Goal: Task Accomplishment & Management: Use online tool/utility

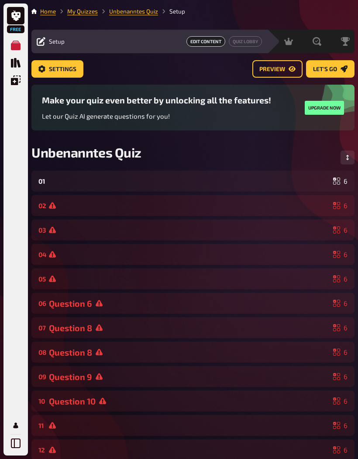
click at [255, 191] on div "01 6" at bounding box center [192, 181] width 323 height 21
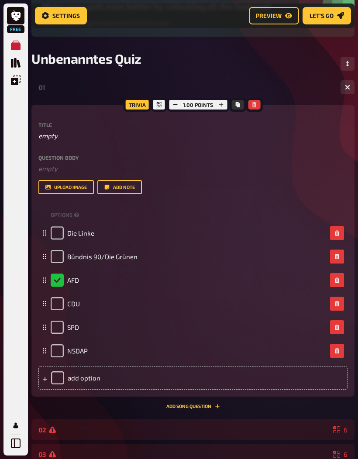
scroll to position [103, 0]
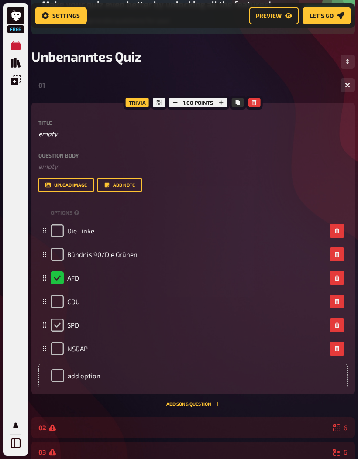
click at [56, 324] on input "checkbox" at bounding box center [57, 324] width 13 height 13
checkbox input "true"
checkbox input "false"
click at [66, 135] on p "empty" at bounding box center [192, 134] width 309 height 10
click at [55, 136] on p at bounding box center [192, 134] width 309 height 10
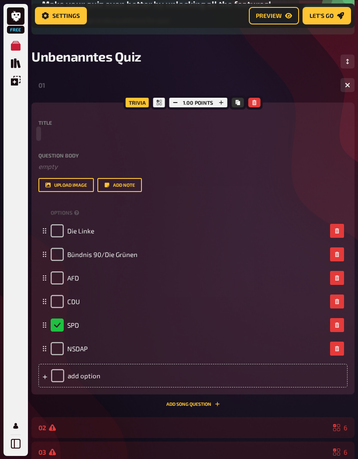
scroll to position [102, 0]
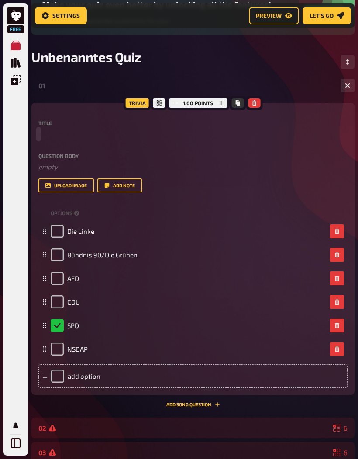
click at [49, 135] on p at bounding box center [192, 134] width 309 height 10
click at [41, 137] on p at bounding box center [192, 134] width 309 height 10
click at [44, 132] on p at bounding box center [192, 134] width 309 height 10
click at [38, 143] on div "Trivia 1.00 points Title Question body ﻿ empty Drop here to upload upload image…" at bounding box center [192, 249] width 323 height 292
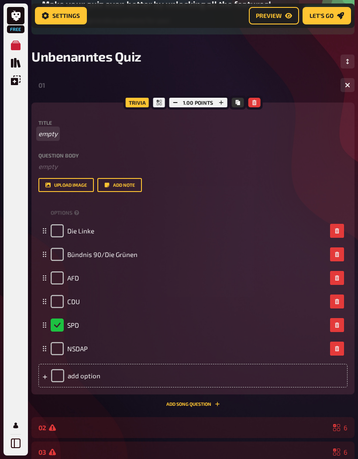
click at [128, 136] on p "empty" at bounding box center [192, 134] width 309 height 10
click at [39, 137] on p at bounding box center [192, 134] width 309 height 10
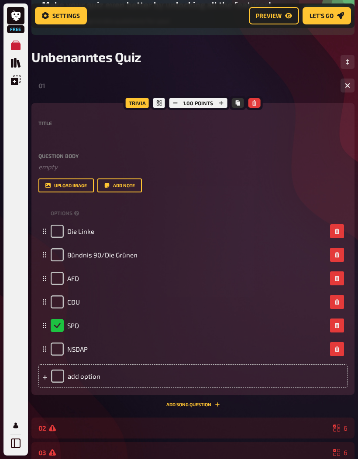
click at [37, 134] on div "Trivia 1.00 points Title Question body ﻿ empty Drop here to upload upload image…" at bounding box center [192, 249] width 323 height 292
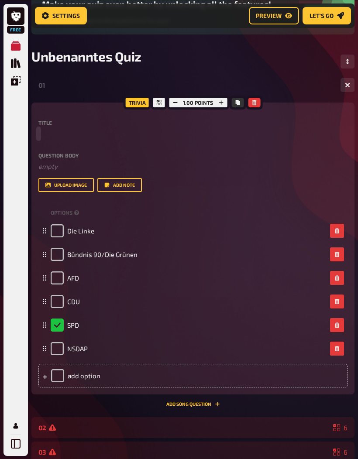
click at [43, 133] on p at bounding box center [192, 134] width 309 height 10
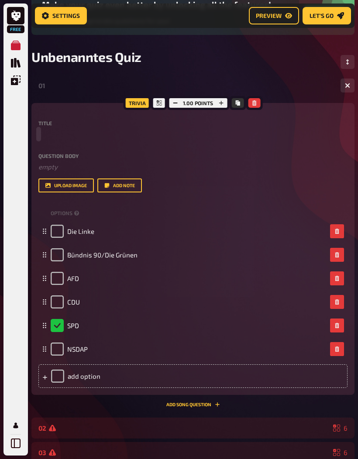
click at [42, 134] on p at bounding box center [192, 134] width 309 height 10
click at [27, 136] on div "Free Meine Quizze Quiz Sammlung Einblendungen Mein Konto" at bounding box center [15, 229] width 24 height 452
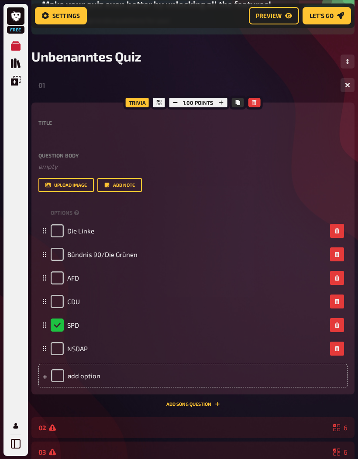
click at [41, 138] on p at bounding box center [192, 134] width 309 height 10
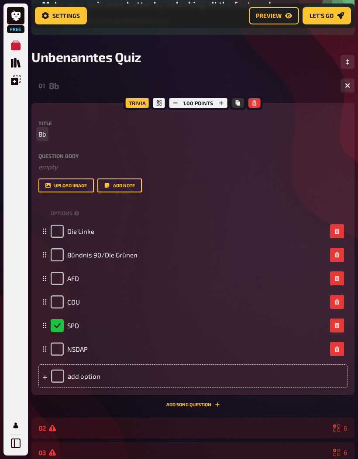
click at [41, 132] on span "Bb" at bounding box center [42, 134] width 8 height 10
click at [41, 136] on span "Bb" at bounding box center [42, 134] width 8 height 10
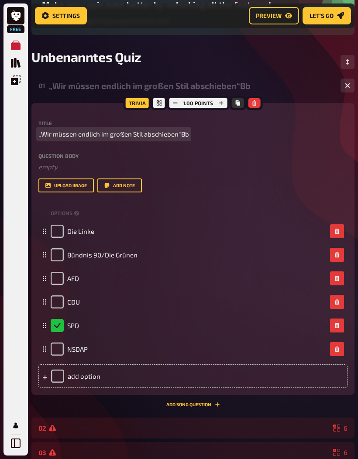
click at [186, 138] on span "„Wir müssen endlich im großen Stil abschieben“Bb" at bounding box center [113, 134] width 150 height 10
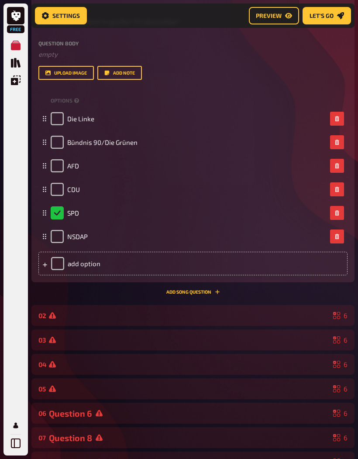
scroll to position [216, 0]
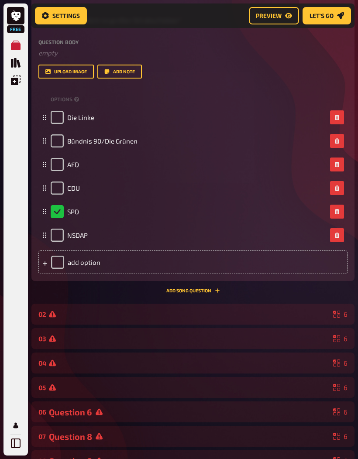
click at [242, 311] on div at bounding box center [189, 314] width 280 height 7
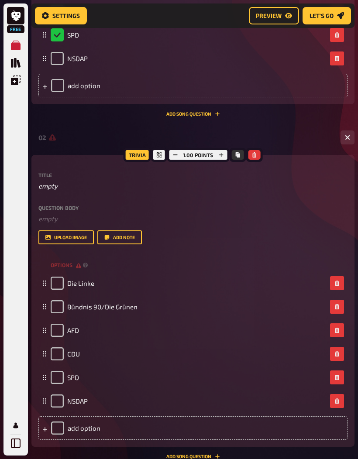
scroll to position [396, 0]
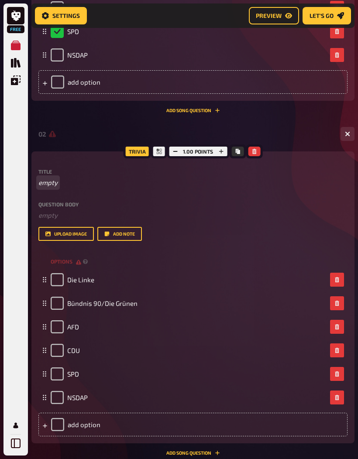
click at [102, 181] on p "empty" at bounding box center [192, 182] width 309 height 10
click at [46, 181] on p at bounding box center [192, 182] width 309 height 10
click at [44, 179] on span "W" at bounding box center [41, 183] width 6 height 10
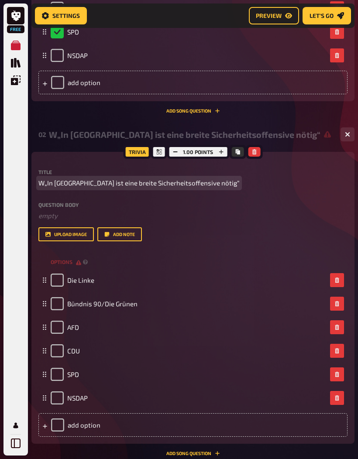
click at [45, 182] on span "W„In [GEOGRAPHIC_DATA] ist eine breite Sicherheitsoffensive nötig“" at bounding box center [138, 183] width 201 height 10
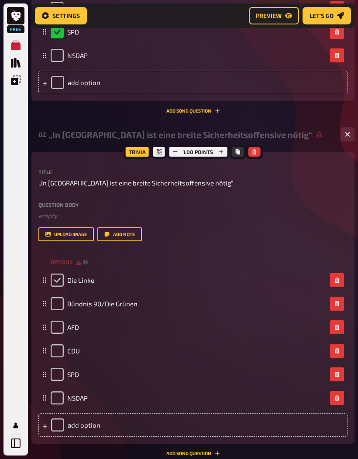
click at [57, 280] on input "checkbox" at bounding box center [57, 279] width 13 height 13
checkbox input "true"
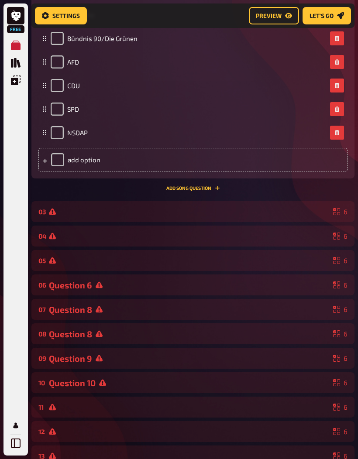
scroll to position [681, 0]
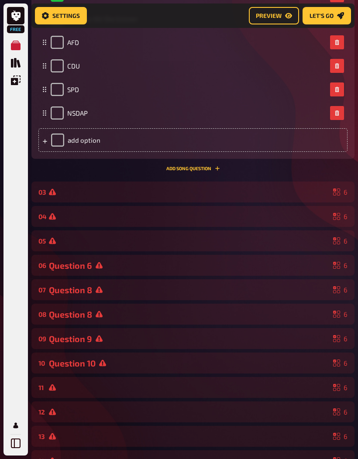
click at [216, 194] on div at bounding box center [189, 191] width 280 height 7
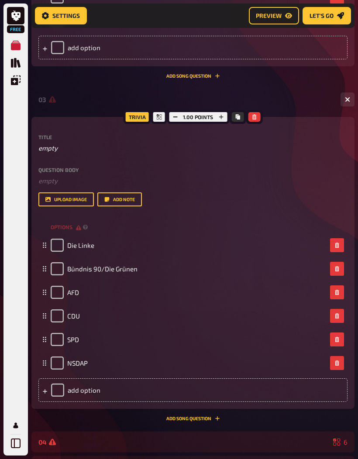
scroll to position [774, 0]
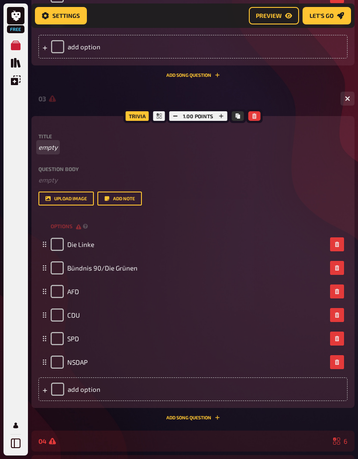
click at [75, 150] on p "empty" at bounding box center [192, 147] width 309 height 10
click at [42, 144] on span "F" at bounding box center [39, 147] width 3 height 10
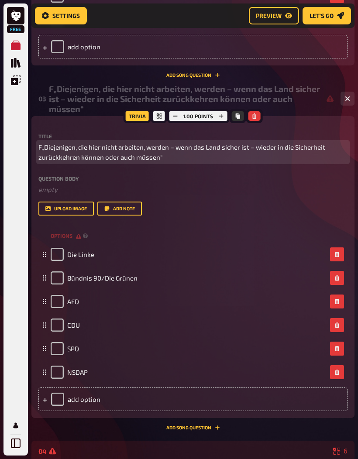
click at [40, 145] on span "F„Diejenigen, die hier nicht arbeiten, werden – wenn das Land sicher ist – wied…" at bounding box center [192, 152] width 309 height 20
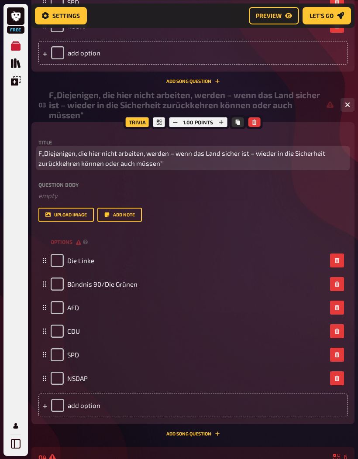
scroll to position [767, 0]
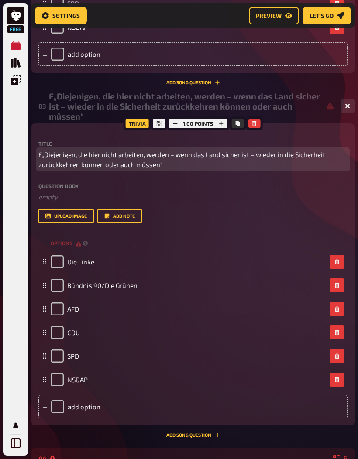
click at [41, 155] on span "F„Diejenigen, die hier nicht arbeiten, werden – wenn das Land sicher ist – wied…" at bounding box center [192, 160] width 309 height 20
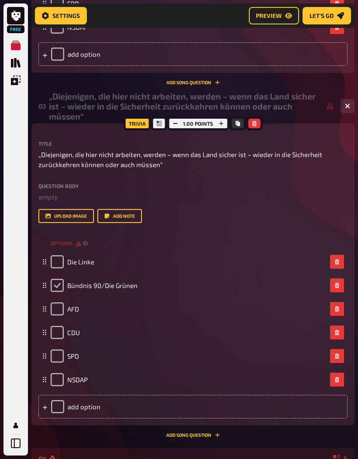
click at [57, 286] on input "checkbox" at bounding box center [57, 285] width 13 height 13
checkbox input "true"
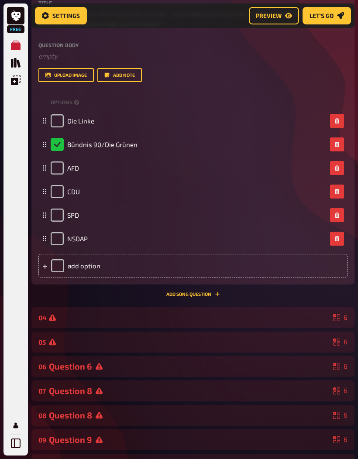
scroll to position [914, 0]
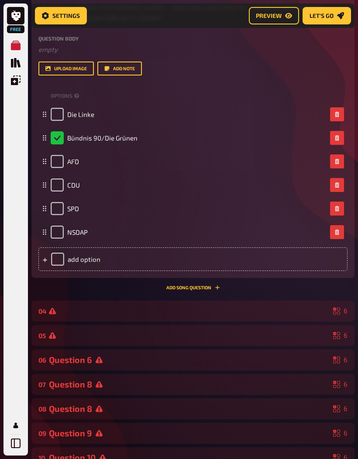
click at [248, 310] on div at bounding box center [189, 310] width 280 height 7
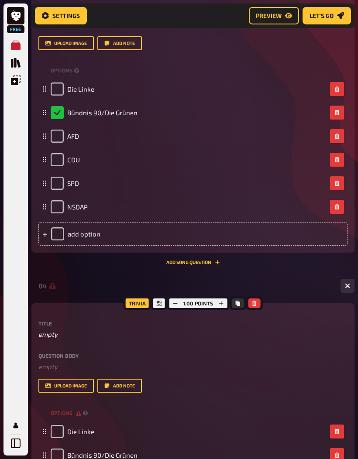
scroll to position [1006, 0]
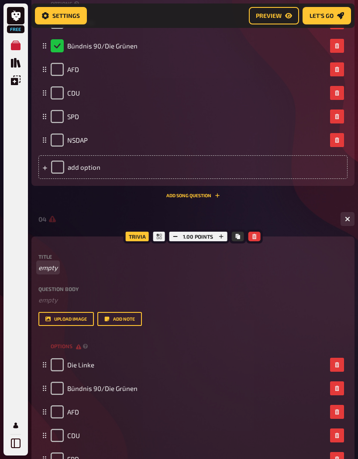
click at [123, 271] on p "empty" at bounding box center [192, 268] width 309 height 10
click at [41, 263] on span "F" at bounding box center [39, 268] width 3 height 10
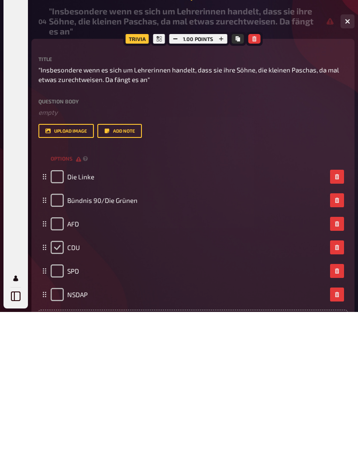
click at [55, 388] on input "checkbox" at bounding box center [57, 394] width 13 height 13
checkbox input "true"
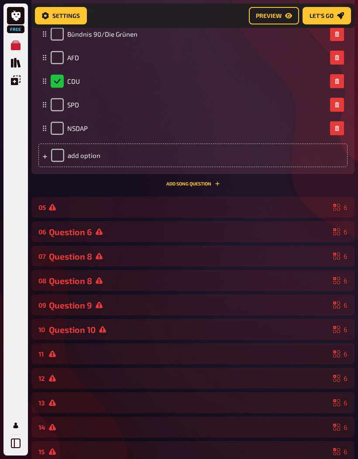
scroll to position [1371, 0]
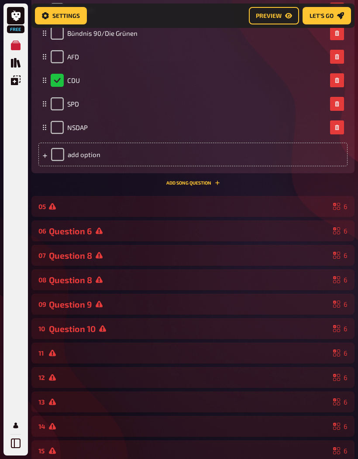
click at [227, 205] on div at bounding box center [189, 206] width 280 height 7
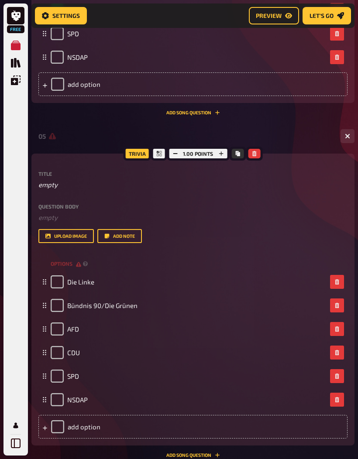
scroll to position [1440, 0]
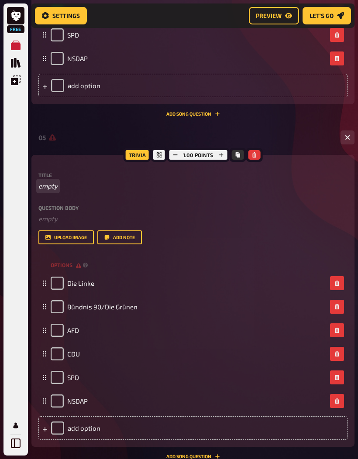
click at [83, 188] on p "empty" at bounding box center [192, 186] width 309 height 10
click at [41, 181] on span "D" at bounding box center [40, 186] width 4 height 10
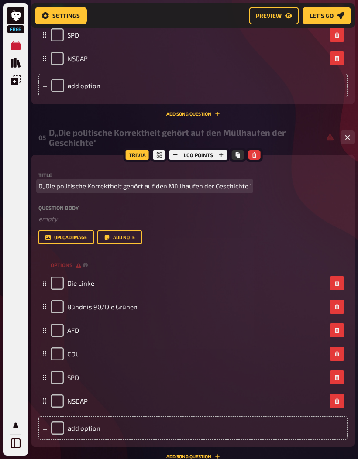
click at [43, 187] on span "D„Die politische Korrektheit gehört auf den Müllhaufen der Geschichte“" at bounding box center [144, 186] width 212 height 10
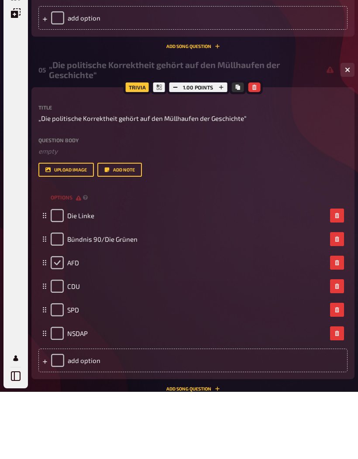
click at [59, 324] on input "checkbox" at bounding box center [57, 330] width 13 height 13
checkbox input "true"
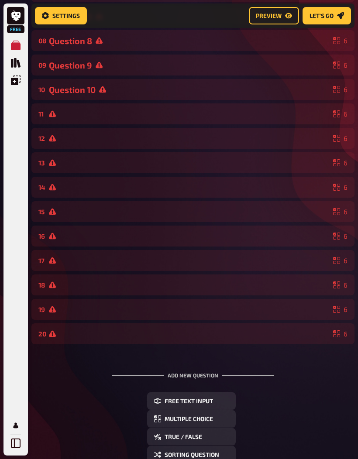
scroll to position [1928, 0]
click at [241, 205] on div "15 6" at bounding box center [192, 211] width 323 height 21
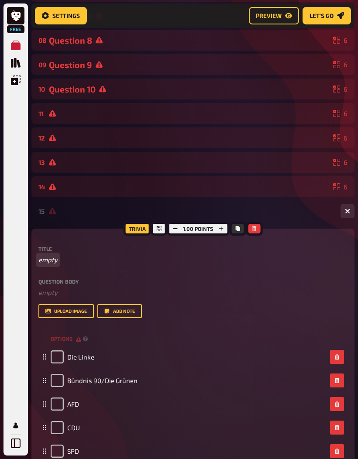
click at [67, 261] on p "empty" at bounding box center [192, 260] width 309 height 10
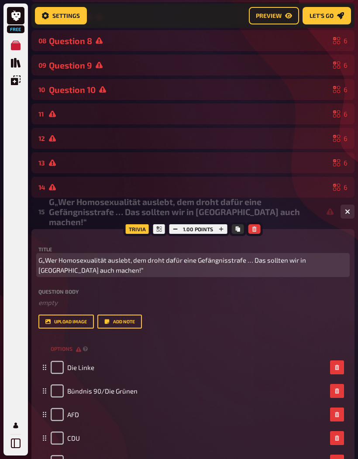
click at [40, 256] on span "G„Wer Homosexualität auslebt, dem droht dafür eine Gefängnisstrafe … Das sollte…" at bounding box center [192, 265] width 309 height 20
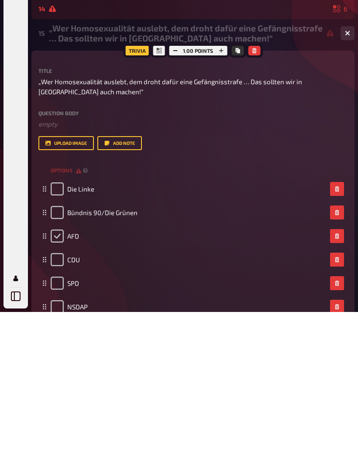
click at [59, 376] on input "checkbox" at bounding box center [57, 382] width 13 height 13
checkbox input "true"
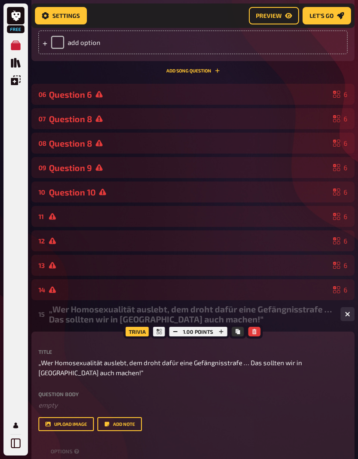
scroll to position [1842, 0]
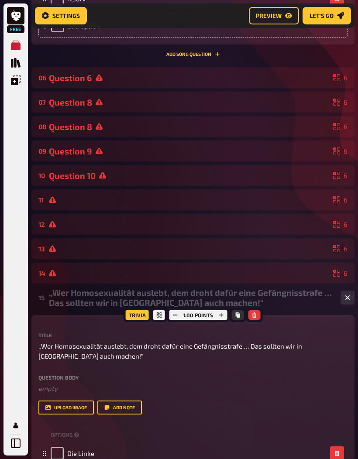
click at [240, 246] on div at bounding box center [189, 248] width 280 height 7
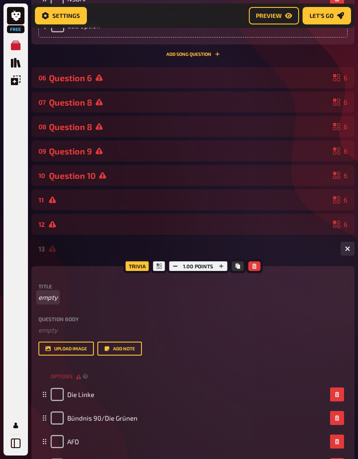
click at [84, 296] on p "empty" at bounding box center [192, 297] width 309 height 10
click at [42, 296] on span "D" at bounding box center [40, 297] width 4 height 10
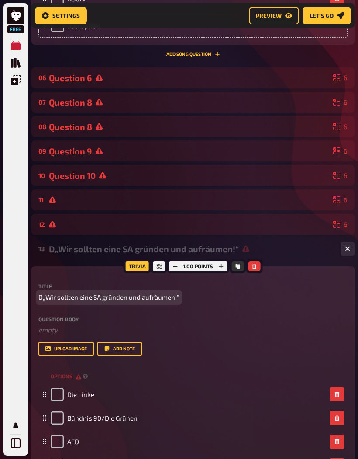
click at [45, 294] on span "D„Wir sollten eine SA gründen und aufräumen!“" at bounding box center [108, 297] width 141 height 10
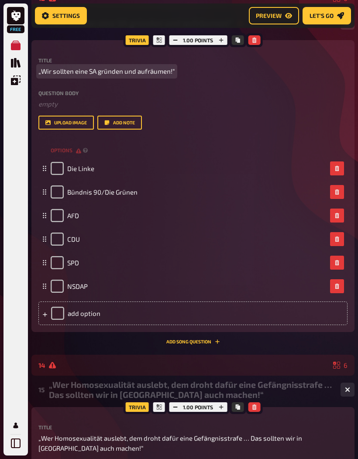
scroll to position [2066, 0]
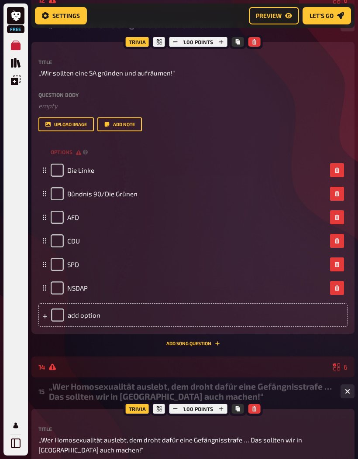
click at [185, 231] on div "CDU" at bounding box center [192, 241] width 309 height 24
click at [55, 215] on input "checkbox" at bounding box center [57, 217] width 13 height 13
checkbox input "true"
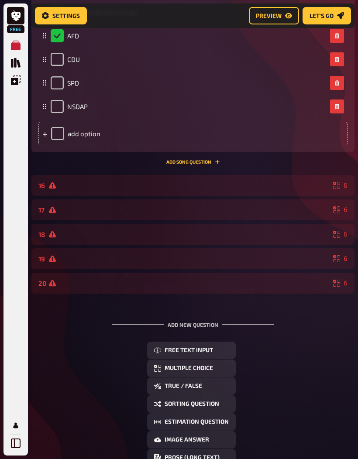
scroll to position [2621, 0]
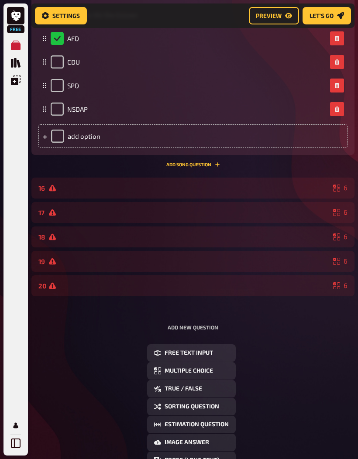
click at [229, 283] on div at bounding box center [189, 285] width 280 height 7
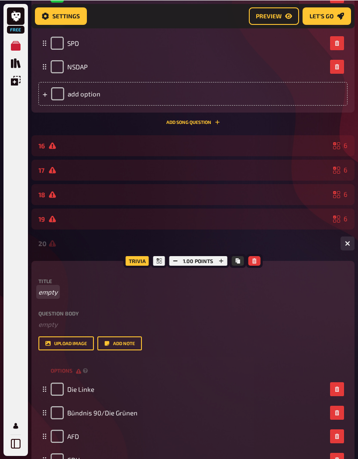
click at [115, 290] on p "empty" at bounding box center [192, 292] width 309 height 10
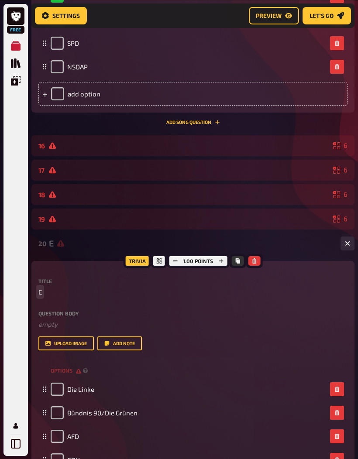
scroll to position [2663, 0]
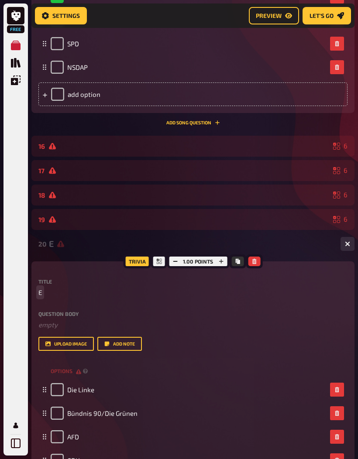
click at [42, 290] on span "E" at bounding box center [39, 292] width 3 height 10
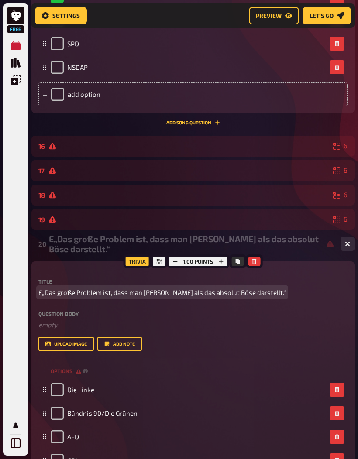
click at [41, 292] on span "E„Das große Problem ist, dass man [PERSON_NAME] als das absolut Böse darstellt.“" at bounding box center [161, 292] width 247 height 10
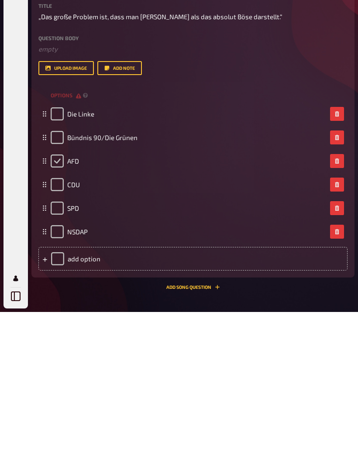
click at [62, 301] on input "checkbox" at bounding box center [57, 307] width 13 height 13
checkbox input "true"
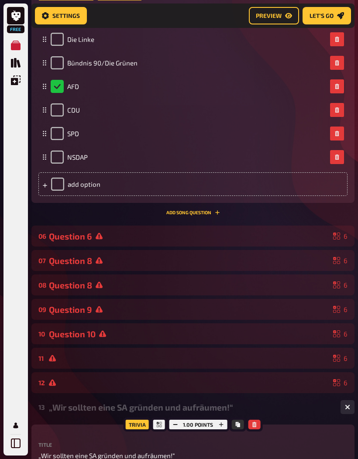
scroll to position [1692, 0]
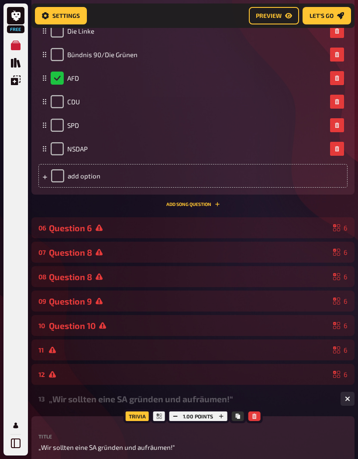
click at [205, 226] on div "Question 6" at bounding box center [189, 228] width 280 height 10
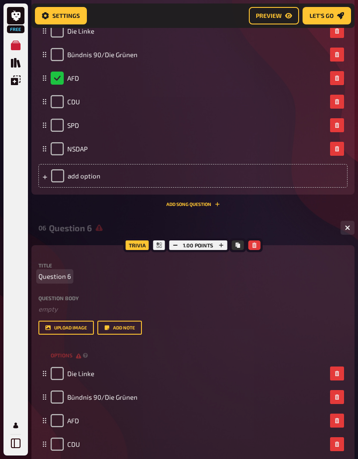
click at [93, 278] on p "Question 6" at bounding box center [192, 276] width 309 height 10
click at [68, 272] on span "Question 6" at bounding box center [54, 276] width 33 height 10
paste span
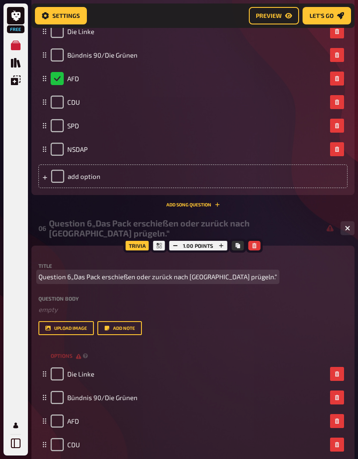
click at [68, 274] on span "Question 6„Das Pack erschießen oder zurück nach [GEOGRAPHIC_DATA] prügeln.“" at bounding box center [157, 277] width 239 height 10
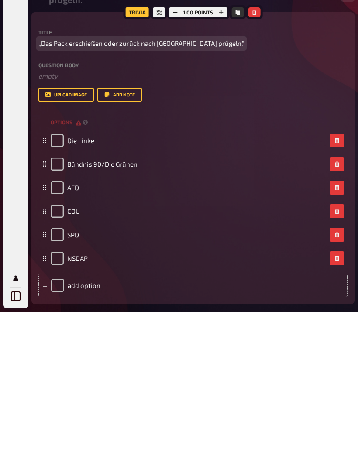
scroll to position [1779, 0]
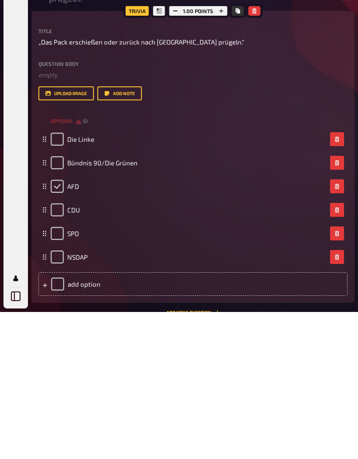
click at [57, 327] on input "checkbox" at bounding box center [57, 333] width 13 height 13
checkbox input "true"
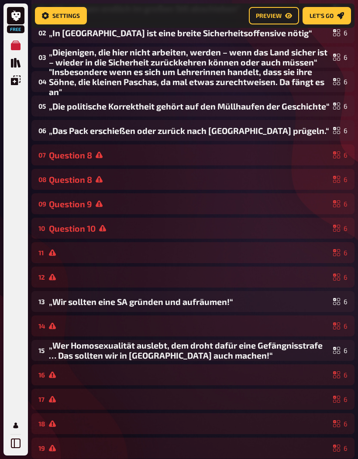
scroll to position [181, 0]
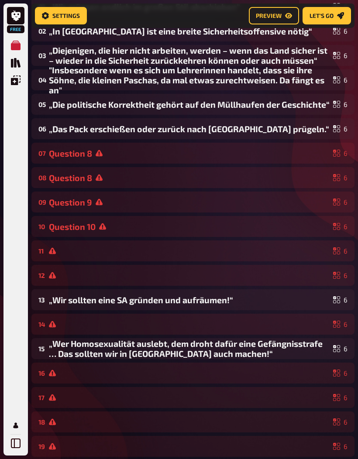
click at [261, 281] on div "12 6" at bounding box center [192, 275] width 323 height 21
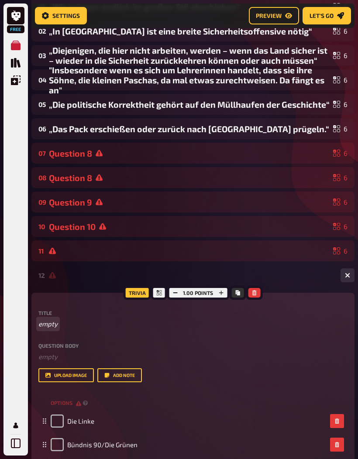
click at [82, 328] on p "empty" at bounding box center [192, 324] width 309 height 10
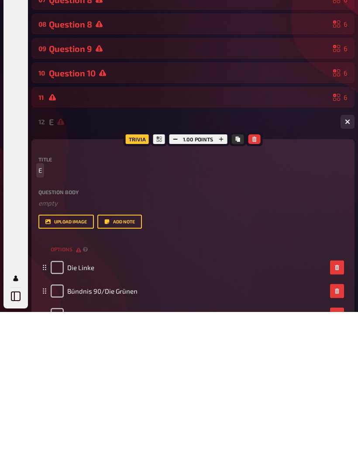
click at [41, 312] on span "E" at bounding box center [39, 317] width 3 height 10
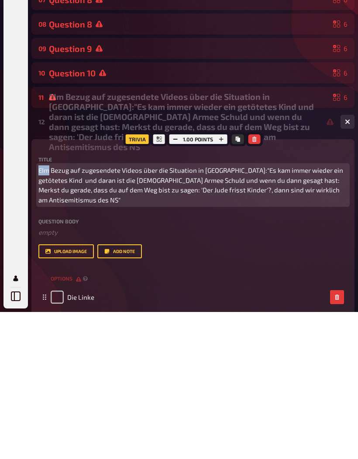
click at [43, 312] on span "EIm Bezug auf zugesendete Videos über die Situation in [GEOGRAPHIC_DATA]:"Es ka…" at bounding box center [192, 331] width 309 height 39
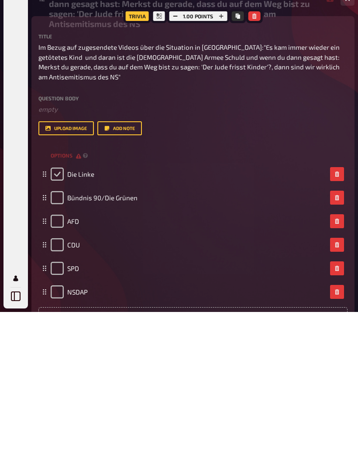
click at [53, 314] on input "checkbox" at bounding box center [57, 320] width 13 height 13
checkbox input "true"
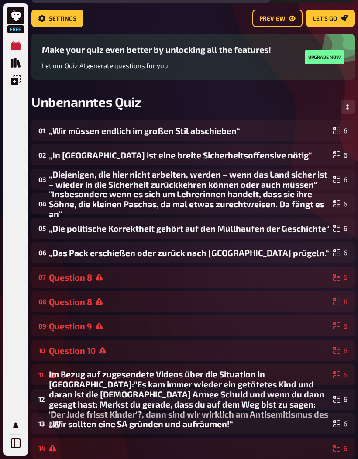
scroll to position [65, 0]
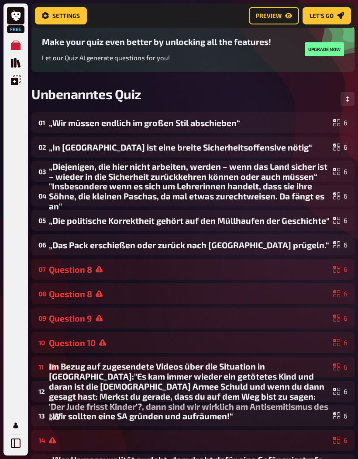
click at [264, 270] on div "Question 8" at bounding box center [189, 269] width 280 height 10
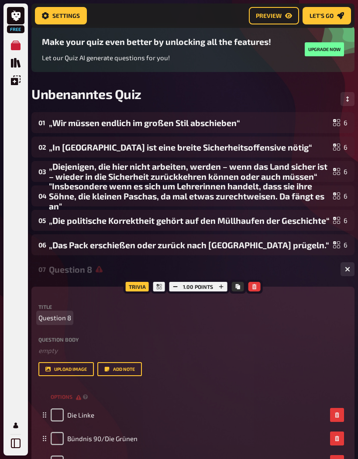
click at [69, 315] on span "Question 8" at bounding box center [54, 318] width 33 height 10
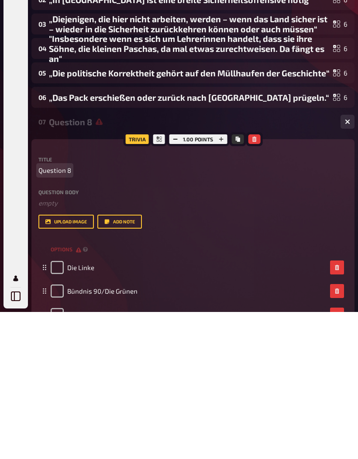
click at [69, 312] on span "Question 8" at bounding box center [54, 317] width 33 height 10
paste span
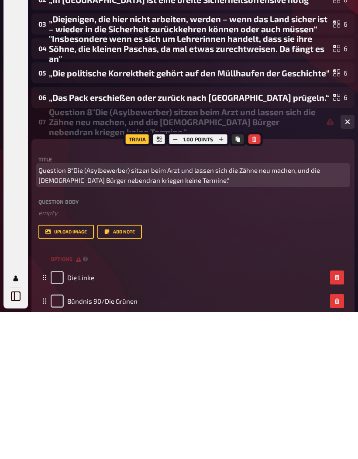
click at [72, 312] on span "Question 8"Die (Asylbewerber) sitzen beim Arzt und lassen sich die Zähne neu ma…" at bounding box center [192, 322] width 309 height 20
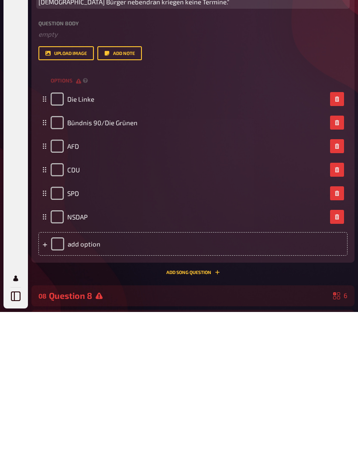
scroll to position [245, 0]
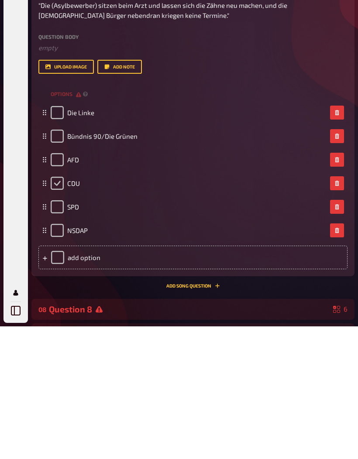
click at [54, 310] on input "checkbox" at bounding box center [57, 316] width 13 height 13
checkbox input "true"
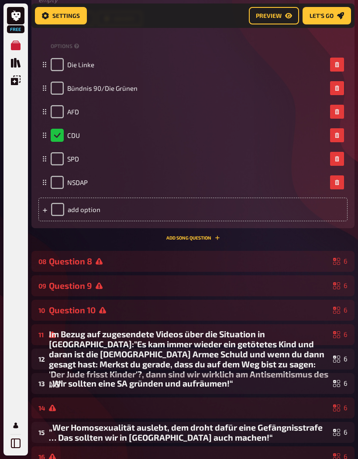
scroll to position [449, 0]
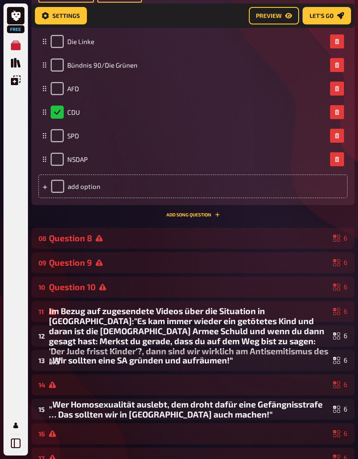
click at [275, 229] on div "08 Question 8 6" at bounding box center [192, 238] width 323 height 21
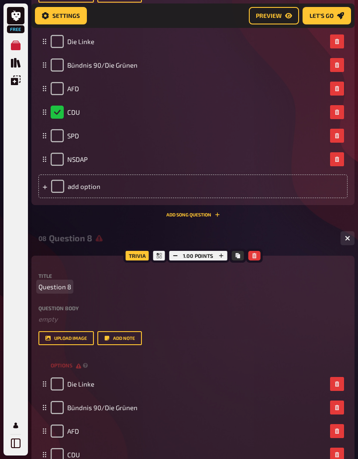
click at [88, 285] on p "Question 8" at bounding box center [192, 287] width 309 height 10
click at [69, 284] on span "Question 8" at bounding box center [54, 287] width 33 height 10
paste span
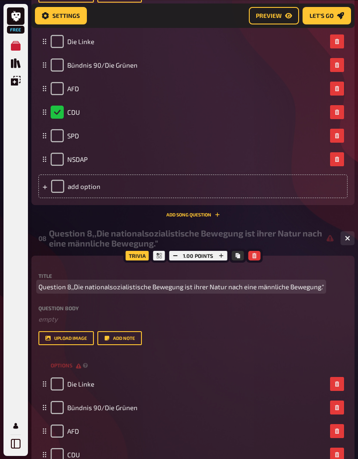
scroll to position [448, 0]
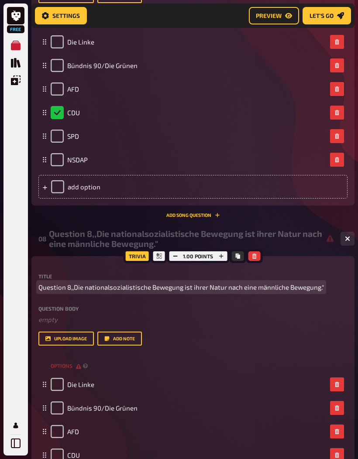
click at [46, 286] on span "Question 8,,Die nationalsozialistische Bewegung ist ihrer Natur nach eine männl…" at bounding box center [180, 287] width 285 height 10
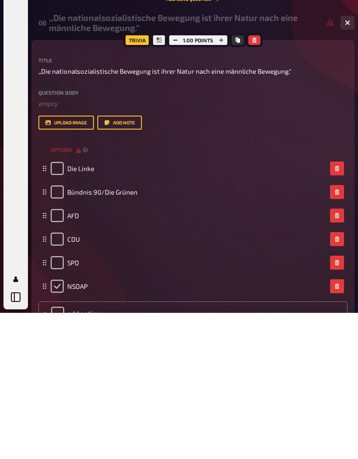
click at [55, 426] on input "checkbox" at bounding box center [57, 432] width 13 height 13
checkbox input "true"
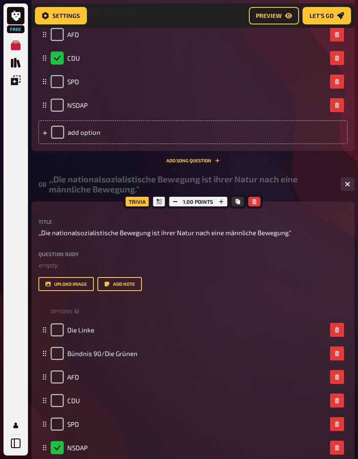
scroll to position [512, 0]
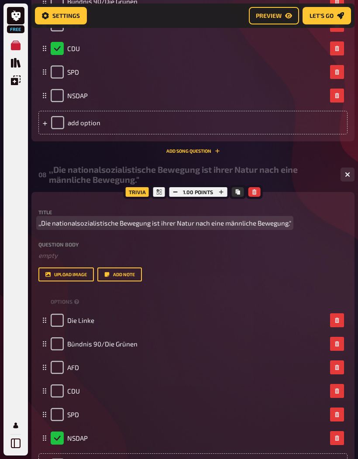
click at [294, 221] on p ",,Die nationalsozialistische Bewegung ist ihrer Natur nach eine männliche Beweg…" at bounding box center [192, 223] width 309 height 10
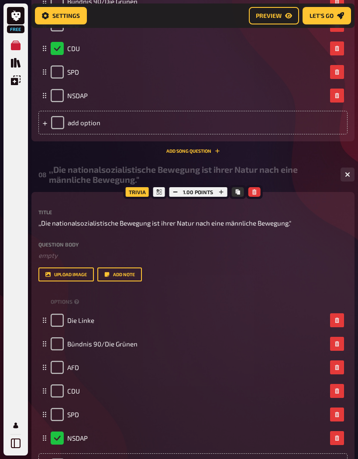
click at [334, 210] on label "Title" at bounding box center [192, 211] width 309 height 5
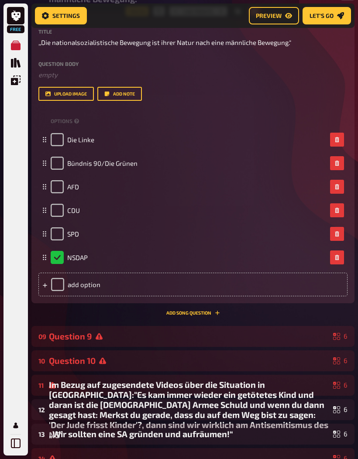
scroll to position [694, 0]
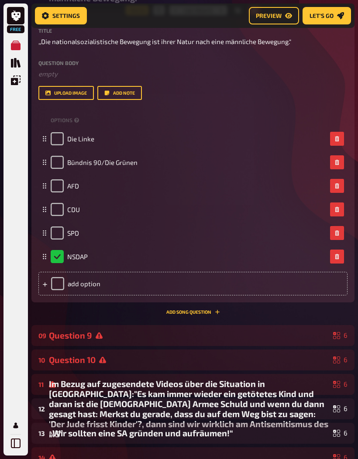
click at [244, 334] on div "Question 9" at bounding box center [189, 335] width 280 height 10
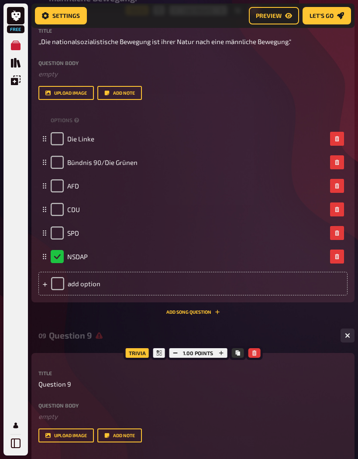
click at [254, 339] on div "Question 9" at bounding box center [191, 335] width 284 height 10
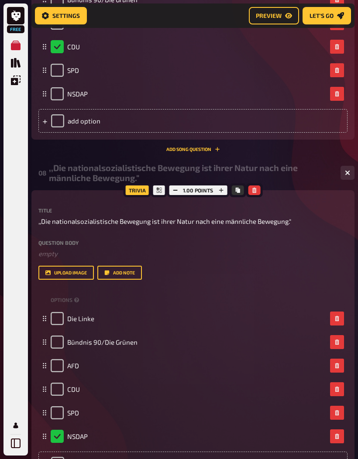
scroll to position [489, 0]
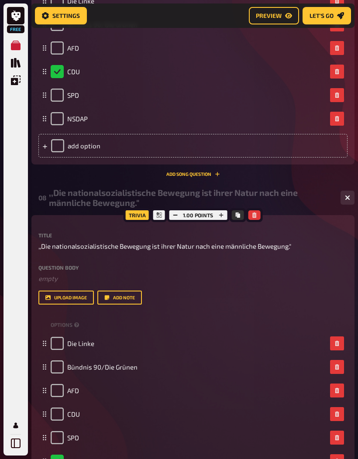
click at [300, 198] on div ",,Die nationalsozialistische Bewegung ist ihrer Natur nach eine männliche Beweg…" at bounding box center [191, 198] width 284 height 20
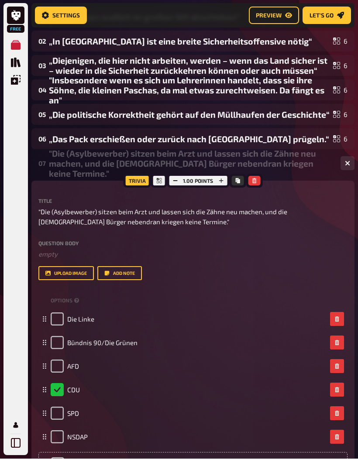
scroll to position [171, 0]
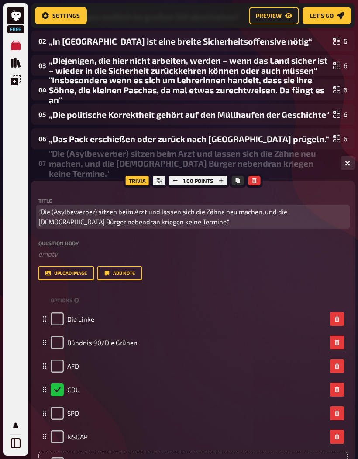
click at [201, 212] on span ""Die (Asylbewerber) sitzen beim Arzt und lassen sich die Zähne neu machen, und …" at bounding box center [192, 217] width 309 height 20
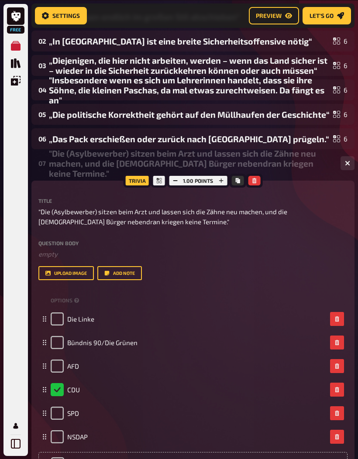
click at [297, 187] on div "Trivia 1.00 points Title "Die (Asylbewerber) sitzen beim Arzt und lassen sich d…" at bounding box center [192, 332] width 323 height 302
click at [276, 167] on div ""Die (Asylbewerber) sitzen beim Arzt und lassen sich die Zähne neu machen, und …" at bounding box center [191, 163] width 284 height 30
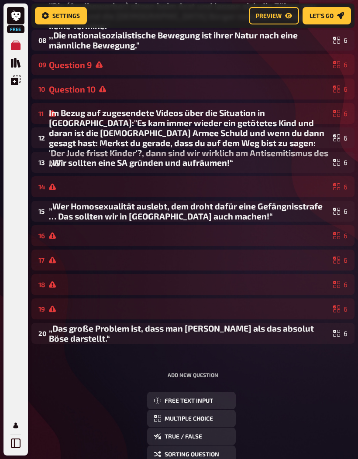
scroll to position [320, 0]
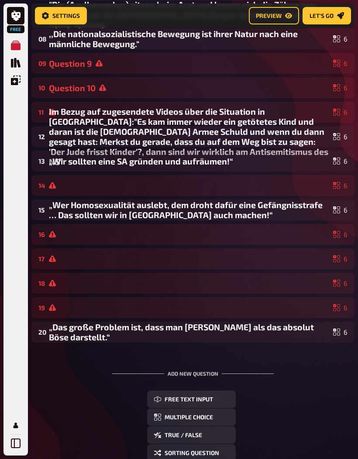
click at [307, 280] on div "18 6" at bounding box center [192, 283] width 309 height 8
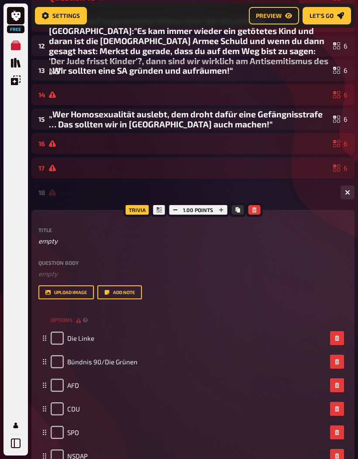
scroll to position [415, 0]
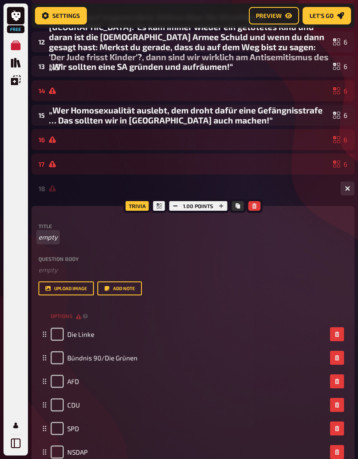
click at [92, 237] on p "empty" at bounding box center [192, 237] width 309 height 10
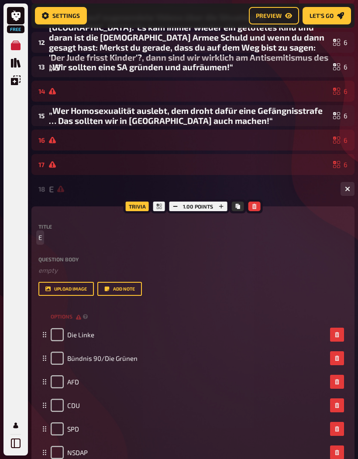
click at [41, 235] on span "E" at bounding box center [39, 237] width 3 height 10
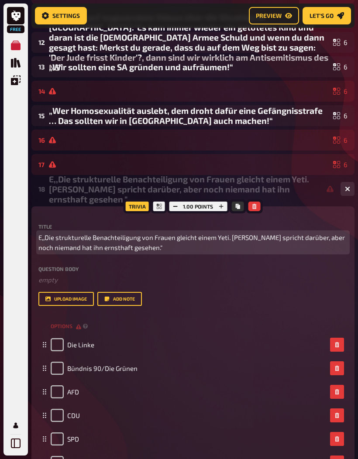
click at [39, 235] on span "E,,Die strukturelle Benachteiligung von Frauen gleicht einem Yeti. [PERSON_NAME…" at bounding box center [192, 242] width 309 height 20
click at [39, 237] on span "E,,Die strukturelle Benachteiligung von Frauen gleicht einem Yeti. [PERSON_NAME…" at bounding box center [192, 242] width 309 height 20
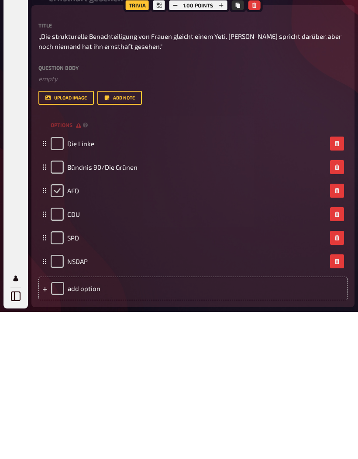
click at [55, 331] on input "checkbox" at bounding box center [57, 337] width 13 height 13
checkbox input "true"
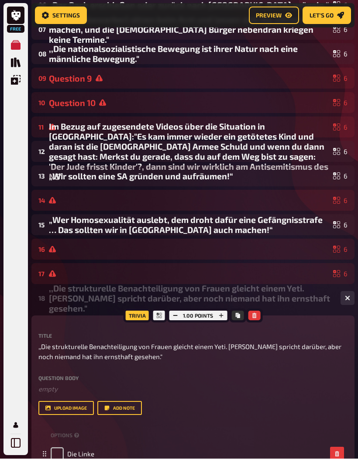
click at [254, 240] on div "16 6" at bounding box center [192, 249] width 323 height 21
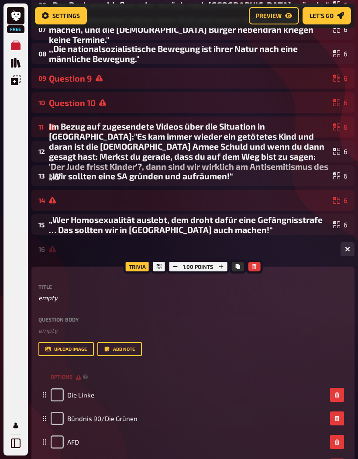
click at [266, 248] on div at bounding box center [191, 249] width 284 height 7
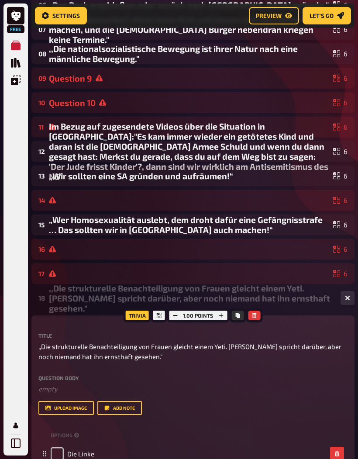
click at [292, 299] on div ",,Die strukturelle Benachteiligung von Frauen gleicht einem Yeti. [PERSON_NAME]…" at bounding box center [191, 298] width 284 height 30
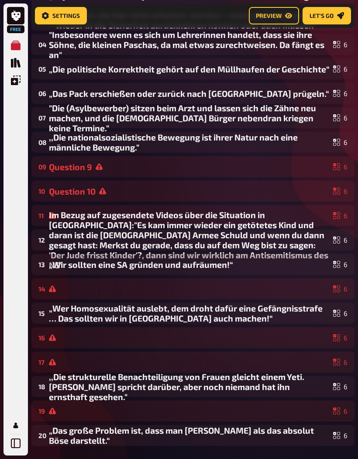
scroll to position [229, 0]
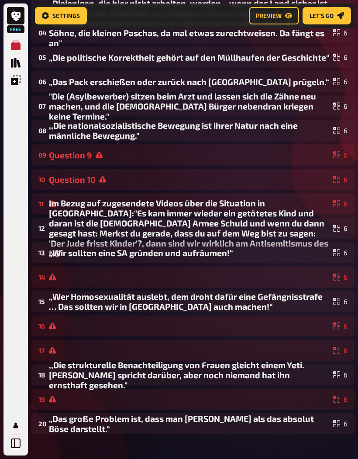
click at [163, 140] on div ",,Die nationalsozialistische Bewegung ist ihrer Natur nach eine männliche Beweg…" at bounding box center [189, 130] width 280 height 20
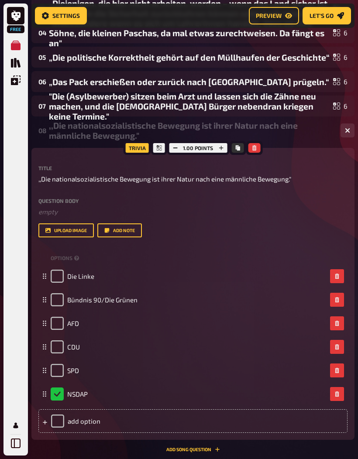
click at [167, 133] on div ",,Die nationalsozialistische Bewegung ist ihrer Natur nach eine männliche Beweg…" at bounding box center [191, 130] width 284 height 20
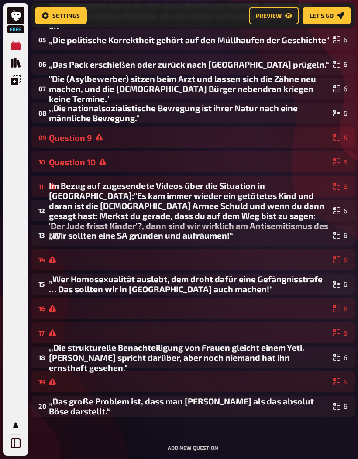
scroll to position [254, 0]
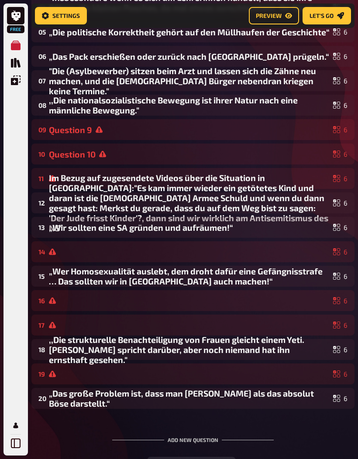
click at [172, 255] on div at bounding box center [189, 251] width 280 height 7
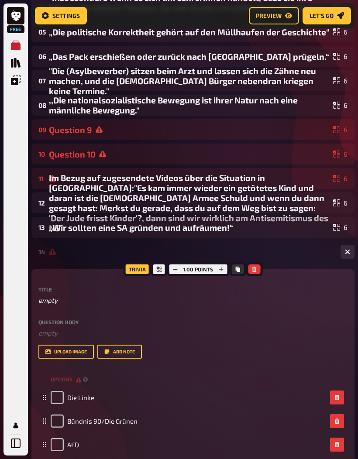
click at [162, 309] on div "Title empty Question body ﻿ empty Drop here to upload upload image Add note" at bounding box center [192, 323] width 309 height 72
click at [50, 300] on p "empty" at bounding box center [192, 300] width 309 height 10
click at [39, 303] on p at bounding box center [192, 300] width 309 height 10
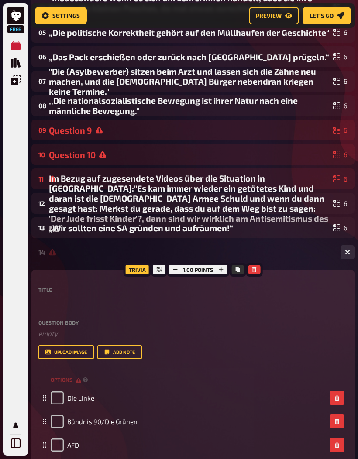
click at [39, 303] on p at bounding box center [192, 301] width 309 height 10
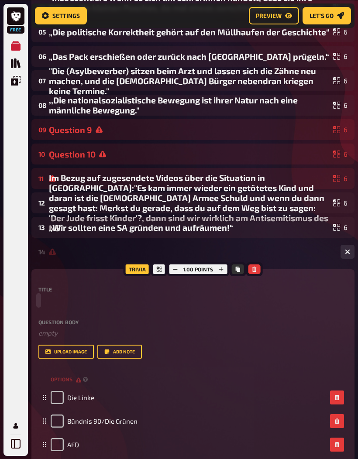
click at [38, 300] on span at bounding box center [38, 300] width 0 height 10
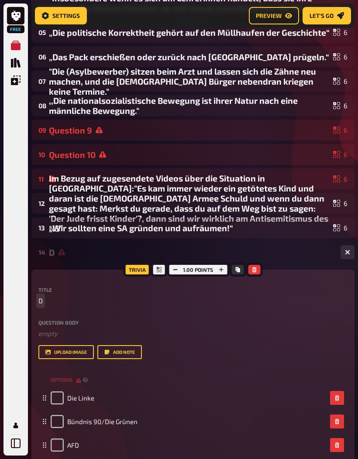
click at [42, 299] on span "D" at bounding box center [40, 301] width 4 height 10
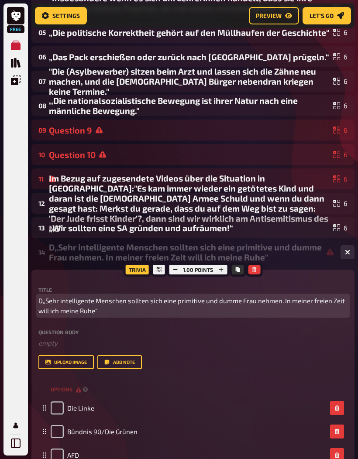
click at [42, 301] on span "D„Sehr intelligente Menschen sollten sich eine primitive und dumme Frau nehmen.…" at bounding box center [192, 306] width 309 height 20
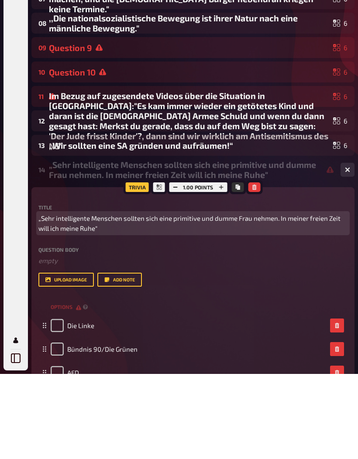
scroll to position [391, 0]
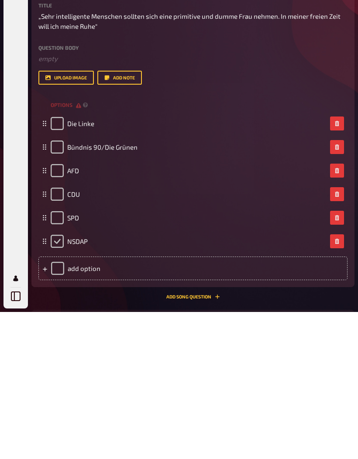
click at [57, 382] on input "checkbox" at bounding box center [57, 388] width 13 height 13
checkbox input "true"
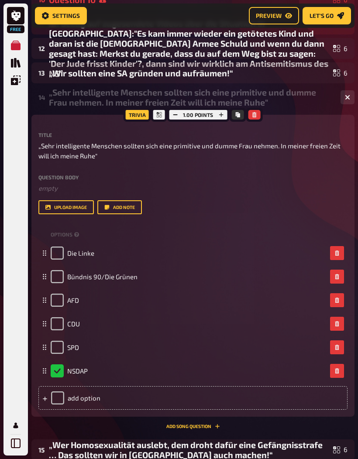
scroll to position [412, 0]
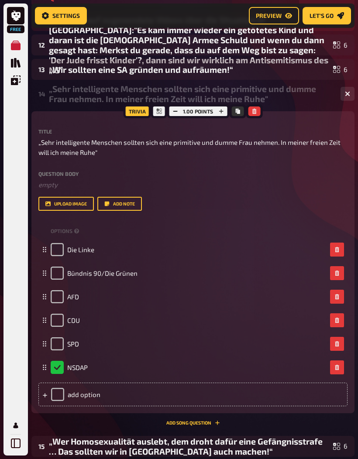
click at [282, 98] on div "„Sehr intelligente Menschen sollten sich eine primitive und dumme Frau nehmen. …" at bounding box center [191, 94] width 284 height 20
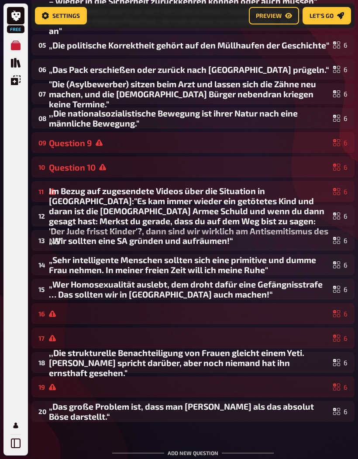
scroll to position [242, 0]
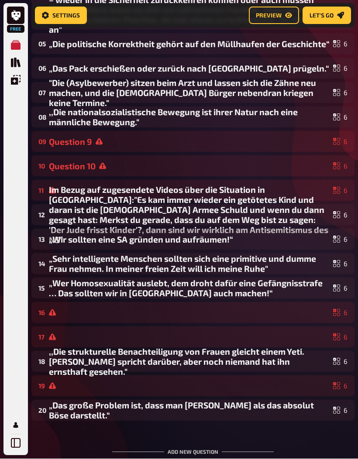
click at [295, 191] on div "Im Bezug auf zugesendete Videos über die Situation in [GEOGRAPHIC_DATA]:"Es kam…" at bounding box center [189, 215] width 280 height 60
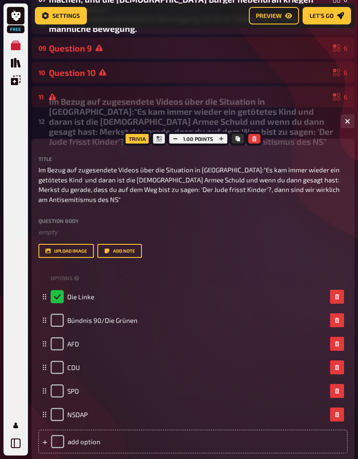
scroll to position [328, 0]
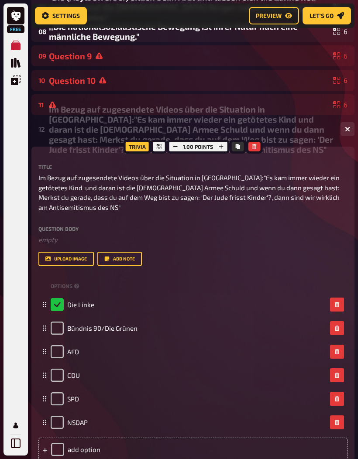
click at [315, 99] on div "11 6" at bounding box center [192, 104] width 323 height 21
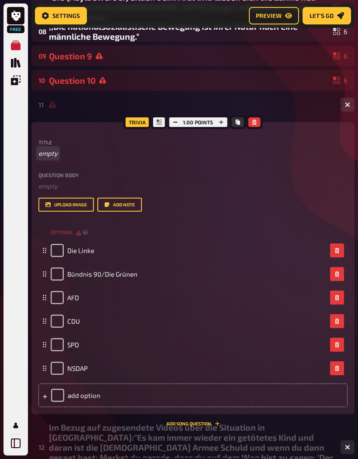
click at [73, 150] on p "empty" at bounding box center [192, 153] width 309 height 10
click at [51, 154] on p "G" at bounding box center [192, 153] width 309 height 10
click at [41, 151] on span "G" at bounding box center [40, 153] width 4 height 10
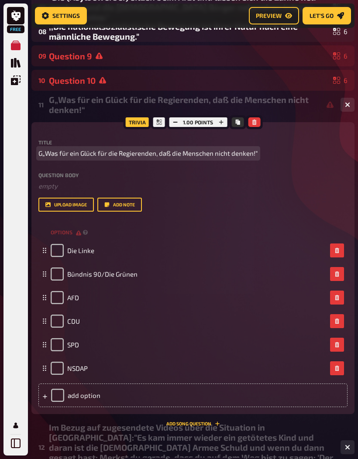
click at [38, 155] on span "G„Was für ein Glück für die Regierenden, daß die Menschen nicht denken!“" at bounding box center [147, 153] width 219 height 10
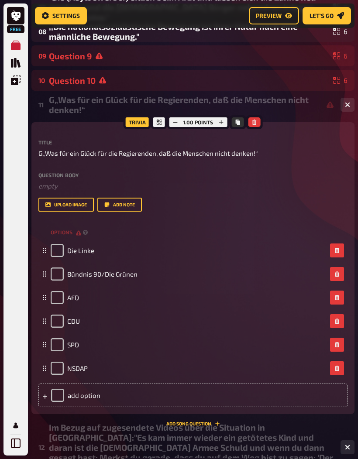
click at [38, 151] on div "Trivia 1.00 points Title G„Was für ein Glück für die Regierenden, daß die Mensc…" at bounding box center [192, 268] width 323 height 292
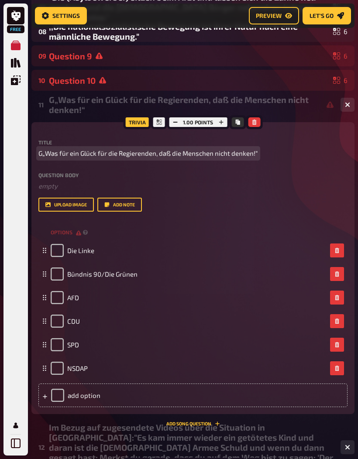
click at [39, 153] on span "G„Was für ein Glück für die Regierenden, daß die Menschen nicht denken!“" at bounding box center [147, 153] width 219 height 10
click at [46, 151] on span "G„Was für ein Glück für die Regierenden, daß die Menschen nicht denken!“" at bounding box center [147, 153] width 219 height 10
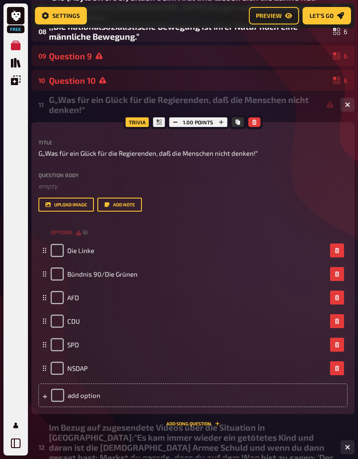
click at [47, 176] on label "Question body" at bounding box center [192, 174] width 309 height 5
click at [44, 160] on div "Title G„Was für ein Glück für die Regierenden, daß die Menschen nicht denken!“ …" at bounding box center [192, 176] width 309 height 72
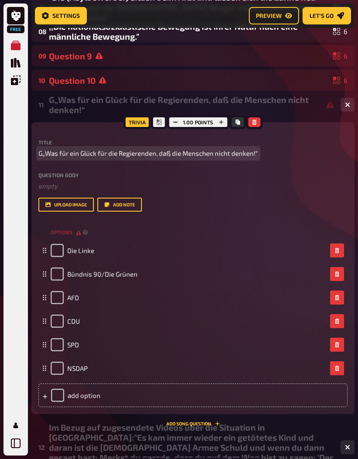
click at [55, 158] on span "G„Was für ein Glück für die Regierenden, daß die Menschen nicht denken!“" at bounding box center [147, 153] width 219 height 10
click at [41, 154] on span "G„Was für ein Glück für die Regierenden, daß die Menschen nicht denken!“" at bounding box center [147, 153] width 219 height 10
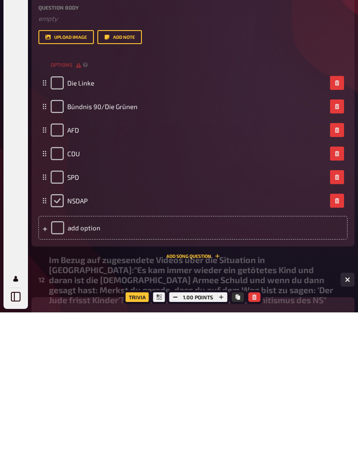
click at [61, 341] on input "checkbox" at bounding box center [57, 347] width 13 height 13
checkbox input "true"
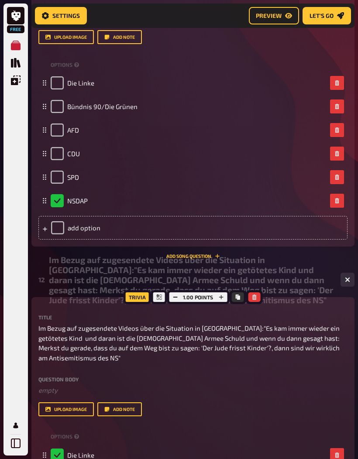
click at [284, 278] on div "Im Bezug auf zugesendete Videos über die Situation in [GEOGRAPHIC_DATA]:"Es kam…" at bounding box center [191, 280] width 284 height 50
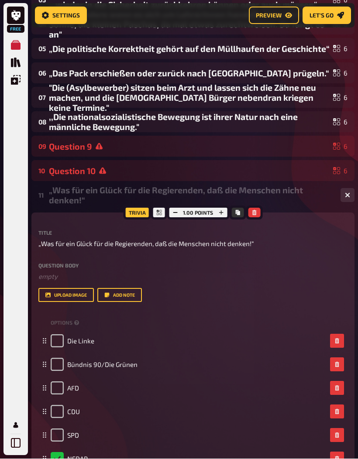
scroll to position [237, 0]
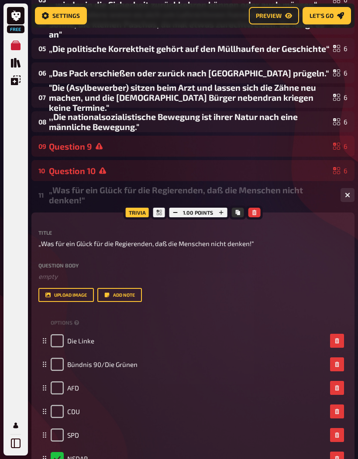
click at [231, 195] on div "„Was für ein Glück für die Regierenden, daß die Menschen nicht denken!“" at bounding box center [191, 195] width 284 height 20
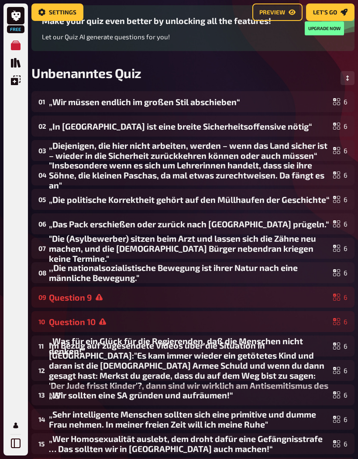
scroll to position [0, 0]
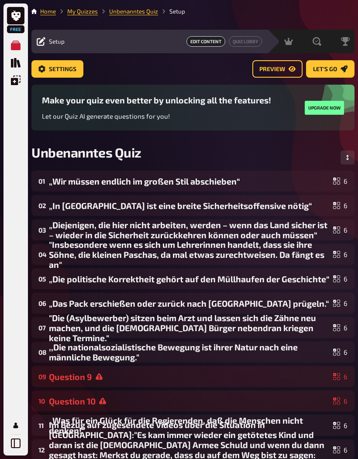
click at [75, 74] on link "Settings" at bounding box center [57, 68] width 52 height 17
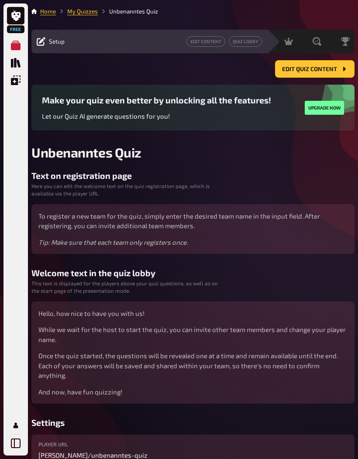
click at [189, 177] on h3 "Text on registration page" at bounding box center [192, 176] width 323 height 10
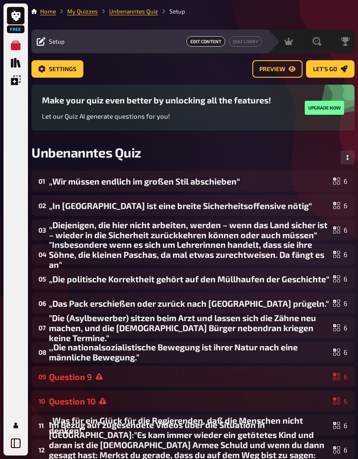
click at [61, 48] on div "Setup Edit Content Quiz Lobby" at bounding box center [148, 42] width 235 height 24
click at [57, 38] on span "Setup" at bounding box center [57, 41] width 16 height 7
click at [41, 37] on div "Setup Edit Content Quiz Lobby" at bounding box center [148, 41] width 235 height 10
click at [40, 41] on icon at bounding box center [41, 41] width 9 height 9
click at [65, 71] on span "Settings" at bounding box center [62, 69] width 27 height 6
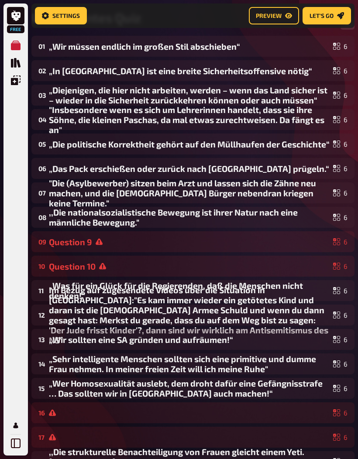
scroll to position [184, 0]
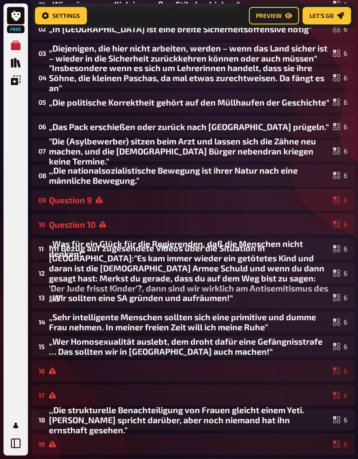
click at [297, 227] on div "Question 10" at bounding box center [189, 224] width 280 height 10
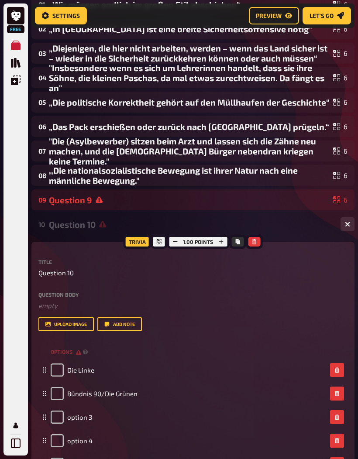
click at [105, 280] on div "Title Question 10 Question body ﻿ empty Drop here to upload upload image Add no…" at bounding box center [192, 295] width 309 height 72
click at [68, 273] on span "Question 10" at bounding box center [55, 273] width 35 height 10
click at [72, 274] on span "Question 10" at bounding box center [55, 273] width 35 height 10
paste span
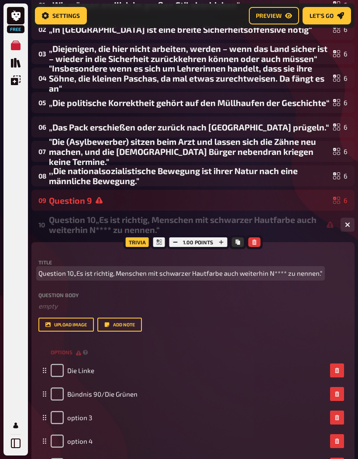
click at [71, 274] on span "Question 10„Es ist richtig, Menschen mit schwarzer Hautfarbe auch weiterhin N**…" at bounding box center [180, 273] width 284 height 10
click at [68, 276] on span "Question 10„Es ist richtig, Menschen mit schwarzer Hautfarbe auch weiterhin N**…" at bounding box center [180, 273] width 284 height 10
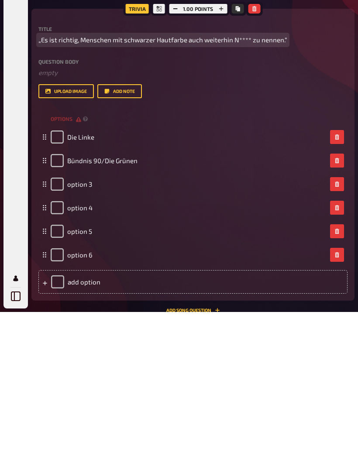
scroll to position [275, 0]
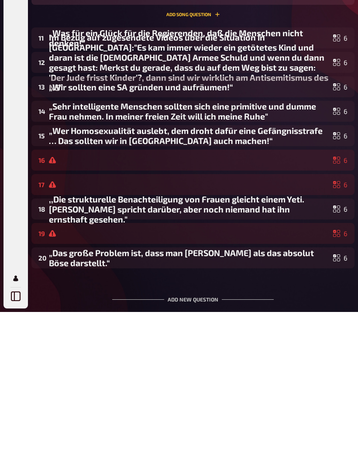
click at [223, 297] on div "16 6" at bounding box center [192, 307] width 323 height 21
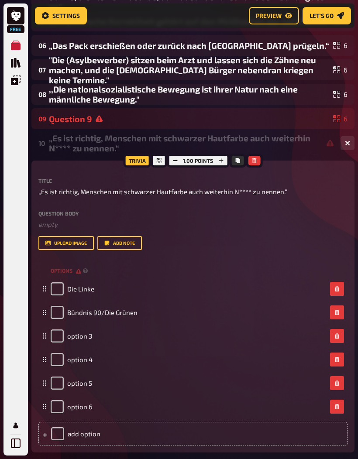
scroll to position [258, 0]
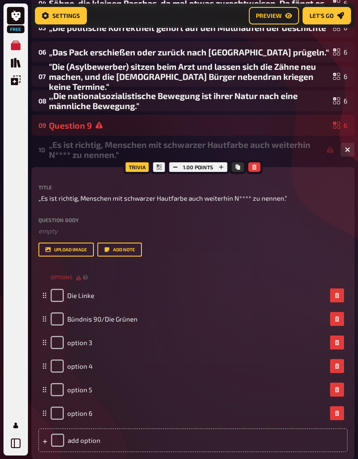
click at [148, 130] on div "Question 9" at bounding box center [189, 125] width 280 height 10
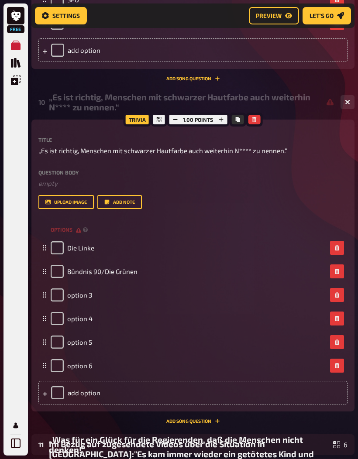
scroll to position [625, 0]
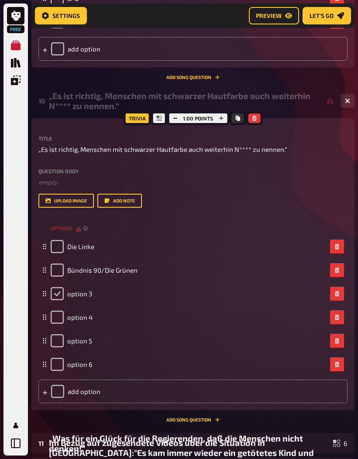
click at [51, 299] on input "checkbox" at bounding box center [57, 293] width 13 height 13
checkbox input "true"
click at [107, 295] on div "option 3" at bounding box center [189, 293] width 276 height 13
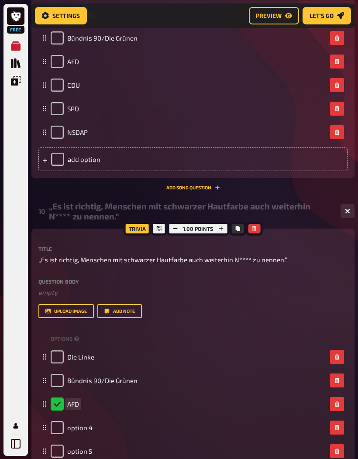
scroll to position [514, 0]
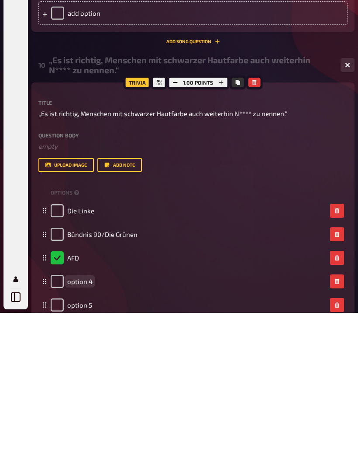
click at [86, 424] on span "option 4" at bounding box center [79, 428] width 25 height 8
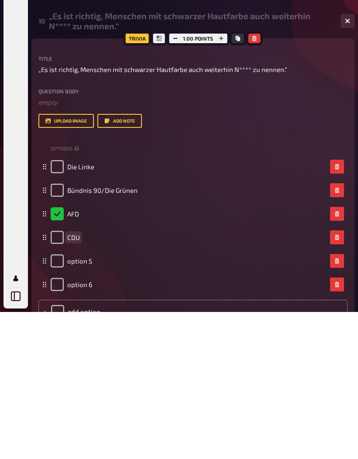
scroll to position [559, 0]
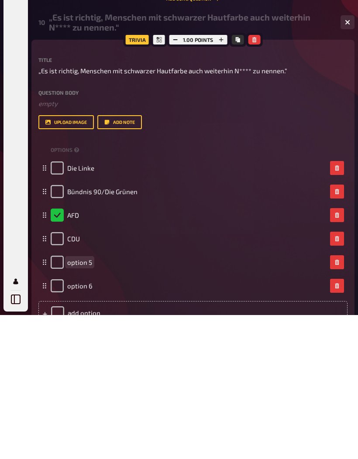
click at [84, 403] on span "option 5" at bounding box center [79, 407] width 25 height 8
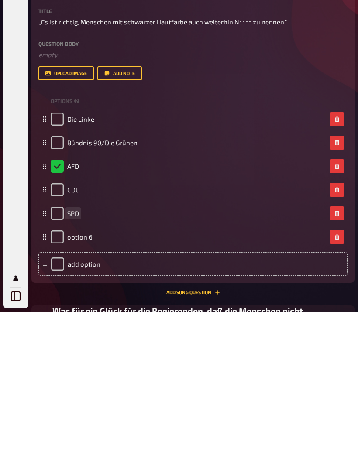
scroll to position [612, 0]
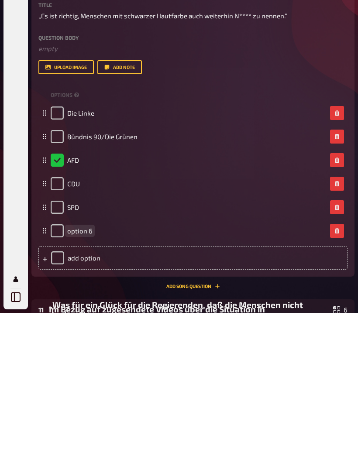
click at [83, 373] on span "option 6" at bounding box center [79, 377] width 25 height 8
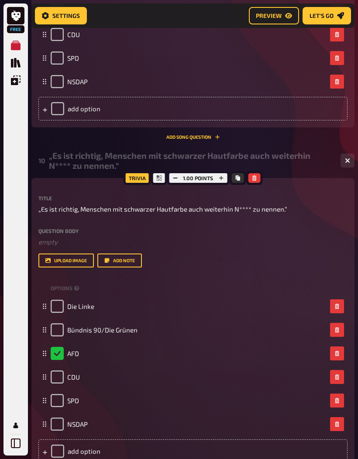
scroll to position [566, 0]
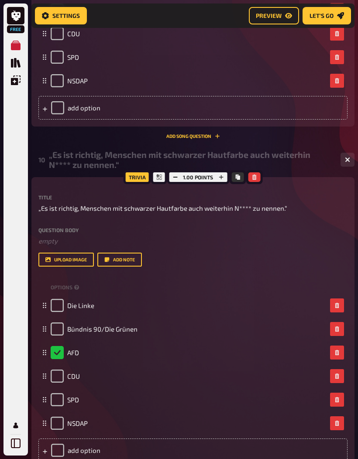
click at [272, 157] on div "„Es ist richtig, Menschen mit schwarzer Hautfarbe auch weiterhin N**** zu nenne…" at bounding box center [191, 160] width 284 height 20
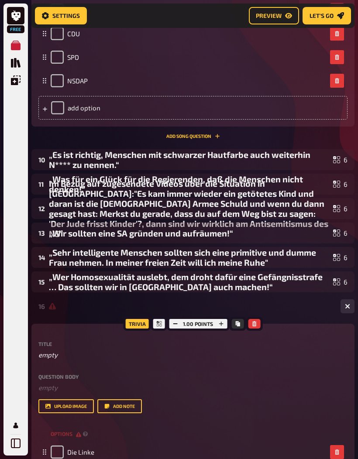
click at [274, 164] on div "„Es ist richtig, Menschen mit schwarzer Hautfarbe auch weiterhin N**** zu nenne…" at bounding box center [189, 160] width 280 height 20
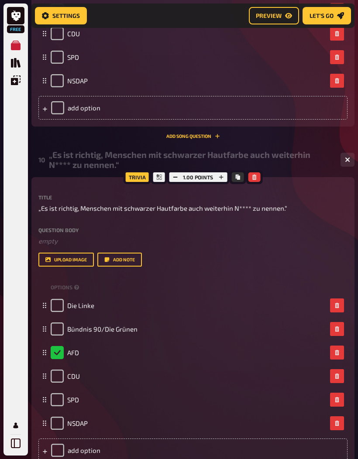
click at [287, 158] on div "„Es ist richtig, Menschen mit schwarzer Hautfarbe auch weiterhin N**** zu nenne…" at bounding box center [191, 160] width 284 height 20
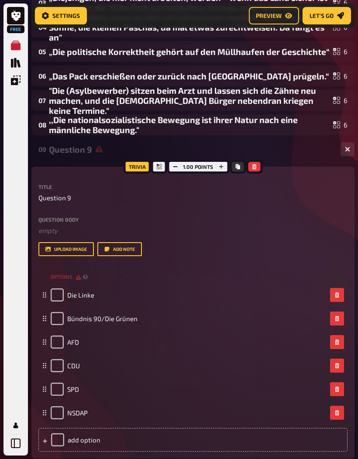
scroll to position [235, 0]
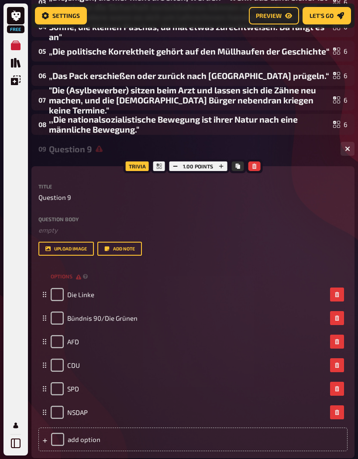
click at [276, 134] on div ",,Die nationalsozialistische Bewegung ist ihrer Natur nach eine männliche Beweg…" at bounding box center [189, 124] width 280 height 20
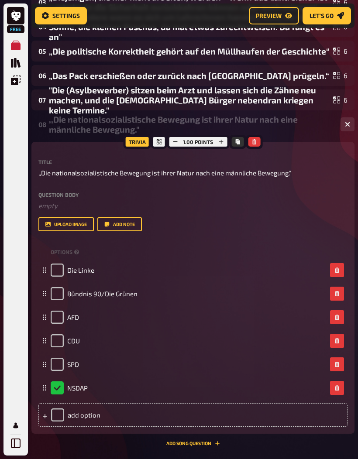
click at [291, 126] on div ",,Die nationalsozialistische Bewegung ist ihrer Natur nach eine männliche Beweg…" at bounding box center [191, 124] width 284 height 20
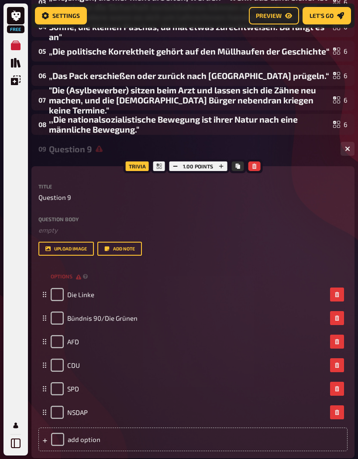
click at [270, 150] on div "Question 9" at bounding box center [191, 149] width 284 height 10
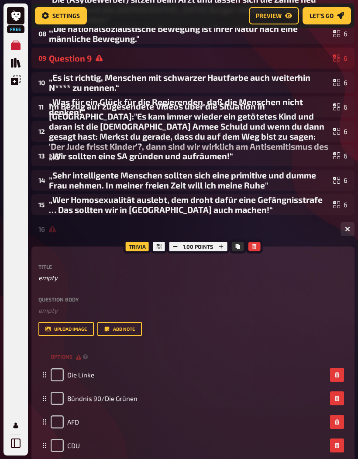
scroll to position [400, 0]
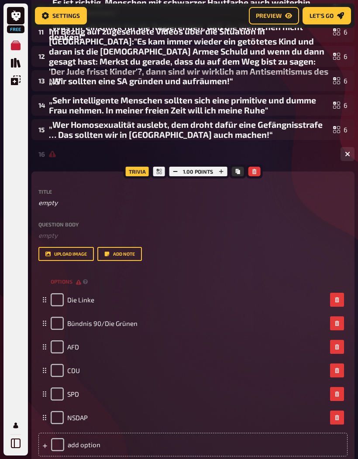
click at [281, 154] on div at bounding box center [191, 153] width 284 height 7
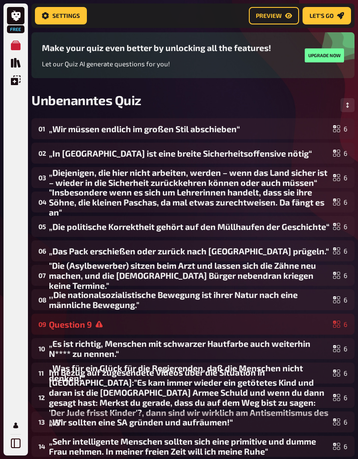
scroll to position [58, 0]
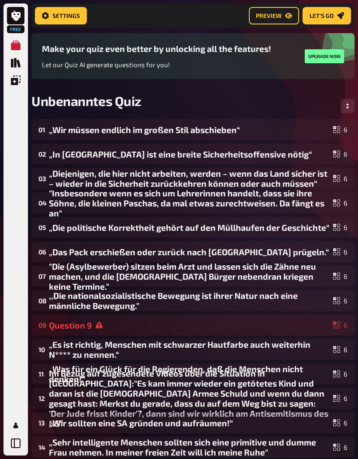
click at [172, 330] on div "Question 9" at bounding box center [189, 325] width 280 height 10
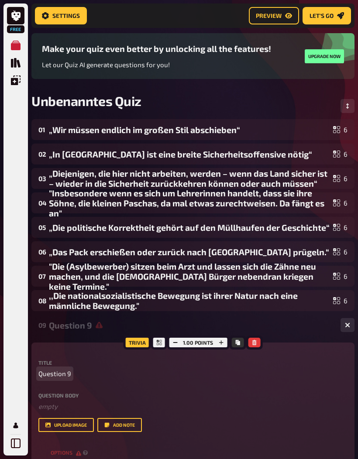
click at [104, 373] on p "Question 9" at bounding box center [192, 374] width 309 height 10
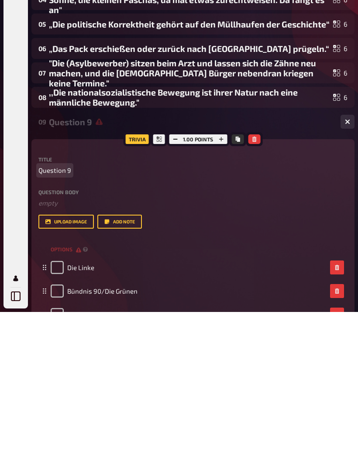
click at [75, 312] on p "Question 9" at bounding box center [192, 317] width 309 height 10
click at [70, 312] on span "Question 9" at bounding box center [54, 317] width 33 height 10
paste span
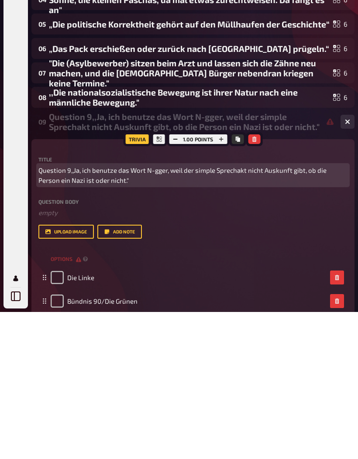
click at [50, 312] on span "Question 9,,Ja, ich benutze das Wort N-gger, weil der simple Sprechakt nicht Au…" at bounding box center [192, 322] width 309 height 20
click at [51, 312] on span "Question 9,,Ja, ich benutze das Wort N-gger, weil der simple Sprechakt nicht Au…" at bounding box center [192, 322] width 309 height 20
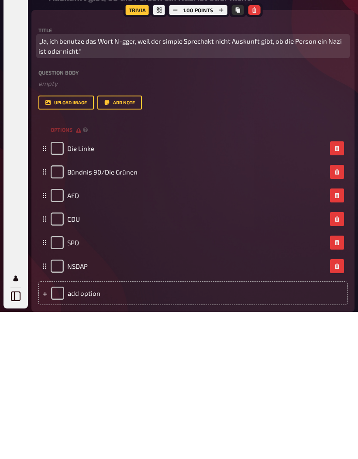
scroll to position [247, 0]
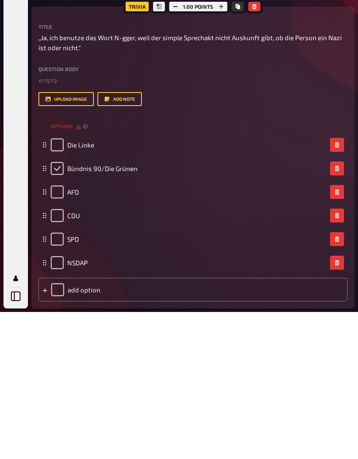
click at [60, 309] on input "checkbox" at bounding box center [57, 315] width 13 height 13
checkbox input "true"
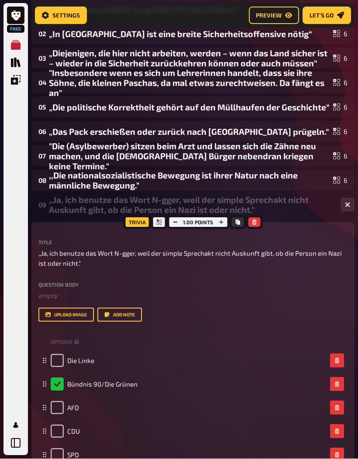
scroll to position [179, 0]
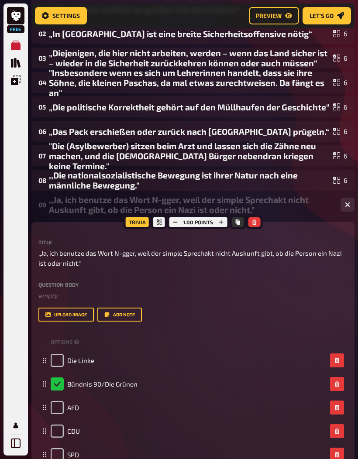
click at [289, 213] on div ",,Ja, ich benutze das Wort N-gger, weil der simple Sprechakt nicht Auskunft gib…" at bounding box center [191, 205] width 284 height 20
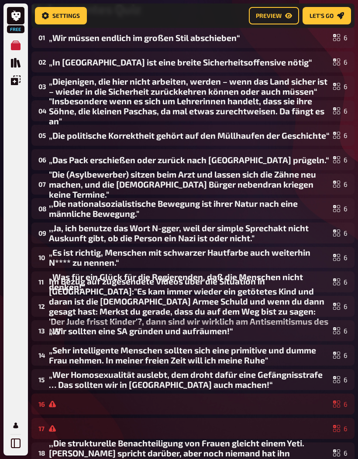
scroll to position [154, 0]
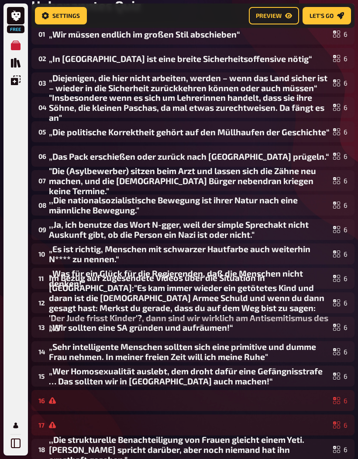
click at [280, 259] on div "„Es ist richtig, Menschen mit schwarzer Hautfarbe auch weiterhin N**** zu nenne…" at bounding box center [189, 254] width 280 height 20
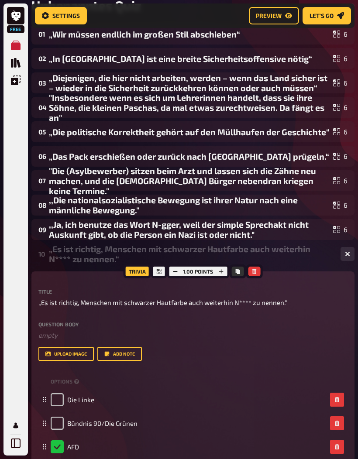
click at [280, 239] on div ",,Ja, ich benutze das Wort N-gger, weil der simple Sprechakt nicht Auskunft gib…" at bounding box center [189, 229] width 280 height 20
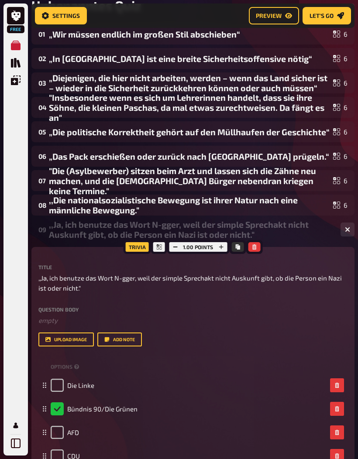
click at [274, 231] on div ",,Ja, ich benutze das Wort N-gger, weil der simple Sprechakt nicht Auskunft gib…" at bounding box center [191, 229] width 284 height 20
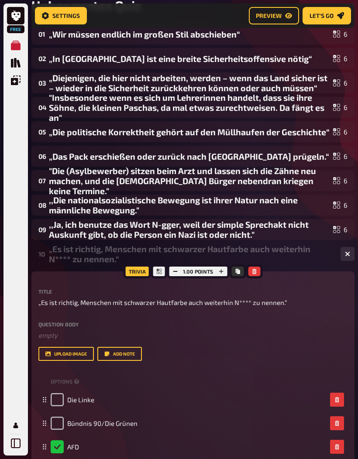
click at [262, 252] on div "„Es ist richtig, Menschen mit schwarzer Hautfarbe auch weiterhin N**** zu nenne…" at bounding box center [191, 254] width 284 height 20
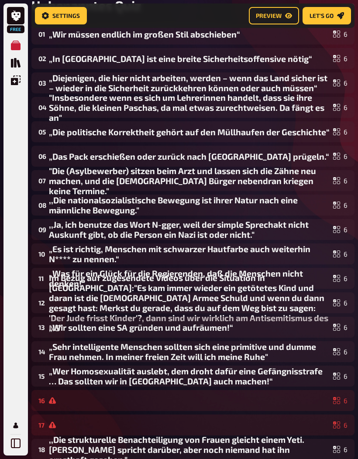
click at [255, 296] on div "Im Bezug auf zugesendete Videos über die Situation in [GEOGRAPHIC_DATA]:"Es kam…" at bounding box center [189, 303] width 280 height 60
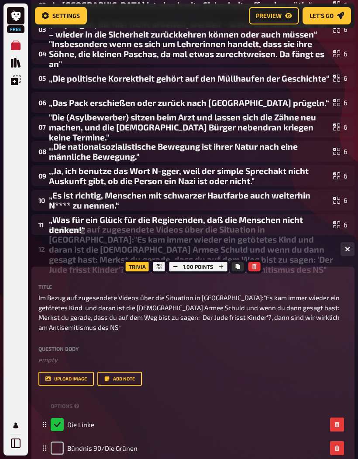
scroll to position [212, 0]
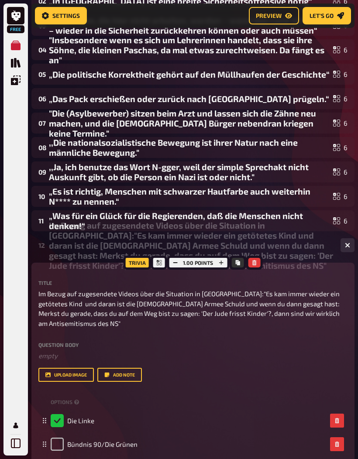
click at [254, 264] on icon "button" at bounding box center [254, 262] width 4 height 5
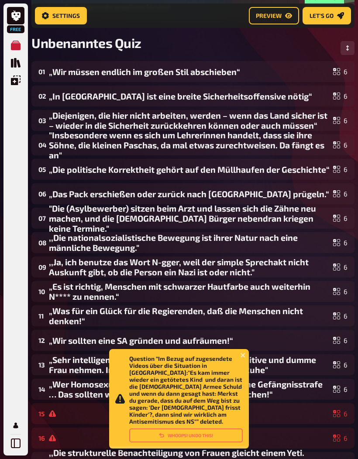
scroll to position [0, 0]
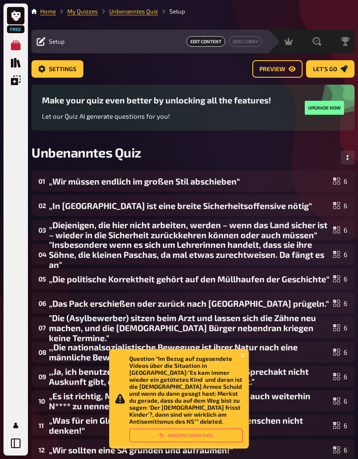
click at [237, 185] on div "„Wir müssen endlich im großen Stil abschieben“" at bounding box center [189, 181] width 280 height 10
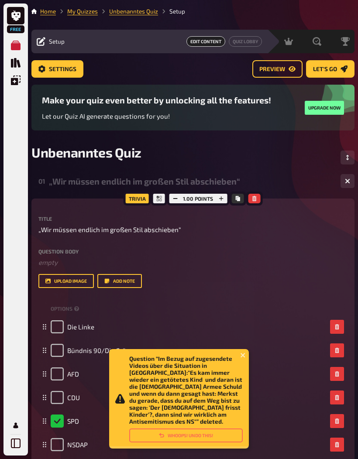
click at [242, 183] on div "„Wir müssen endlich im großen Stil abschieben“" at bounding box center [191, 181] width 284 height 10
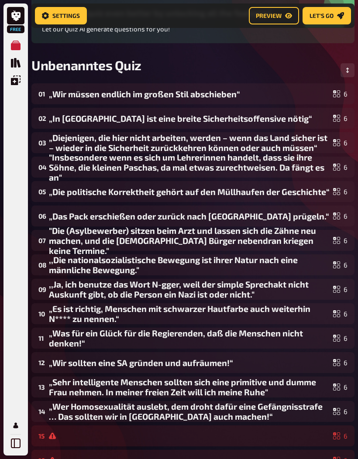
scroll to position [96, 0]
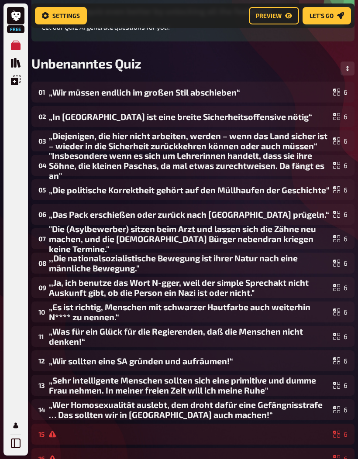
click at [258, 114] on div "„In [GEOGRAPHIC_DATA] ist eine breite Sicherheitsoffensive nötig“" at bounding box center [189, 117] width 280 height 10
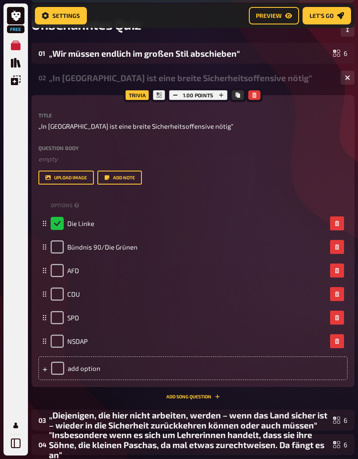
scroll to position [138, 0]
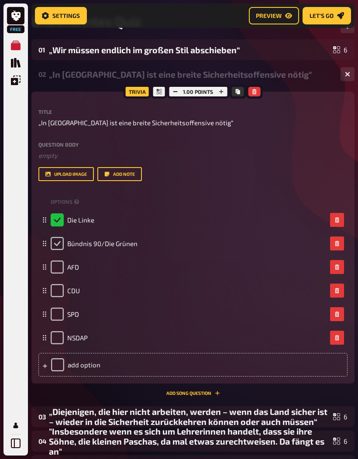
click at [58, 246] on input "checkbox" at bounding box center [57, 243] width 13 height 13
checkbox input "true"
checkbox input "false"
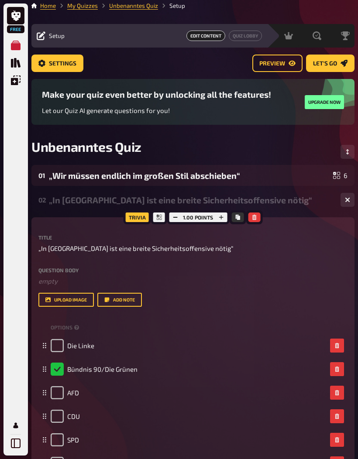
scroll to position [0, 0]
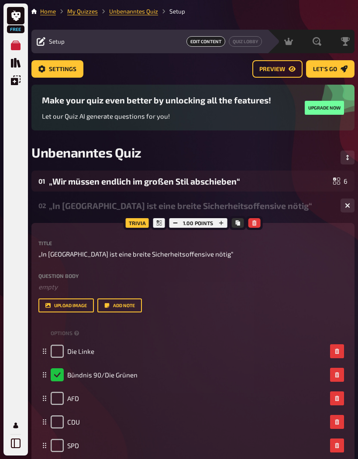
click at [252, 225] on icon "button" at bounding box center [254, 222] width 4 height 5
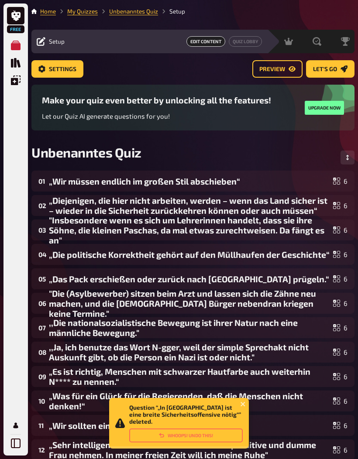
click at [245, 191] on div "01 „Wir müssen endlich im großen Stil abschieben“ 6" at bounding box center [192, 181] width 323 height 21
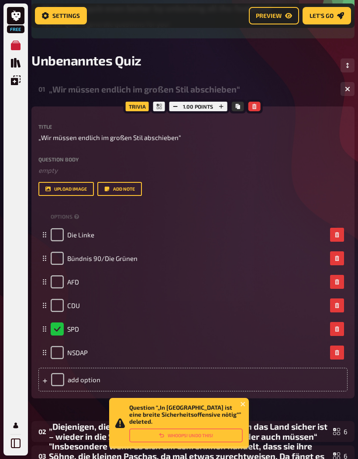
scroll to position [118, 0]
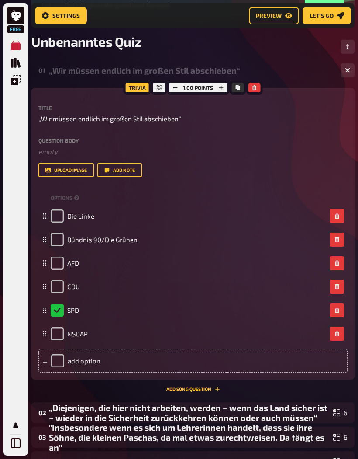
click at [336, 217] on icon "button" at bounding box center [336, 215] width 4 height 5
checkbox input "true"
checkbox input "false"
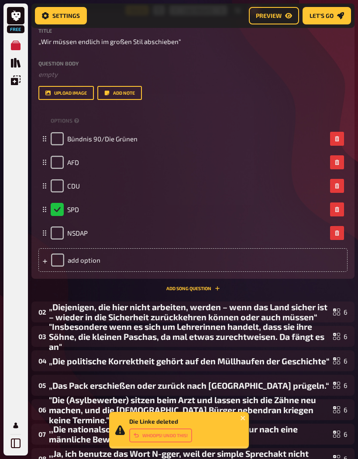
scroll to position [198, 0]
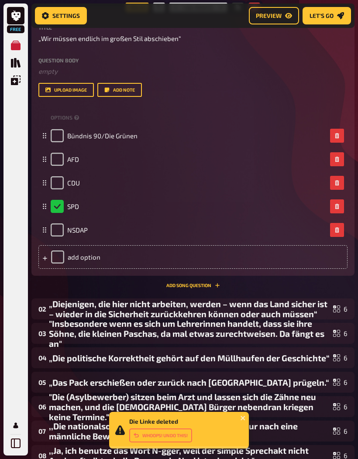
click at [287, 313] on div "„Diejenigen, die hier nicht arbeiten, werden – wenn das Land sicher ist – wiede…" at bounding box center [189, 309] width 280 height 20
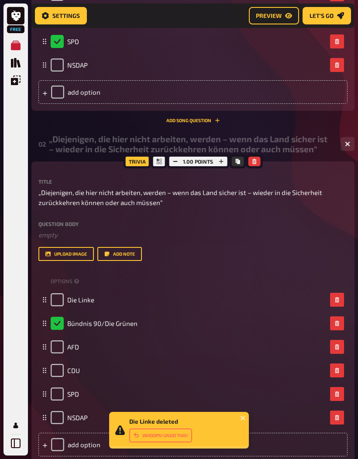
scroll to position [357, 0]
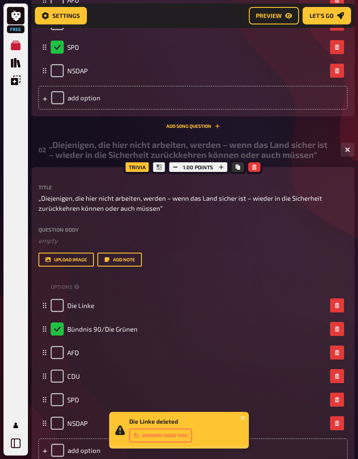
click at [338, 301] on button "button" at bounding box center [337, 305] width 14 height 14
checkbox input "true"
checkbox input "false"
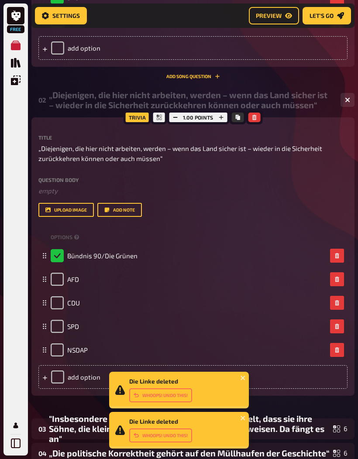
scroll to position [409, 0]
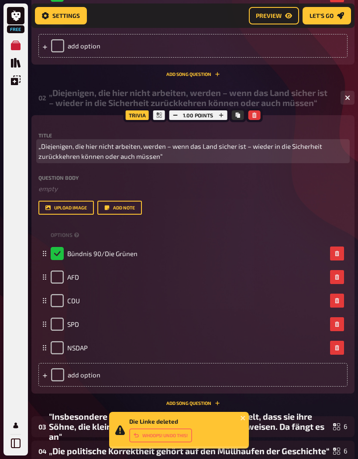
click at [287, 147] on span "„Diejenigen, die hier nicht arbeiten, werden – wenn das Land sicher ist – wiede…" at bounding box center [192, 151] width 309 height 20
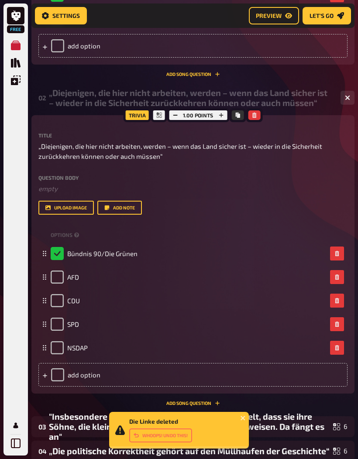
click at [289, 104] on div "„Diejenigen, die hier nicht arbeiten, werden – wenn das Land sicher ist – wiede…" at bounding box center [191, 98] width 284 height 20
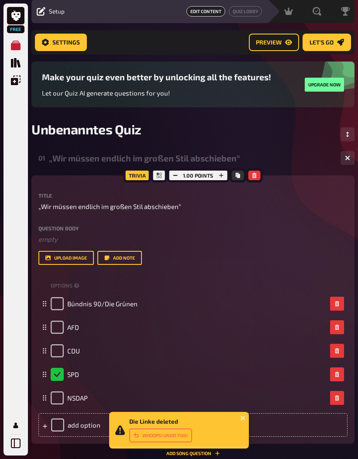
scroll to position [0, 0]
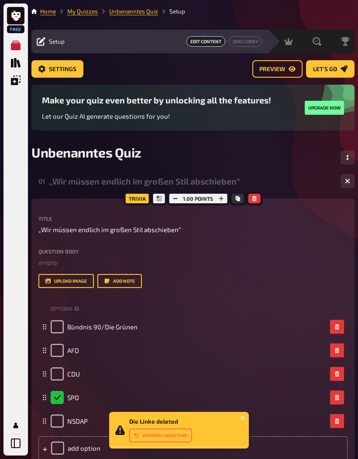
click at [153, 183] on div "„Wir müssen endlich im großen Stil abschieben“" at bounding box center [191, 181] width 284 height 10
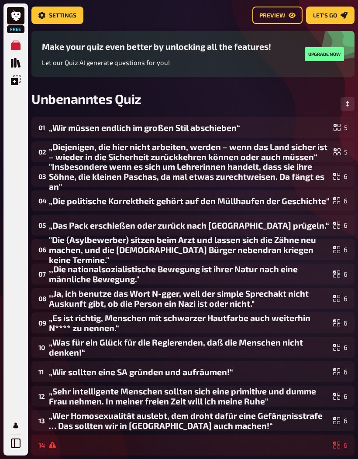
scroll to position [55, 0]
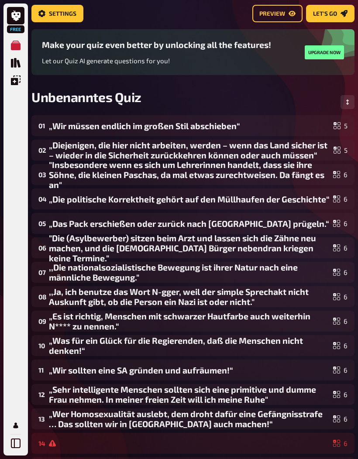
click at [189, 181] on div ""Insbesondere wenn es sich um Lehrerinnen handelt, dass sie ihre Söhne, die kle…" at bounding box center [189, 175] width 280 height 30
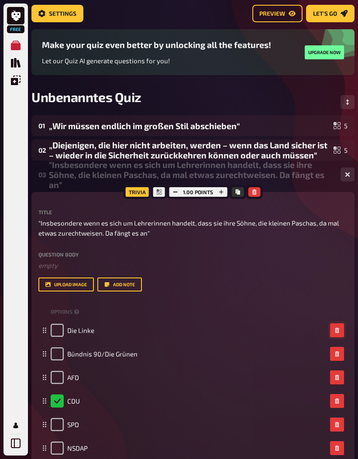
click at [337, 330] on icon "button" at bounding box center [336, 330] width 4 height 5
checkbox input "true"
checkbox input "false"
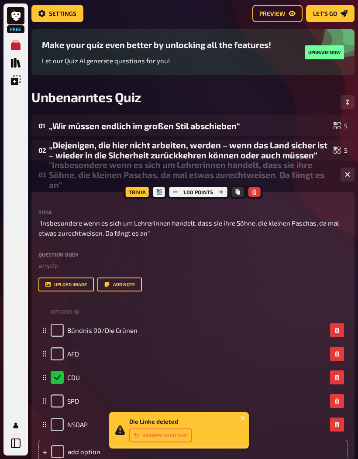
click at [243, 154] on div "„Diejenigen, die hier nicht arbeiten, werden – wenn das Land sicher ist – wiede…" at bounding box center [189, 150] width 281 height 20
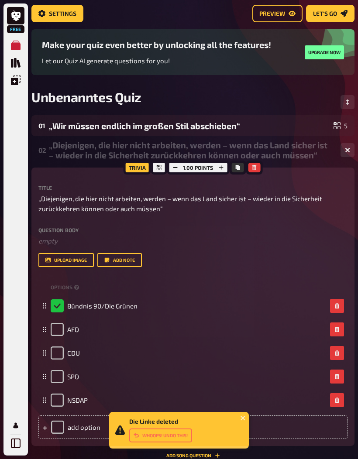
click at [244, 156] on div "„Diejenigen, die hier nicht arbeiten, werden – wenn das Land sicher ist – wiede…" at bounding box center [191, 150] width 284 height 20
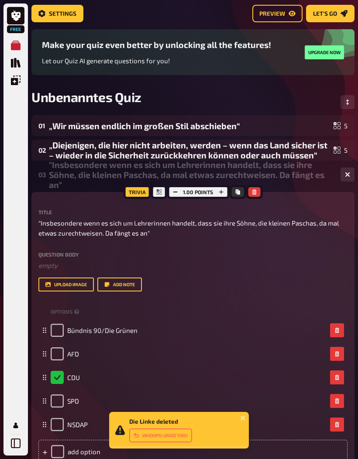
click at [232, 171] on div ""Insbesondere wenn es sich um Lehrerinnen handelt, dass sie ihre Söhne, die kle…" at bounding box center [191, 175] width 284 height 30
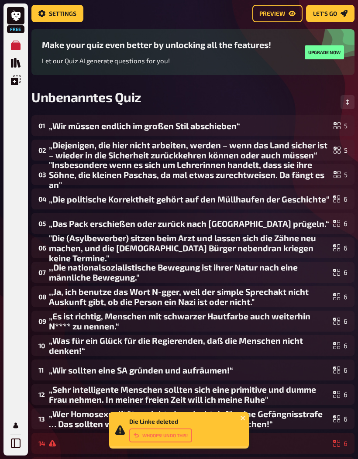
click at [214, 205] on div "04 „Die politische Korrektheit gehört auf den Müllhaufen der Geschichte“ 6" at bounding box center [192, 198] width 323 height 21
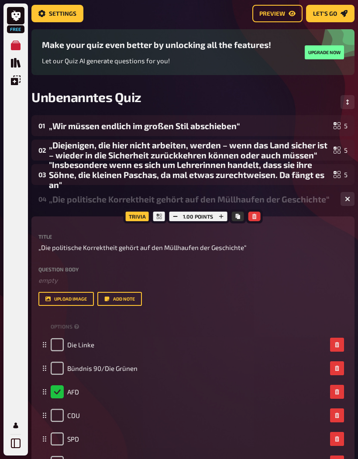
click at [340, 342] on button "button" at bounding box center [337, 345] width 14 height 14
checkbox input "true"
checkbox input "false"
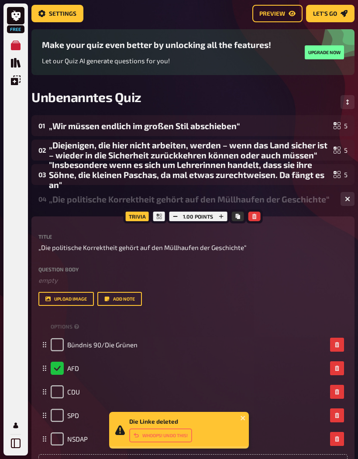
click at [281, 198] on div "„Die politische Korrektheit gehört auf den Müllhaufen der Geschichte“" at bounding box center [191, 199] width 284 height 10
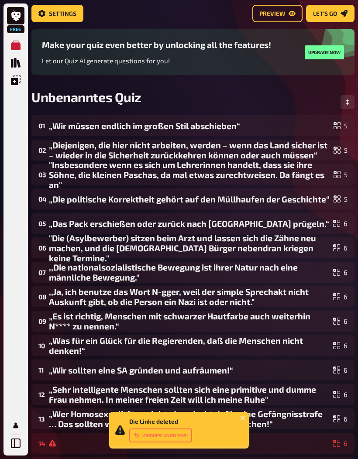
click at [262, 222] on div "„Das Pack erschießen oder zurück nach [GEOGRAPHIC_DATA] prügeln.“" at bounding box center [189, 223] width 280 height 10
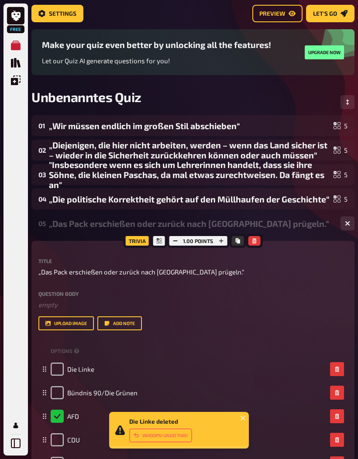
click at [338, 361] on div "Die Linke" at bounding box center [192, 369] width 309 height 24
click at [335, 371] on icon "button" at bounding box center [336, 368] width 4 height 5
checkbox input "true"
checkbox input "false"
click at [266, 222] on div "„Das Pack erschießen oder zurück nach [GEOGRAPHIC_DATA] prügeln.“" at bounding box center [191, 223] width 284 height 10
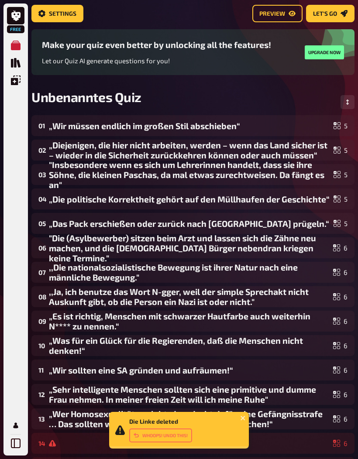
click at [259, 249] on div ""Die (Asylbewerber) sitzen beim Arzt und lassen sich die Zähne neu machen, und …" at bounding box center [189, 248] width 280 height 30
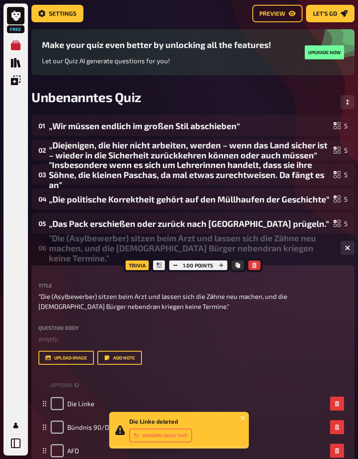
click at [338, 399] on button "button" at bounding box center [337, 403] width 14 height 14
checkbox input "true"
checkbox input "false"
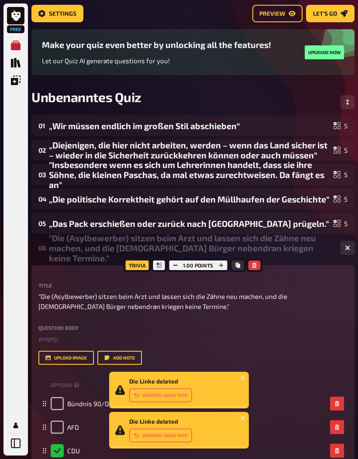
click at [266, 253] on div ""Die (Asylbewerber) sitzen beim Arzt und lassen sich die Zähne neu machen, und …" at bounding box center [191, 248] width 284 height 30
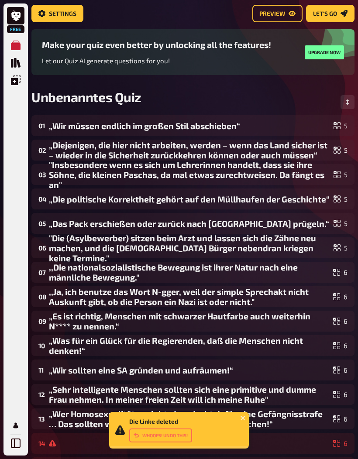
click at [263, 270] on div ",,Die nationalsozialistische Bewegung ist ihrer Natur nach eine männliche Beweg…" at bounding box center [189, 272] width 280 height 20
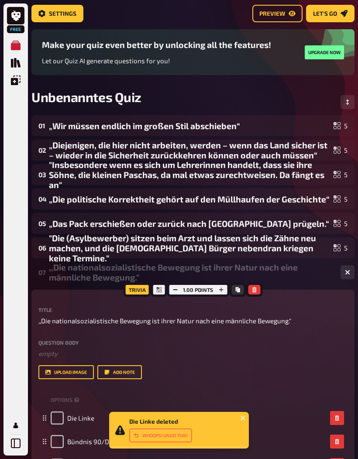
click at [334, 417] on button "button" at bounding box center [337, 418] width 14 height 14
checkbox input "true"
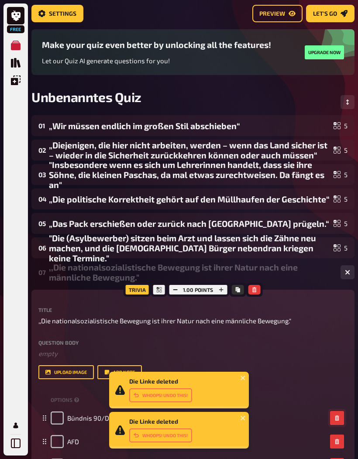
click at [333, 417] on button "button" at bounding box center [337, 418] width 14 height 14
checkbox input "true"
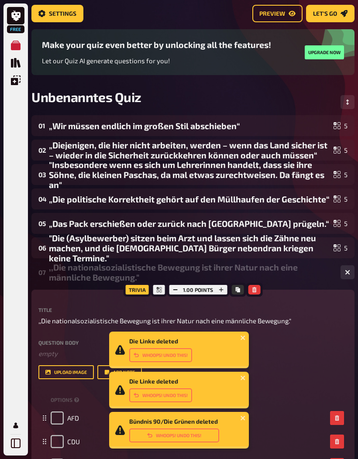
click at [255, 272] on div ",,Die nationalsozialistische Bewegung ist ihrer Natur nach eine männliche Beweg…" at bounding box center [191, 272] width 284 height 20
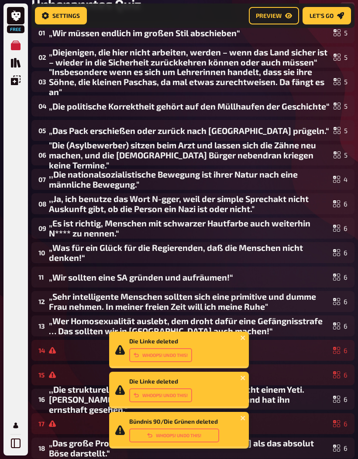
scroll to position [171, 0]
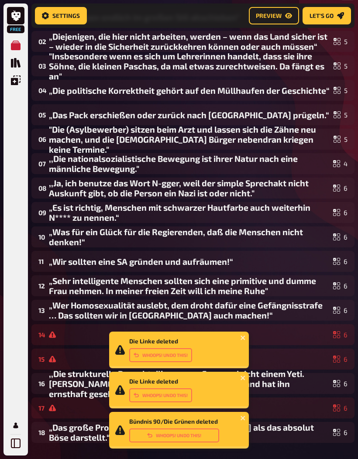
click at [234, 191] on div ",,Ja, ich benutze das Wort N-gger, weil der simple Sprechakt nicht Auskunft gib…" at bounding box center [189, 188] width 280 height 20
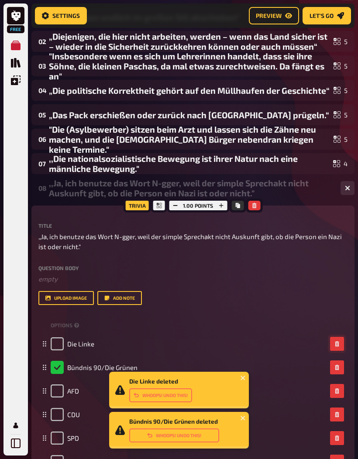
click at [335, 341] on button "button" at bounding box center [337, 344] width 14 height 14
checkbox input "true"
checkbox input "false"
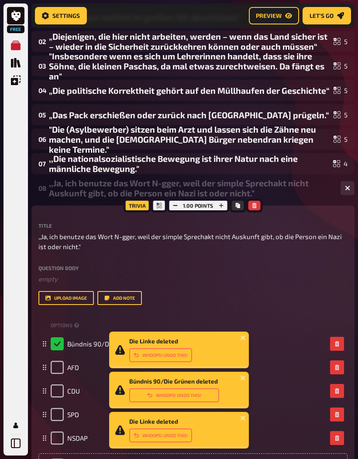
click at [270, 190] on div ",,Ja, ich benutze das Wort N-gger, weil der simple Sprechakt nicht Auskunft gib…" at bounding box center [191, 188] width 284 height 20
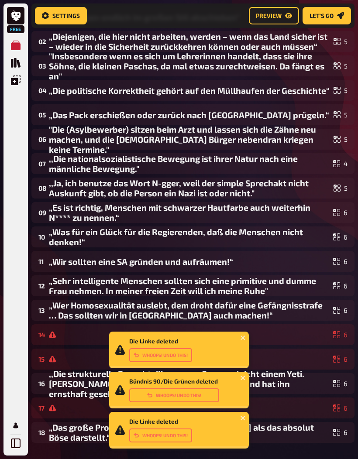
click at [262, 214] on div "„Es ist richtig, Menschen mit schwarzer Hautfarbe auch weiterhin N**** zu nenne…" at bounding box center [189, 212] width 280 height 20
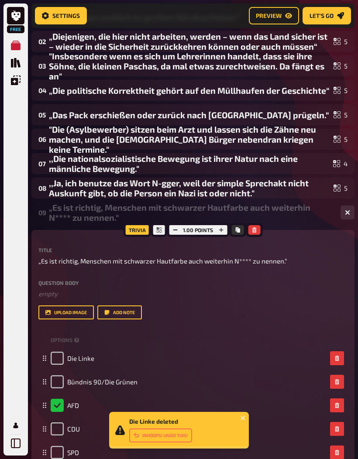
click at [335, 358] on icon "button" at bounding box center [336, 357] width 4 height 5
checkbox input "true"
checkbox input "false"
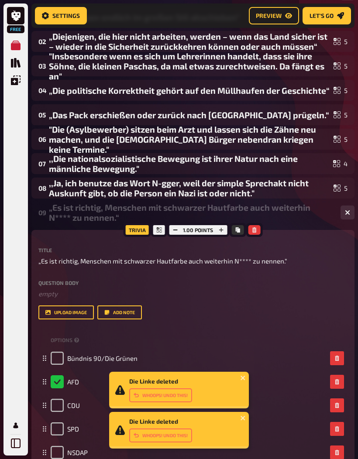
click at [273, 214] on div "„Es ist richtig, Menschen mit schwarzer Hautfarbe auch weiterhin N**** zu nenne…" at bounding box center [191, 212] width 284 height 20
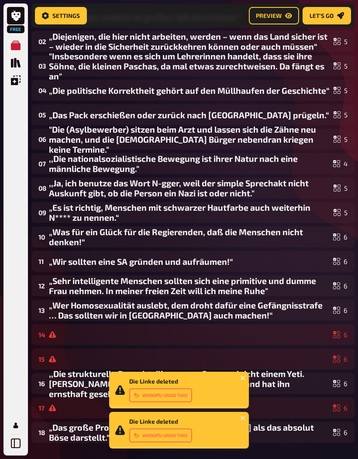
click at [266, 237] on div "„Was für ein Glück für die Regierenden, daß die Menschen nicht denken!“" at bounding box center [189, 237] width 280 height 20
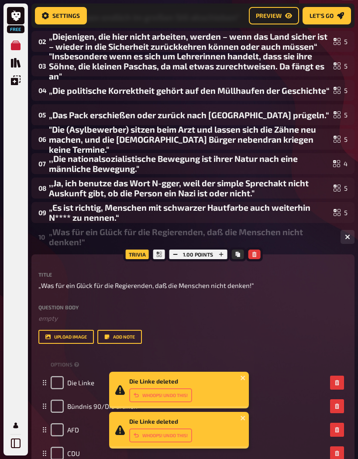
click at [341, 377] on button "button" at bounding box center [337, 382] width 14 height 14
checkbox input "true"
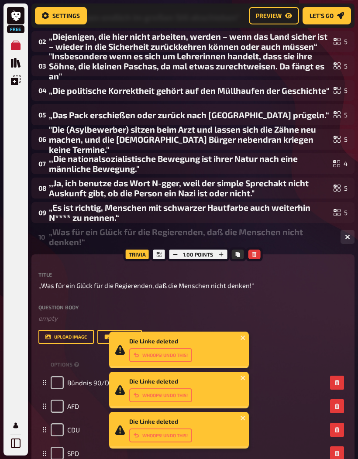
click at [339, 375] on div "Bündnis 90/Die Grünen" at bounding box center [192, 383] width 309 height 24
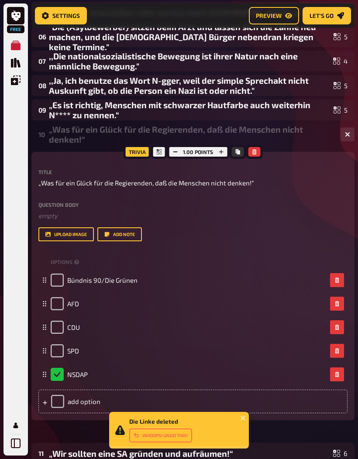
scroll to position [273, 0]
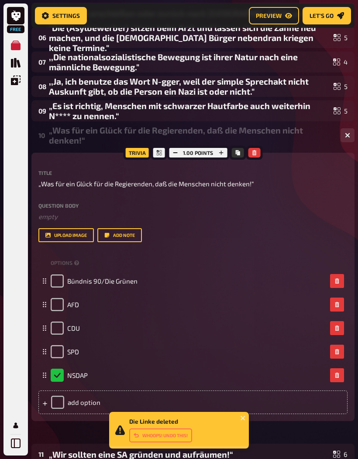
click at [269, 137] on div "„Was für ein Glück für die Regierenden, daß die Menschen nicht denken!“" at bounding box center [191, 135] width 284 height 20
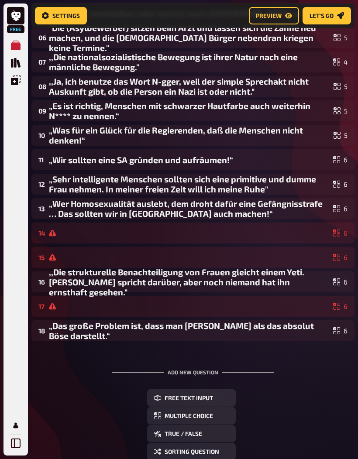
click at [263, 156] on div "„Wir sollten eine SA gründen und aufräumen!“" at bounding box center [189, 160] width 280 height 10
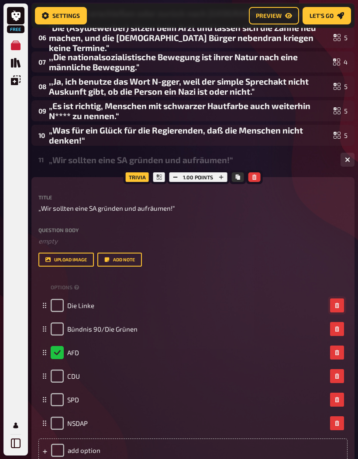
click at [333, 307] on button "button" at bounding box center [337, 305] width 14 height 14
checkbox input "true"
checkbox input "false"
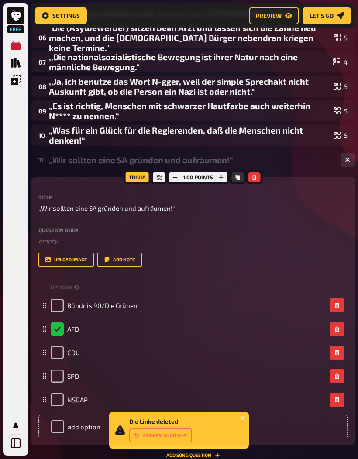
click at [281, 166] on div "11 „Wir sollten eine SA gründen und aufräumen!“ 5" at bounding box center [192, 159] width 323 height 21
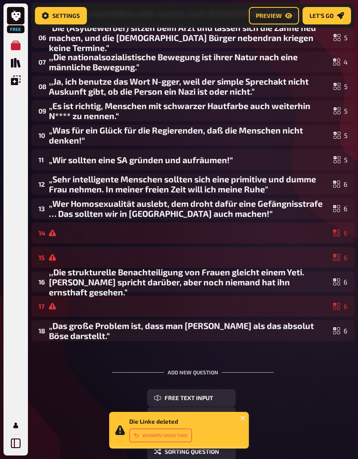
click at [272, 183] on div "„Sehr intelligente Menschen sollten sich eine primitive und dumme Frau nehmen. …" at bounding box center [189, 184] width 280 height 20
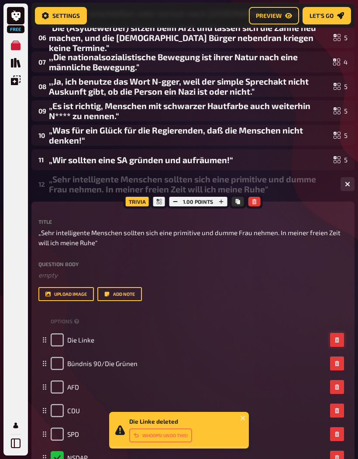
click at [338, 337] on button "button" at bounding box center [337, 340] width 14 height 14
checkbox input "true"
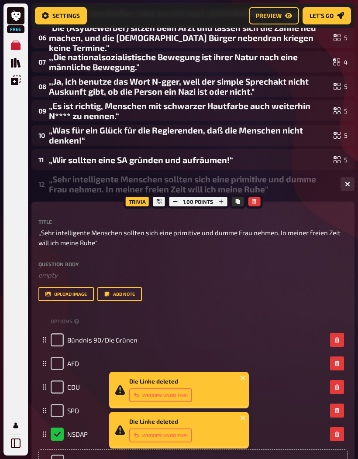
click at [287, 189] on div "„Sehr intelligente Menschen sollten sich eine primitive und dumme Frau nehmen. …" at bounding box center [191, 184] width 284 height 20
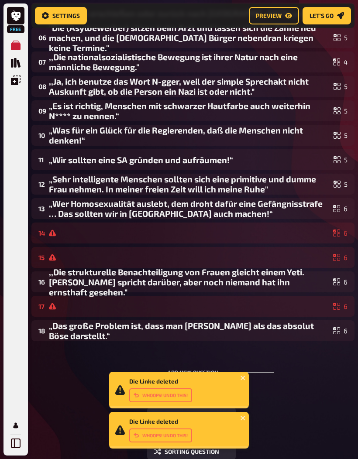
click at [282, 207] on div "„Wer Homosexualität auslebt, dem droht dafür eine Gefängnisstrafe … Das sollten…" at bounding box center [189, 208] width 280 height 20
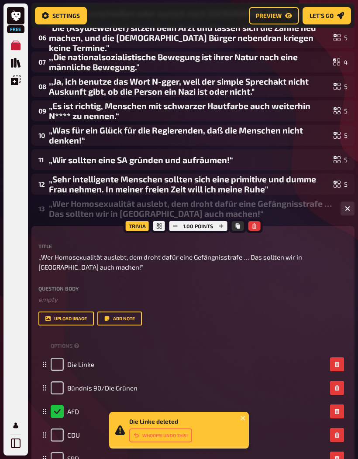
click at [338, 353] on div "Die Linke" at bounding box center [192, 364] width 309 height 24
click at [339, 368] on button "button" at bounding box center [337, 364] width 14 height 14
checkbox input "true"
checkbox input "false"
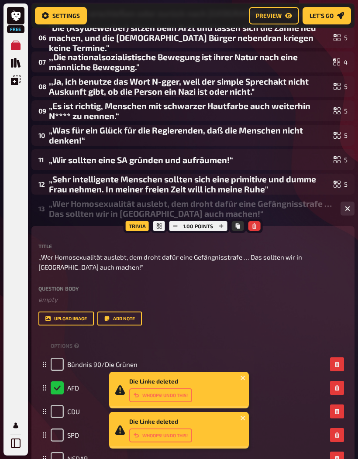
click at [282, 218] on div "„Wer Homosexualität auslebt, dem droht dafür eine Gefängnisstrafe … Das sollten…" at bounding box center [191, 208] width 284 height 20
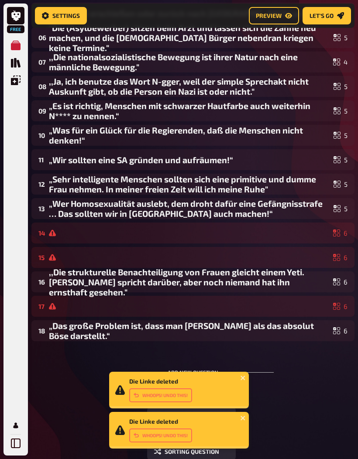
click at [277, 234] on div at bounding box center [189, 232] width 280 height 7
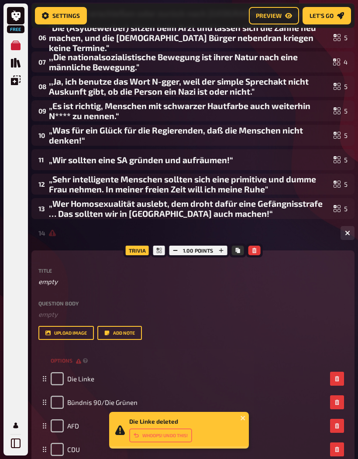
click at [338, 378] on icon "button" at bounding box center [336, 378] width 4 height 5
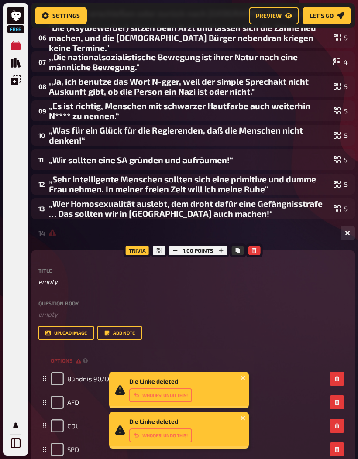
click at [272, 214] on div "„Wer Homosexualität auslebt, dem droht dafür eine Gefängnisstrafe … Das sollten…" at bounding box center [189, 208] width 281 height 20
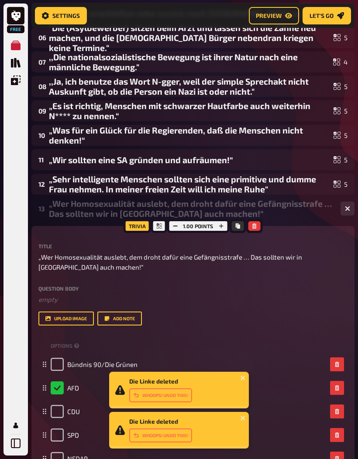
click at [274, 207] on div "„Wer Homosexualität auslebt, dem droht dafür eine Gefängnisstrafe … Das sollten…" at bounding box center [191, 208] width 284 height 20
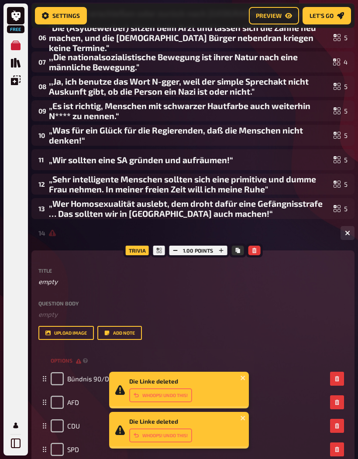
click at [272, 239] on div "14 5" at bounding box center [192, 232] width 323 height 21
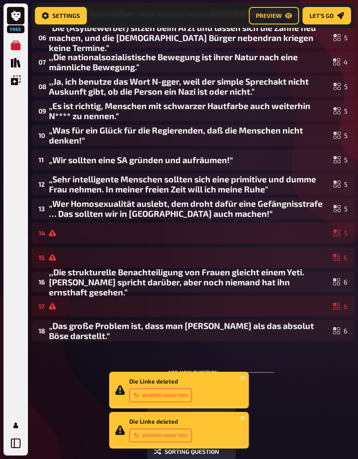
click at [272, 257] on div at bounding box center [189, 257] width 280 height 7
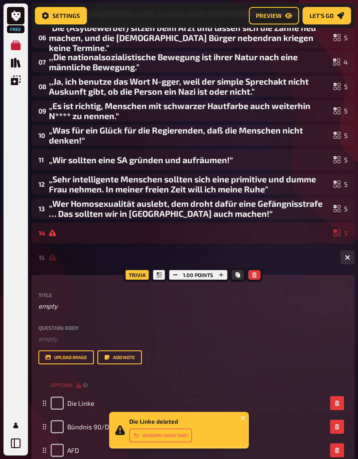
click at [337, 400] on button "button" at bounding box center [337, 403] width 14 height 14
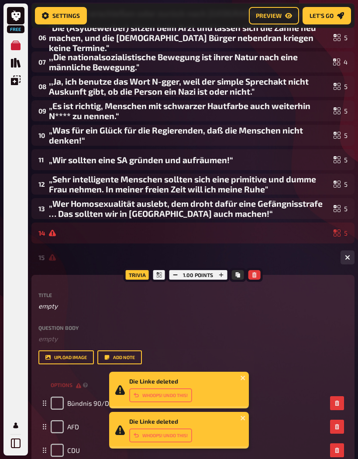
click at [259, 236] on div at bounding box center [189, 232] width 281 height 7
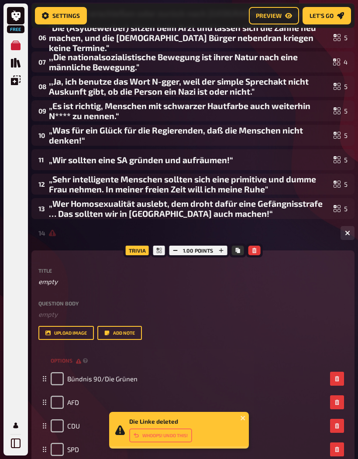
click at [260, 232] on div at bounding box center [191, 232] width 284 height 7
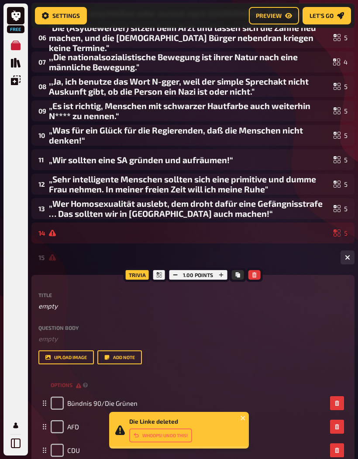
click at [258, 252] on div "15 5" at bounding box center [192, 257] width 323 height 21
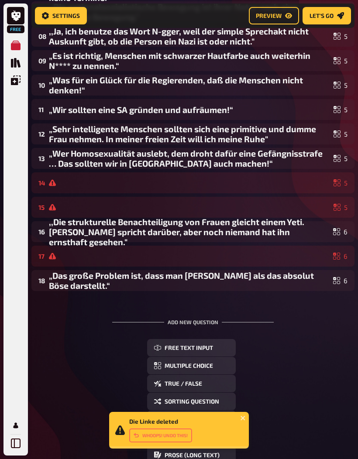
scroll to position [322, 0]
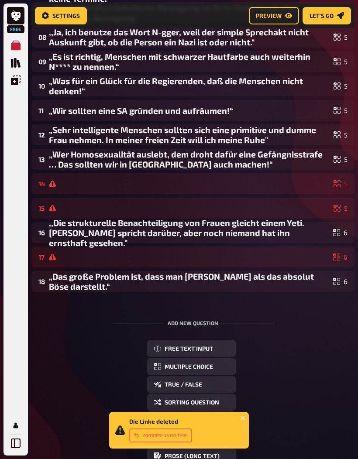
click at [251, 238] on div ",,Die strukturelle Benachteiligung von Frauen gleicht einem Yeti. [PERSON_NAME]…" at bounding box center [189, 233] width 280 height 30
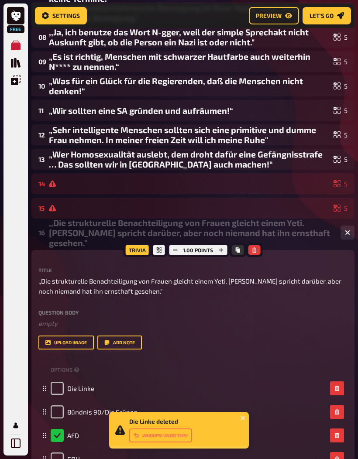
click at [333, 383] on button "button" at bounding box center [337, 388] width 14 height 14
checkbox input "true"
checkbox input "false"
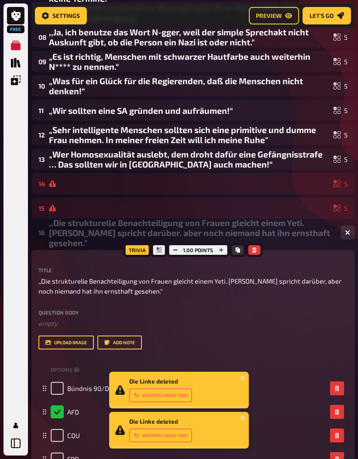
click at [276, 241] on div ",,Die strukturelle Benachteiligung von Frauen gleicht einem Yeti. [PERSON_NAME]…" at bounding box center [191, 233] width 284 height 30
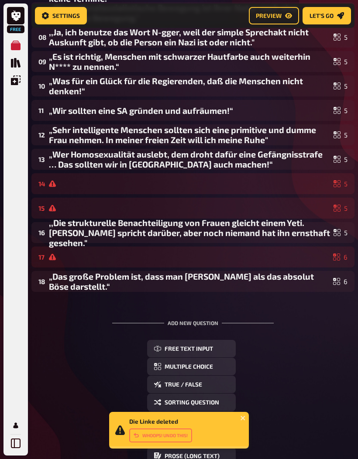
click at [270, 267] on div "17 6" at bounding box center [192, 256] width 323 height 21
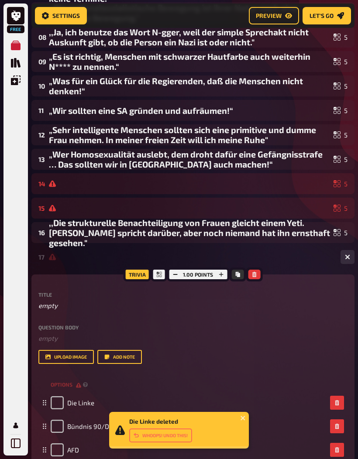
click at [338, 401] on icon "button" at bounding box center [336, 402] width 4 height 5
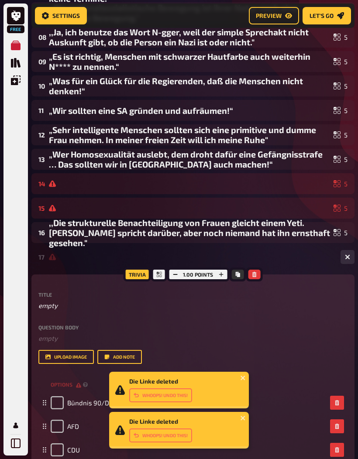
click at [268, 255] on div at bounding box center [191, 256] width 284 height 7
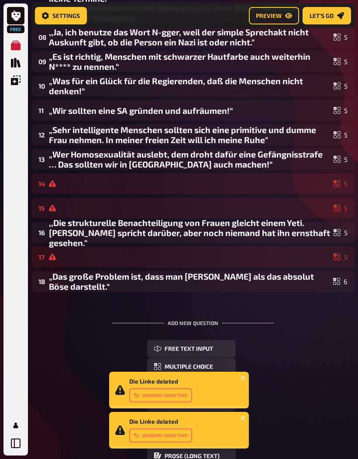
click at [271, 284] on div "„Das große Problem ist, dass man [PERSON_NAME] als das absolut Böse darstellt.“" at bounding box center [189, 281] width 280 height 20
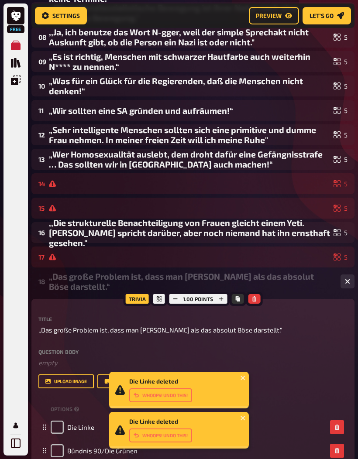
click at [339, 429] on icon "button" at bounding box center [336, 426] width 5 height 5
checkbox input "true"
checkbox input "false"
click at [286, 283] on div "„Das große Problem ist, dass man [PERSON_NAME] als das absolut Böse darstellt.“" at bounding box center [191, 281] width 284 height 20
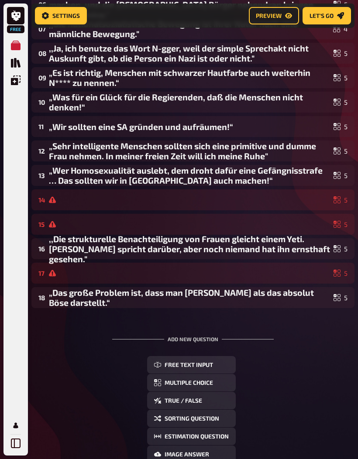
scroll to position [307, 0]
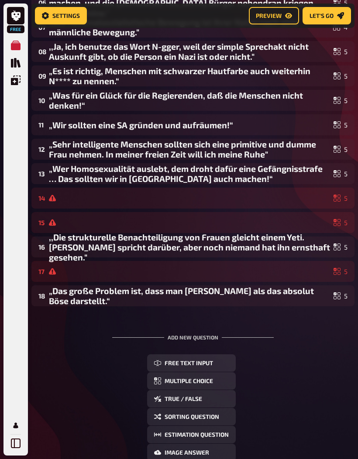
click at [220, 201] on div at bounding box center [189, 198] width 281 height 7
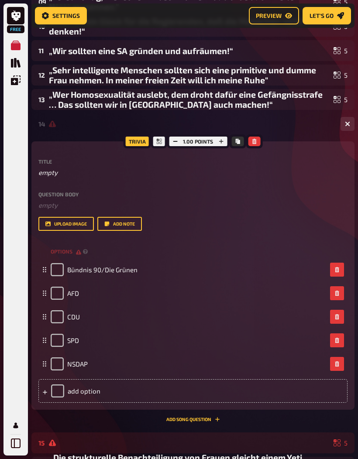
scroll to position [386, 0]
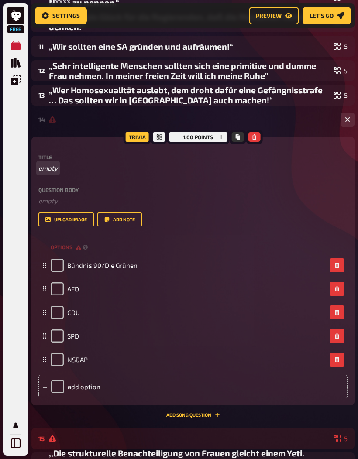
click at [235, 173] on p "empty" at bounding box center [192, 168] width 309 height 10
click at [39, 168] on span "J" at bounding box center [39, 168] width 2 height 10
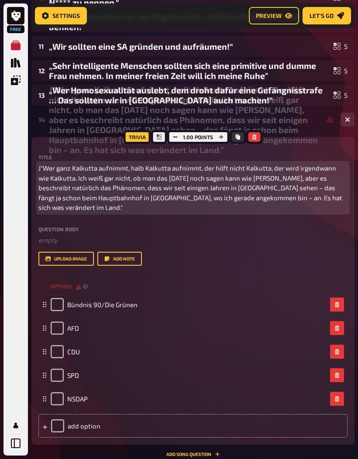
click at [41, 173] on span "J"Wer ganz Kalkutta aufnimmt, halb Kalkutta aufnimmt, der hilft nicht Kalkutta,…" at bounding box center [192, 187] width 309 height 49
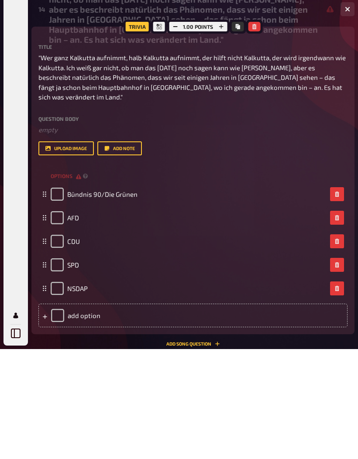
click at [59, 345] on input "checkbox" at bounding box center [57, 351] width 13 height 13
checkbox input "true"
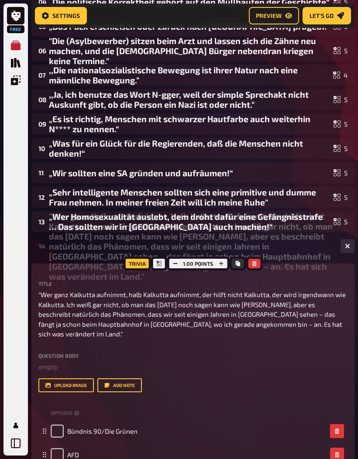
scroll to position [244, 0]
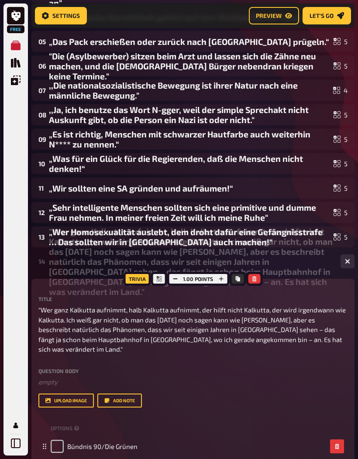
click at [77, 277] on div ""Wer ganz Kalkutta aufnimmt, halb Kalkutta aufnimmt, der hilft nicht Kalkutta, …" at bounding box center [191, 261] width 284 height 70
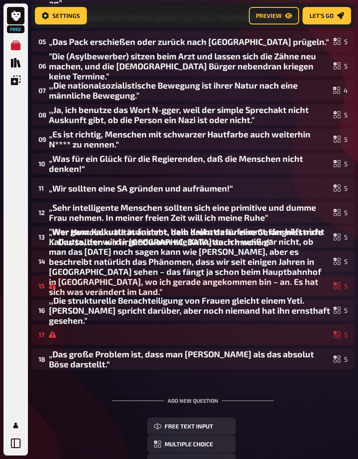
click at [164, 333] on div at bounding box center [189, 334] width 281 height 7
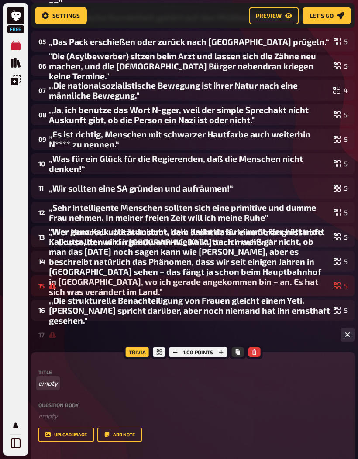
click at [79, 387] on p "empty" at bounding box center [192, 383] width 309 height 10
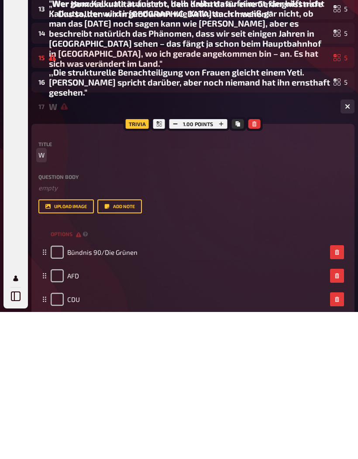
click at [44, 297] on span "W" at bounding box center [41, 302] width 6 height 10
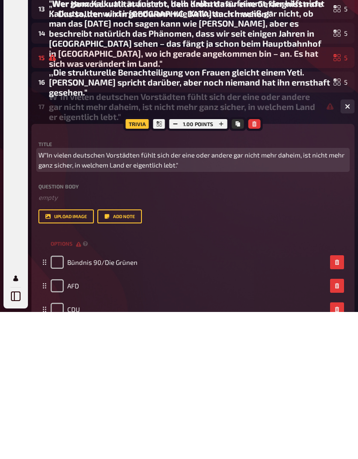
click at [40, 297] on span "W"In vielen deutschen Vorstädten fühlt sich der eine oder andere gar nicht mehr…" at bounding box center [192, 307] width 309 height 20
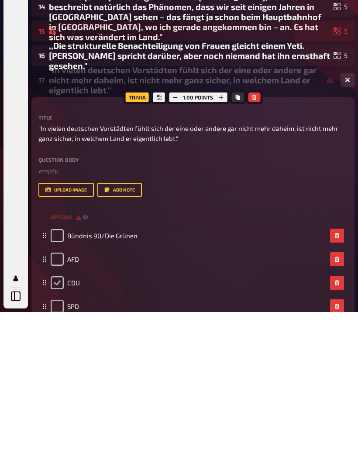
click at [62, 423] on input "checkbox" at bounding box center [57, 429] width 13 height 13
checkbox input "true"
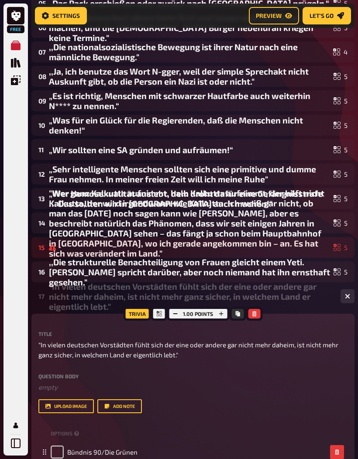
scroll to position [296, 0]
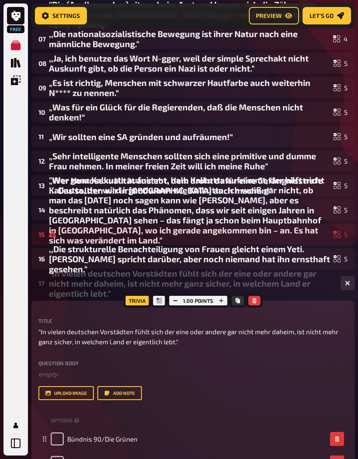
click at [40, 238] on div "15" at bounding box center [41, 234] width 7 height 8
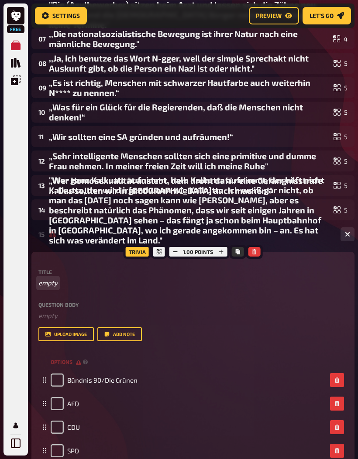
click at [78, 283] on p "empty" at bounding box center [192, 283] width 309 height 10
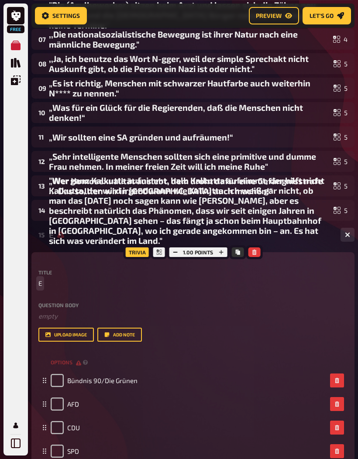
click at [41, 284] on span "E" at bounding box center [39, 283] width 3 height 10
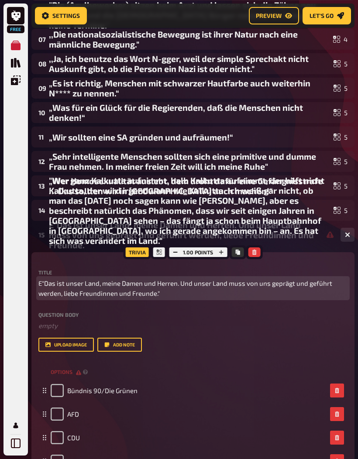
click at [43, 280] on span "E"Das ist unser Land, meine Damen und Herren. Und unser Land muss von uns geprä…" at bounding box center [192, 288] width 309 height 20
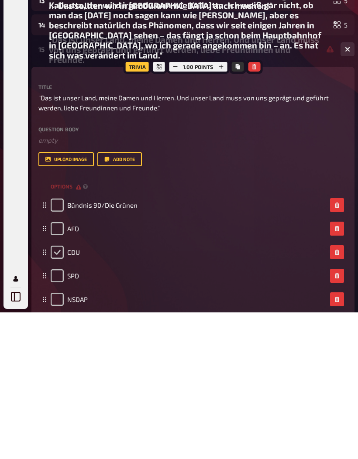
click at [53, 392] on input "checkbox" at bounding box center [57, 398] width 13 height 13
checkbox input "true"
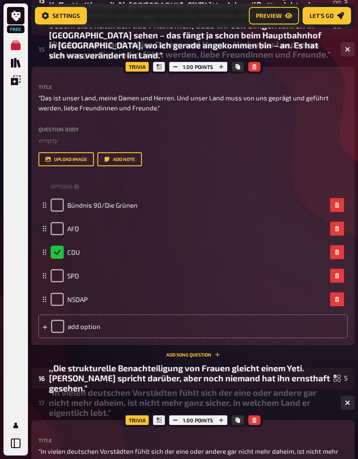
click at [75, 59] on div ""Das ist unser Land, meine Damen und Herren. Und unser Land muss von uns gepräg…" at bounding box center [191, 49] width 284 height 20
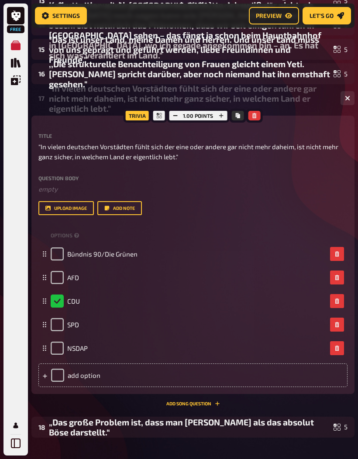
click at [315, 97] on div ""In vielen deutschen Vorstädten fühlt sich der eine oder andere gar nicht mehr …" at bounding box center [191, 98] width 284 height 30
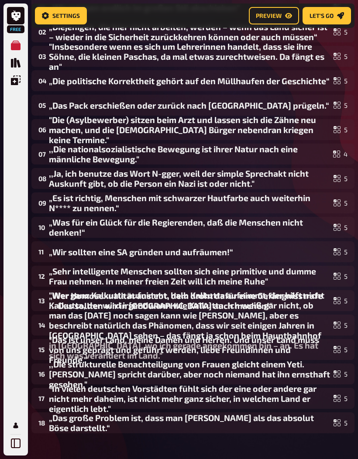
scroll to position [182, 0]
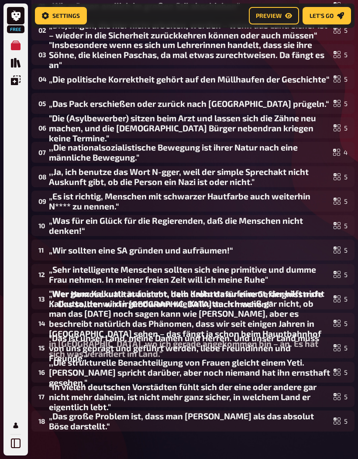
click at [276, 277] on div "„Sehr intelligente Menschen sollten sich eine primitive und dumme Frau nehmen. …" at bounding box center [189, 274] width 281 height 20
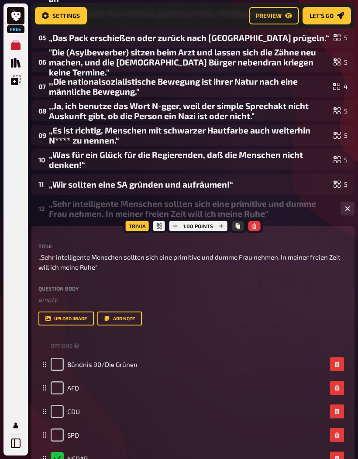
scroll to position [250, 0]
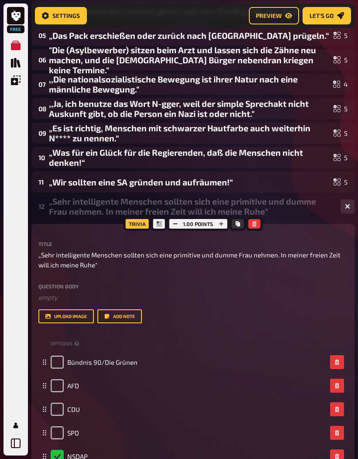
click at [285, 202] on div "„Sehr intelligente Menschen sollten sich eine primitive und dumme Frau nehmen. …" at bounding box center [191, 206] width 284 height 20
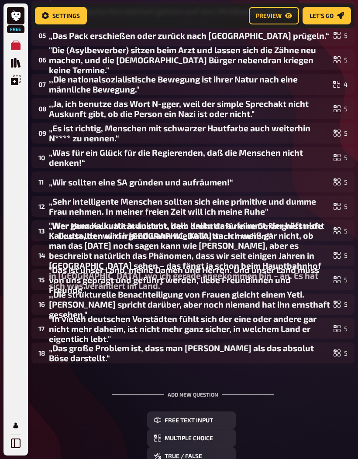
click at [290, 183] on div "„Wir sollten eine SA gründen und aufräumen!“" at bounding box center [189, 182] width 281 height 10
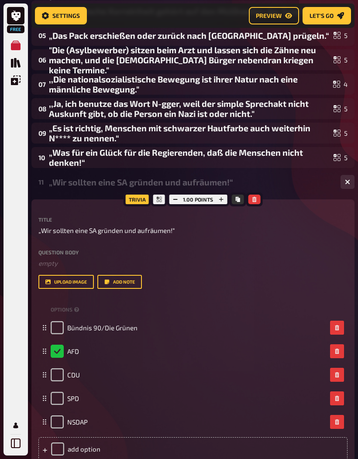
click at [299, 181] on div "„Wir sollten eine SA gründen und aufräumen!“" at bounding box center [191, 182] width 284 height 10
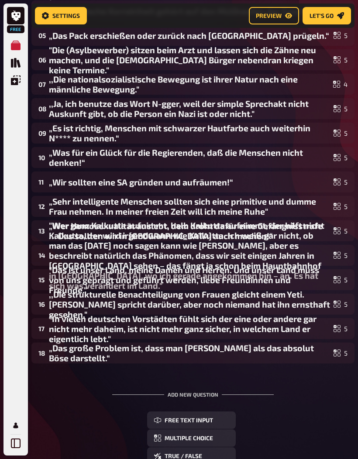
click at [220, 440] on button "Multiple Choice" at bounding box center [191, 437] width 89 height 17
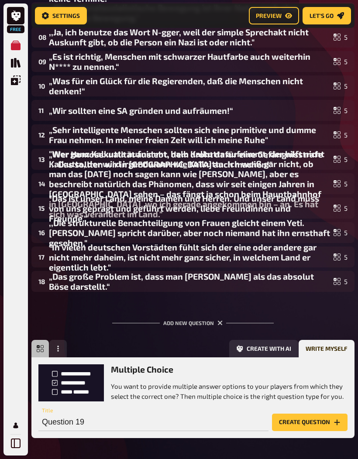
scroll to position [327, 0]
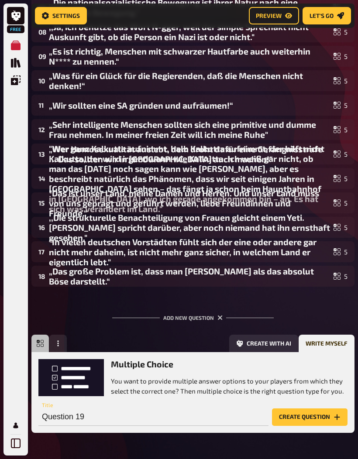
click at [323, 416] on button "Create question" at bounding box center [309, 416] width 75 height 17
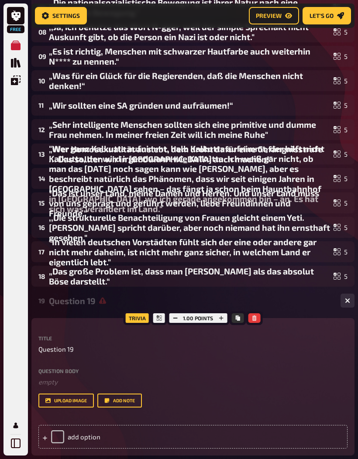
scroll to position [0, 0]
click at [324, 294] on div "19 Question 19 0" at bounding box center [192, 300] width 323 height 21
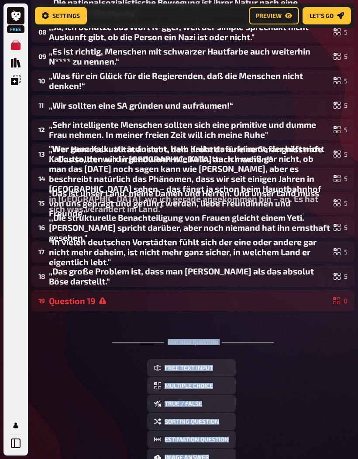
click at [40, 301] on div "19" at bounding box center [41, 301] width 7 height 8
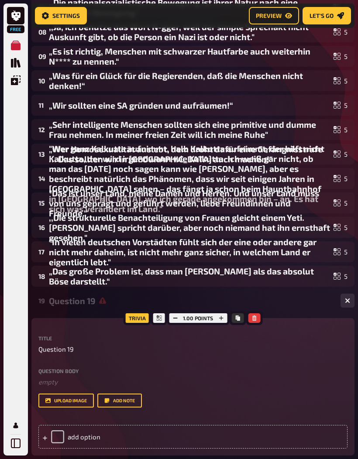
click at [44, 304] on div "19" at bounding box center [41, 301] width 7 height 8
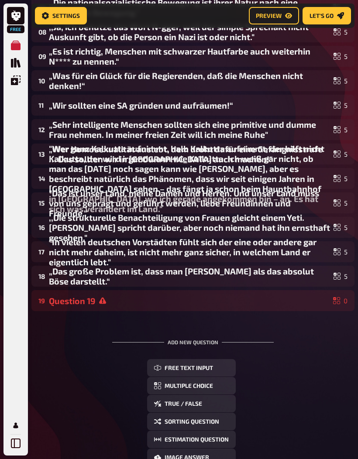
click at [43, 306] on div "19 Question 19 0" at bounding box center [192, 301] width 309 height 10
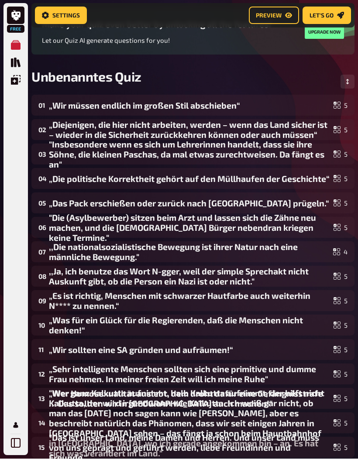
click at [239, 166] on div ""Insbesondere wenn es sich um Lehrerinnen handelt, dass sie ihre Söhne, die kle…" at bounding box center [189, 155] width 281 height 30
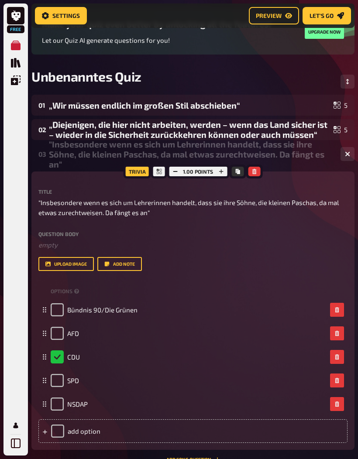
click at [248, 162] on div ""Insbesondere wenn es sich um Lehrerinnen handelt, dass sie ihre Söhne, die kle…" at bounding box center [191, 154] width 284 height 30
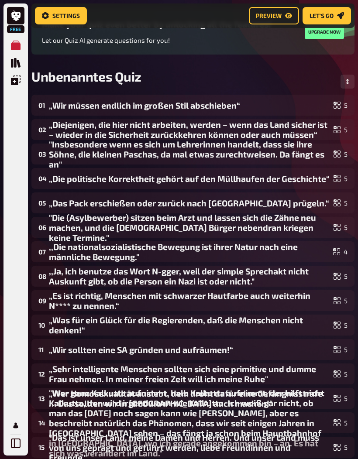
click at [271, 155] on div ""Insbesondere wenn es sich um Lehrerinnen handelt, dass sie ihre Söhne, die kle…" at bounding box center [189, 154] width 281 height 30
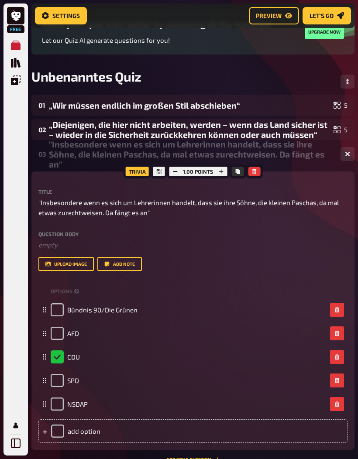
click at [297, 151] on div ""Insbesondere wenn es sich um Lehrerinnen handelt, dass sie ihre Söhne, die kle…" at bounding box center [191, 154] width 284 height 30
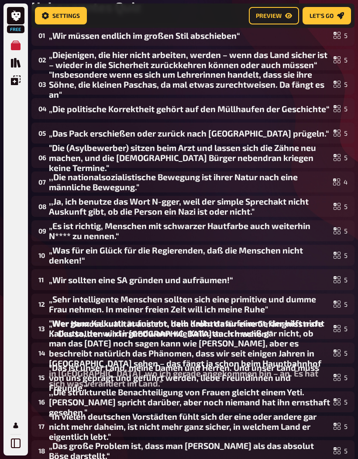
scroll to position [0, 0]
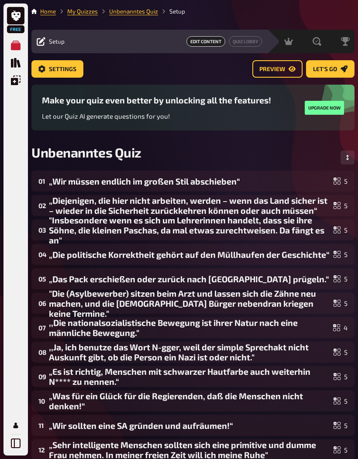
click at [349, 158] on icon "Change Order" at bounding box center [347, 157] width 5 height 5
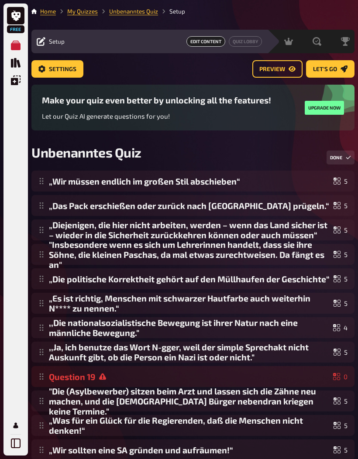
click at [344, 155] on button "Done" at bounding box center [340, 157] width 28 height 14
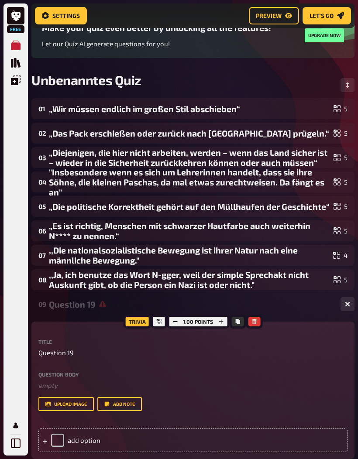
scroll to position [84, 0]
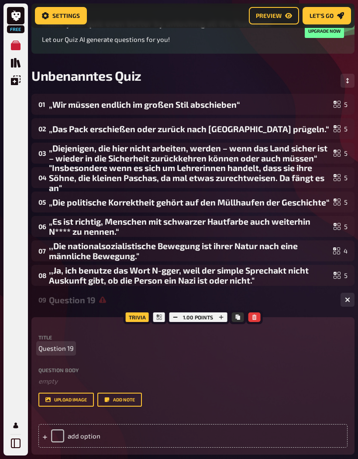
click at [83, 350] on p "Question 19" at bounding box center [192, 348] width 309 height 10
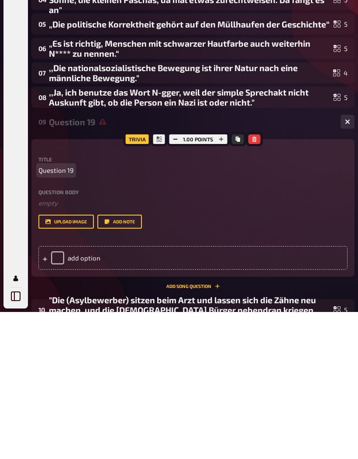
click at [49, 312] on span "Question 19" at bounding box center [55, 317] width 35 height 10
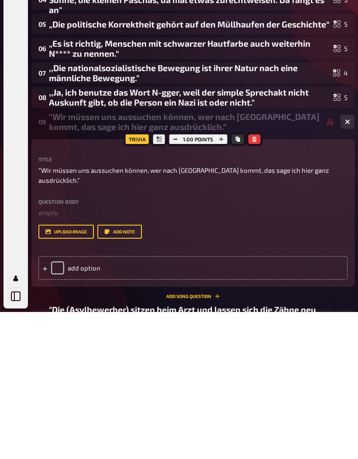
click at [208, 234] on div ",,Ja, ich benutze das Wort N-gger, weil der simple Sprechakt nicht Auskunft gib…" at bounding box center [189, 244] width 281 height 20
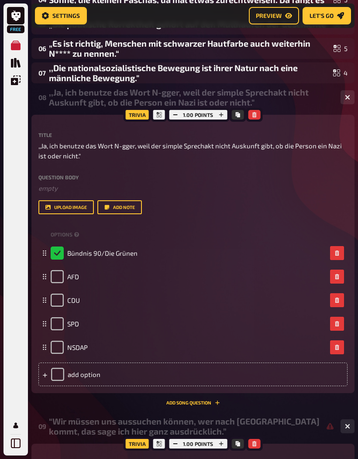
click at [268, 89] on div ",,Ja, ich benutze das Wort N-gger, weil der simple Sprechakt nicht Auskunft gib…" at bounding box center [191, 97] width 284 height 20
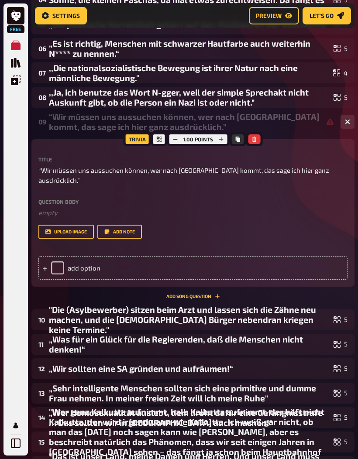
click at [45, 266] on icon at bounding box center [45, 268] width 4 height 4
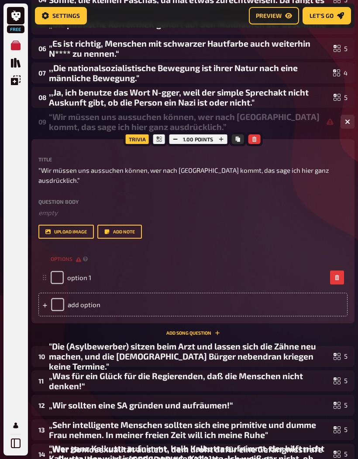
click at [46, 303] on icon at bounding box center [44, 305] width 5 height 5
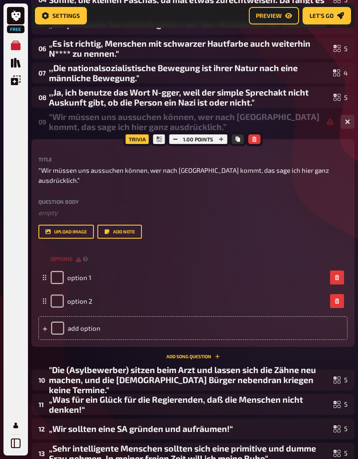
click at [48, 317] on div "add option" at bounding box center [192, 328] width 309 height 24
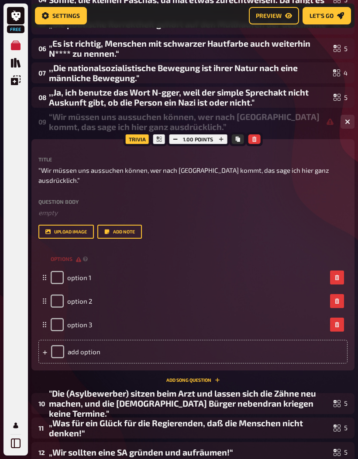
click at [44, 350] on icon at bounding box center [44, 352] width 5 height 5
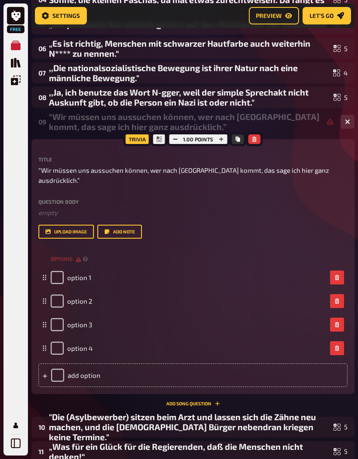
click at [46, 373] on icon at bounding box center [44, 375] width 5 height 5
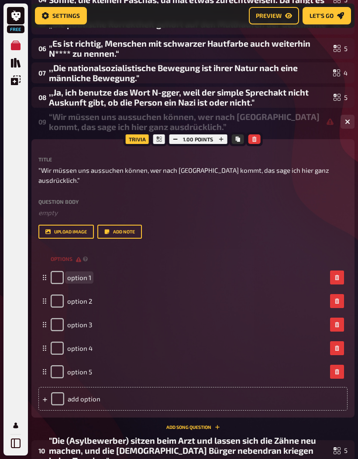
click at [78, 273] on span "option 1" at bounding box center [79, 277] width 24 height 8
click at [66, 125] on div "“Wir müssen uns aussuchen können, wer nach [GEOGRAPHIC_DATA] kommt, das sage ic…" at bounding box center [191, 122] width 284 height 20
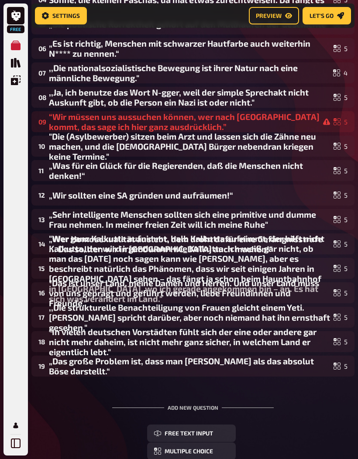
click at [228, 98] on div ",,Ja, ich benutze das Wort N-gger, weil der simple Sprechakt nicht Auskunft gib…" at bounding box center [189, 97] width 281 height 20
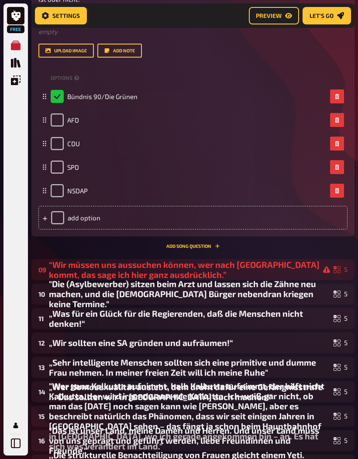
scroll to position [442, 0]
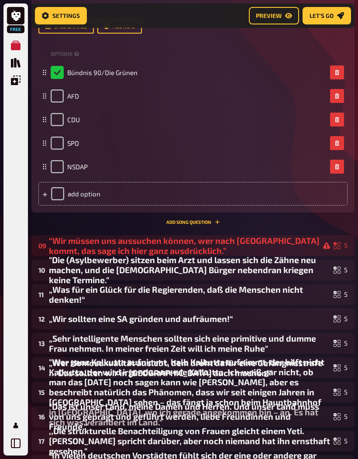
click at [259, 244] on div "“Wir müssen uns aussuchen können, wer nach [GEOGRAPHIC_DATA] kommt, das sage ic…" at bounding box center [189, 245] width 281 height 20
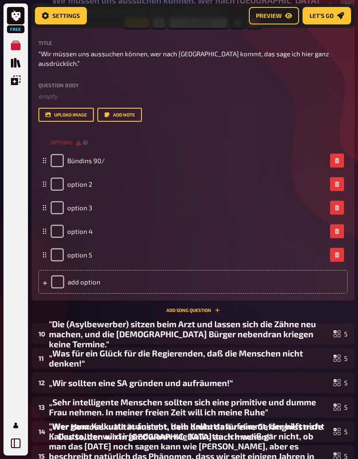
scroll to position [683, 0]
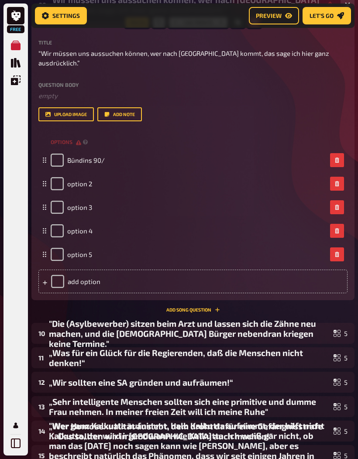
click at [109, 155] on div "Bündins 90/" at bounding box center [189, 160] width 276 height 13
click at [109, 154] on div "Bündins 90/" at bounding box center [189, 160] width 276 height 13
click at [106, 154] on div "Bündins 90/" at bounding box center [189, 160] width 276 height 13
click at [88, 328] on div ""Die (Asylbewerber) sitzen beim Arzt und lassen sich die Zähne neu machen, und …" at bounding box center [189, 333] width 281 height 30
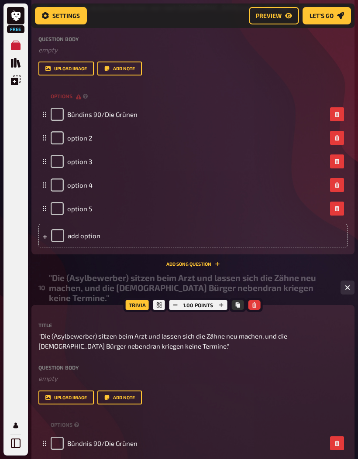
scroll to position [725, 0]
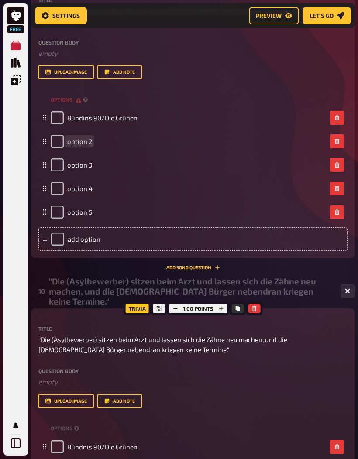
click at [91, 137] on span "option 2" at bounding box center [79, 141] width 25 height 8
click at [92, 158] on div "option 3" at bounding box center [189, 164] width 276 height 13
click at [76, 161] on span "option 3" at bounding box center [79, 165] width 25 height 8
click at [84, 184] on span "option 4" at bounding box center [79, 188] width 25 height 8
click at [58, 182] on input "checkbox" at bounding box center [57, 188] width 13 height 13
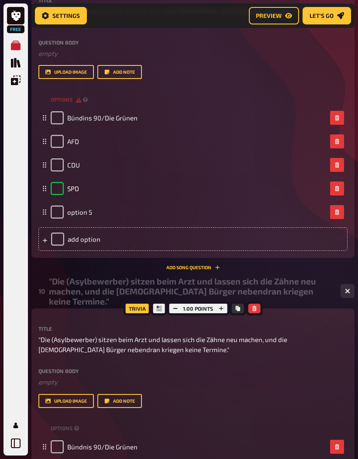
checkbox input "true"
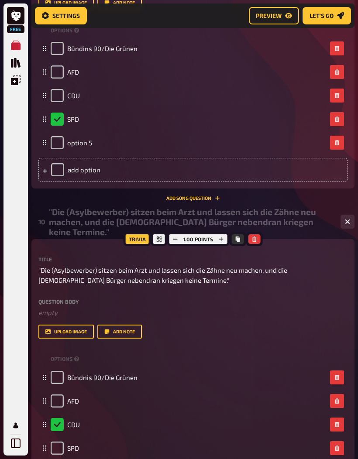
scroll to position [768, 0]
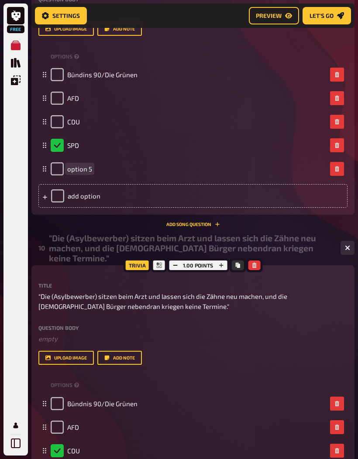
click at [91, 165] on span "option 5" at bounding box center [79, 169] width 25 height 8
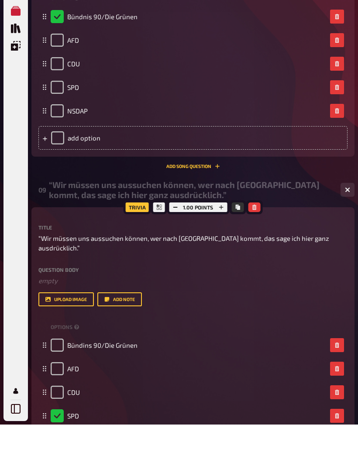
scroll to position [462, 0]
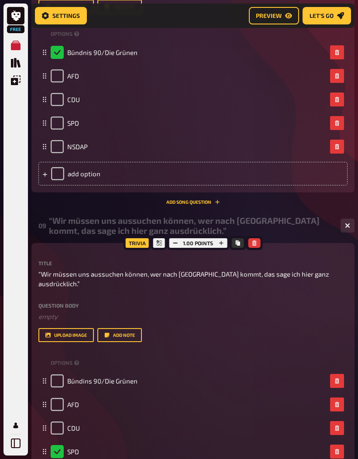
click at [285, 267] on div "Title “Wir müssen uns aussuchen können, wer nach [GEOGRAPHIC_DATA] kommt, das s…" at bounding box center [192, 274] width 309 height 28
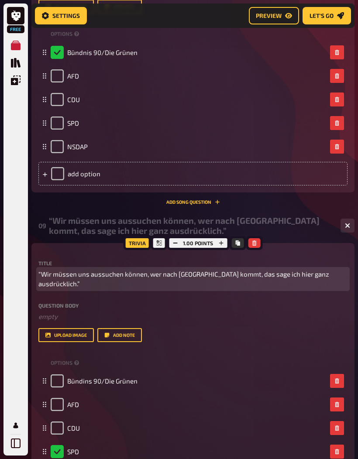
click at [286, 270] on span "“Wir müssen uns aussuchen können, wer nach [GEOGRAPHIC_DATA] kommt, das sage ic…" at bounding box center [192, 279] width 309 height 20
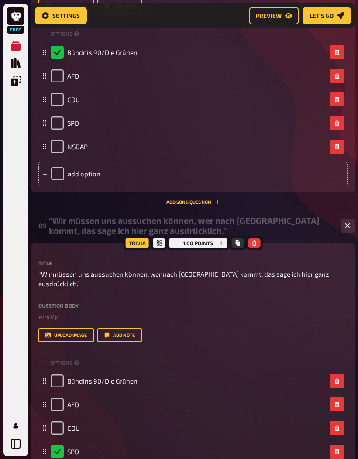
click at [304, 227] on div "“Wir müssen uns aussuchen können, wer nach [GEOGRAPHIC_DATA] kommt, das sage ic…" at bounding box center [191, 225] width 284 height 20
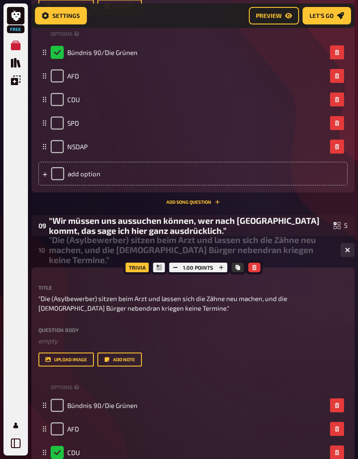
click at [288, 249] on div ""Die (Asylbewerber) sitzen beim Arzt und lassen sich die Zähne neu machen, und …" at bounding box center [191, 250] width 284 height 30
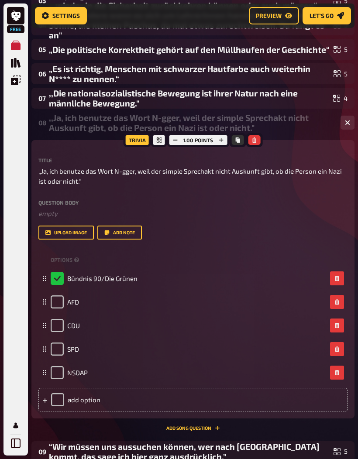
scroll to position [228, 0]
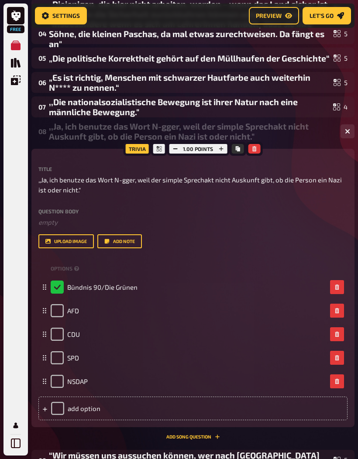
click at [290, 126] on div ",,Ja, ich benutze das Wort N-gger, weil der simple Sprechakt nicht Auskunft gib…" at bounding box center [191, 131] width 284 height 20
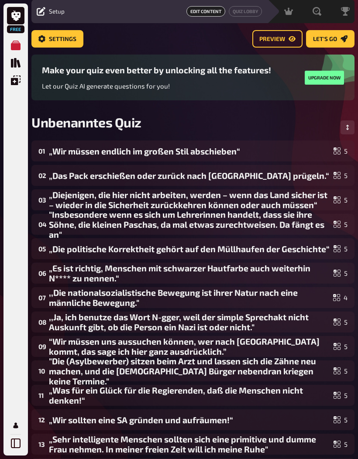
scroll to position [0, 0]
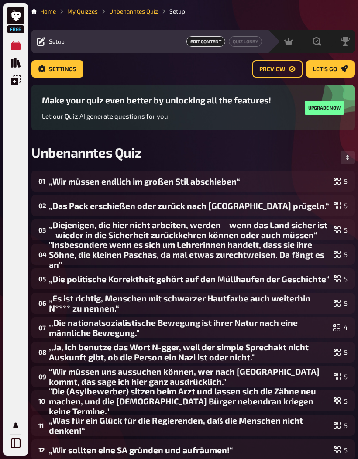
click at [293, 65] on icon "Preview" at bounding box center [291, 68] width 7 height 7
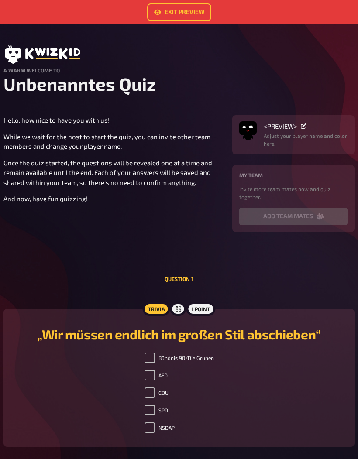
click at [303, 129] on icon at bounding box center [302, 125] width 5 height 5
click at [186, 204] on section "Hello, how nice to have you with us! While we wait for the host to start the qu…" at bounding box center [178, 173] width 351 height 117
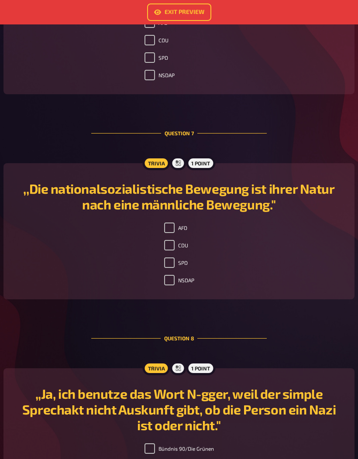
scroll to position [1602, 0]
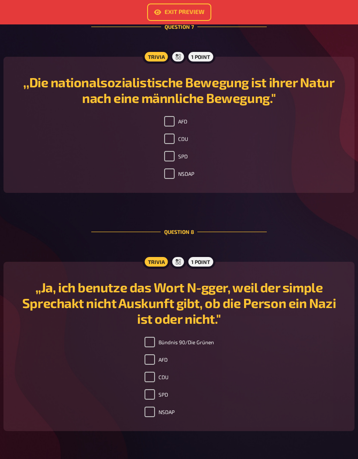
click at [177, 126] on label "AFD" at bounding box center [175, 121] width 23 height 10
click at [174, 126] on input "AFD" at bounding box center [169, 121] width 10 height 10
checkbox input "false"
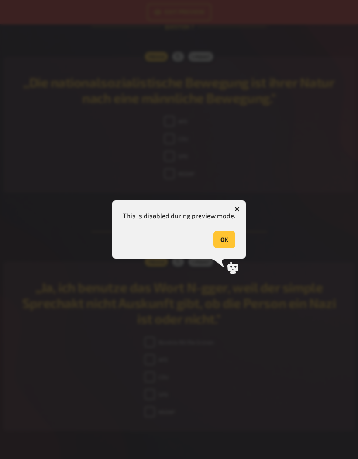
click at [223, 248] on button "OK" at bounding box center [224, 239] width 22 height 17
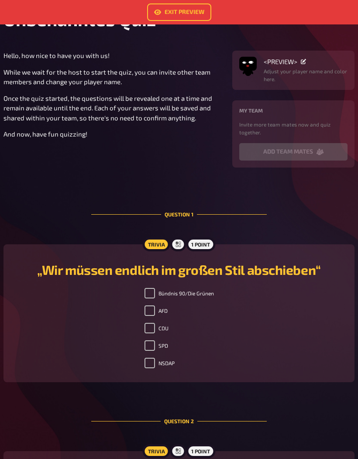
scroll to position [0, 0]
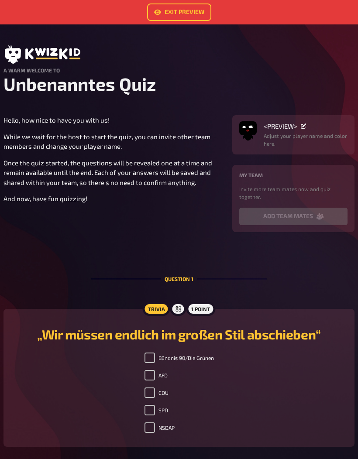
click at [192, 10] on link "Exit Preview" at bounding box center [179, 11] width 64 height 17
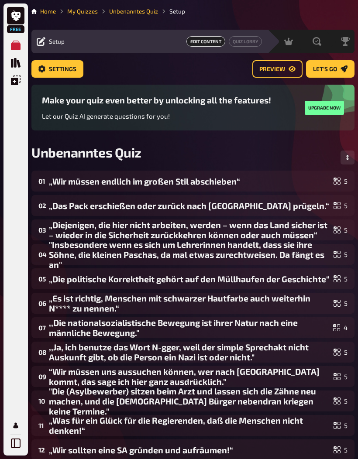
click at [53, 66] on span "Settings" at bounding box center [62, 69] width 27 height 6
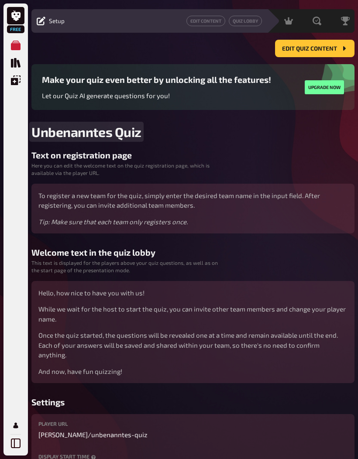
click at [133, 133] on span "Unbenanntes Quiz" at bounding box center [86, 132] width 110 height 16
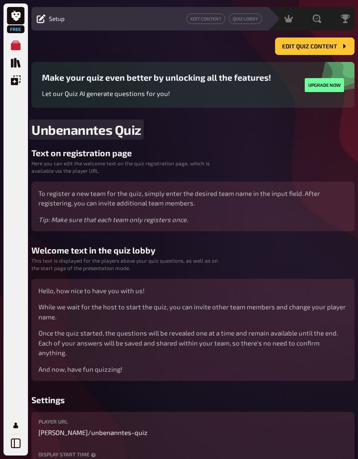
scroll to position [23, 0]
click at [0, 0] on button "button" at bounding box center [0, 0] width 0 height 0
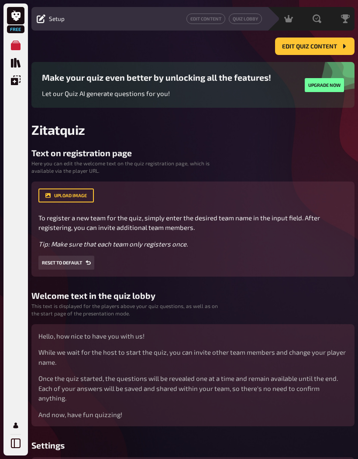
scroll to position [23, 0]
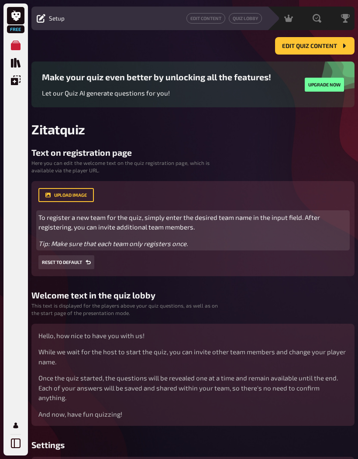
click at [43, 219] on span "To register a new team for the quiz, simply enter the desired team name in the …" at bounding box center [179, 222] width 283 height 18
click at [41, 215] on span "To register a new team for the quiz, simply enter the desired team name in the …" at bounding box center [179, 222] width 283 height 18
click at [41, 214] on span "To register a new team for the quiz, simply enter the desired team name in the …" at bounding box center [179, 222] width 283 height 18
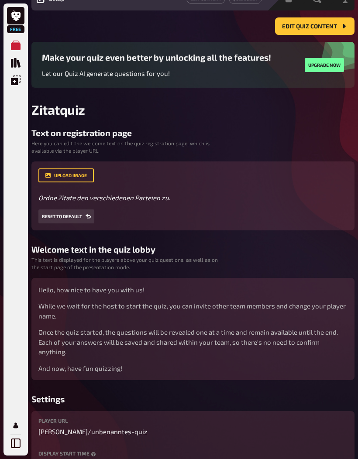
scroll to position [44, 0]
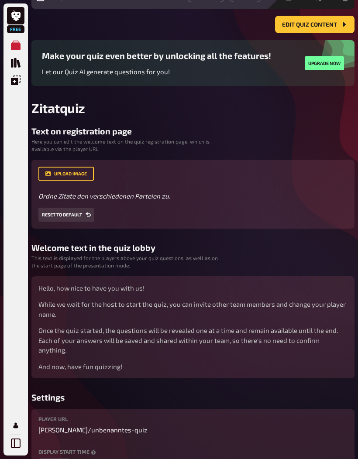
click at [0, 0] on button "button" at bounding box center [0, 0] width 0 height 0
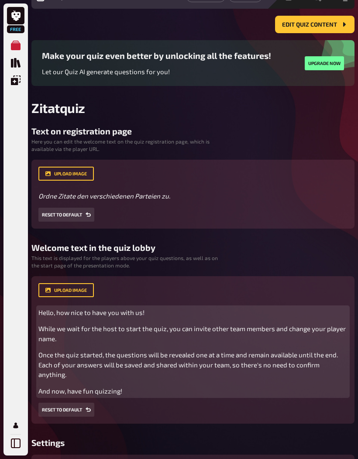
click at [44, 311] on span "Hello, how nice to have you with us!" at bounding box center [91, 312] width 106 height 8
click at [48, 313] on span "Hello, how nice to have you with us!" at bounding box center [91, 312] width 106 height 8
click at [50, 317] on p "Hello, how nice to have you with us!" at bounding box center [192, 312] width 309 height 10
click at [51, 317] on p "Hello, how nice to have you with us!" at bounding box center [192, 312] width 309 height 10
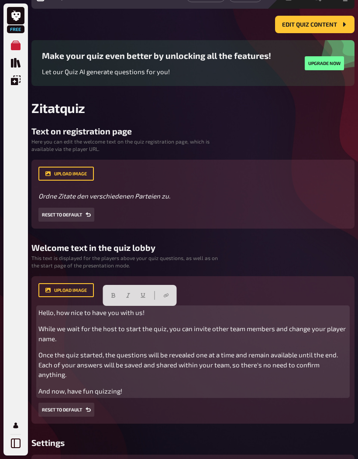
click at [50, 316] on span "Hello, how nice to have you with us!" at bounding box center [91, 312] width 106 height 8
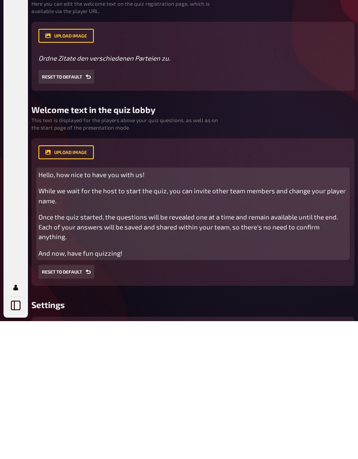
click at [139, 386] on p "And now, have fun quizzing!" at bounding box center [192, 391] width 309 height 10
click at [116, 387] on span "And now, have fun quizzing!" at bounding box center [80, 391] width 84 height 8
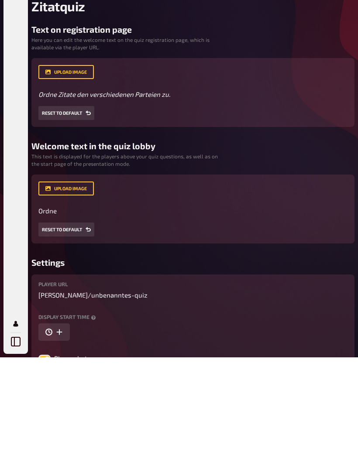
click at [60, 167] on div "upload image Ordne Zitate den verschiedenen Parteien zu . Drop here to upload R…" at bounding box center [192, 194] width 309 height 55
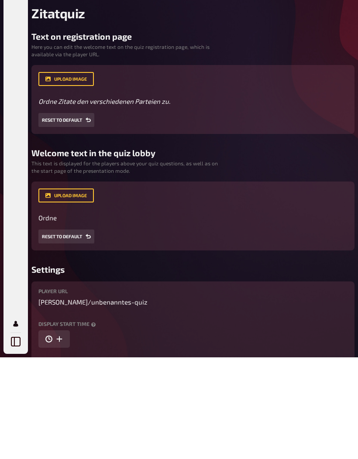
scroll to position [142, 0]
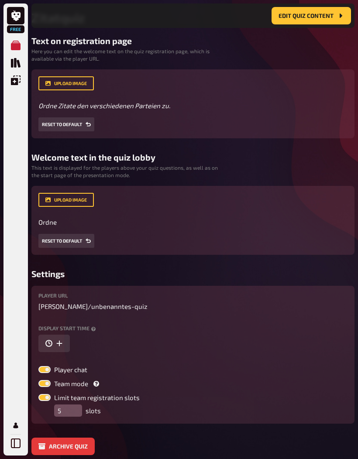
click at [72, 128] on button "Reset to default" at bounding box center [66, 124] width 56 height 14
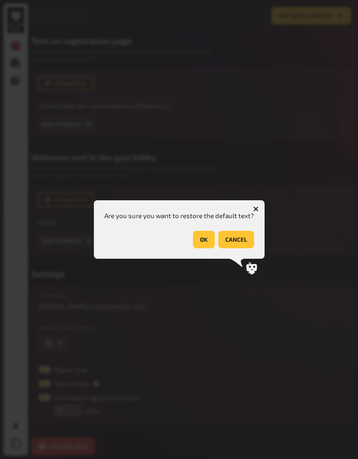
click at [250, 216] on button "button" at bounding box center [256, 209] width 14 height 14
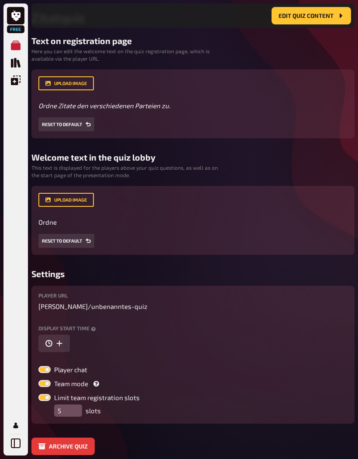
click at [113, 99] on div "upload image Ordne Zitate den verschiedenen Parteien zu . Drop here to upload R…" at bounding box center [192, 103] width 309 height 55
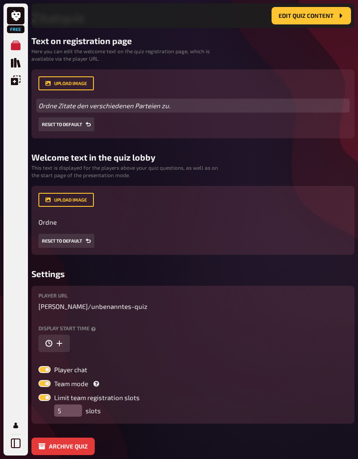
click at [127, 105] on span "Ordne Zitate den verschiedenen Parteien zu" at bounding box center [103, 106] width 130 height 8
click at [126, 105] on span "Ordne Zitate den verschiedenen Parteien zu" at bounding box center [103, 106] width 130 height 8
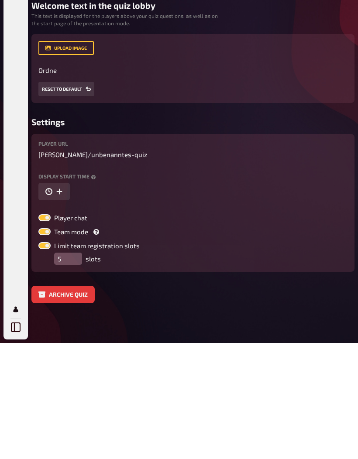
scroll to position [180, 0]
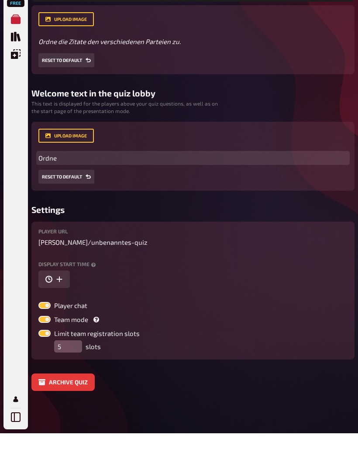
click at [119, 179] on p "Ordne" at bounding box center [192, 184] width 309 height 10
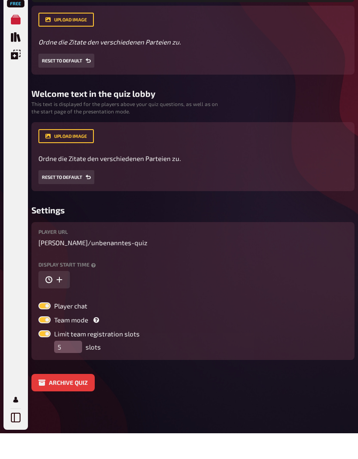
scroll to position [149, 0]
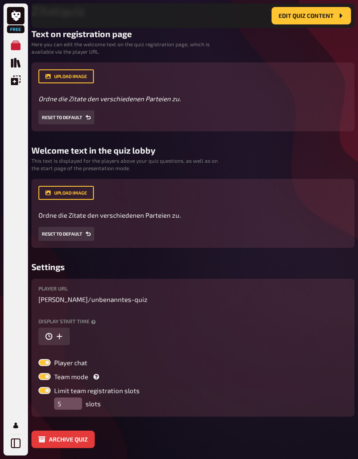
click at [282, 256] on div "Text on registration page Here you can edit the welcome text on the quiz regist…" at bounding box center [192, 238] width 323 height 419
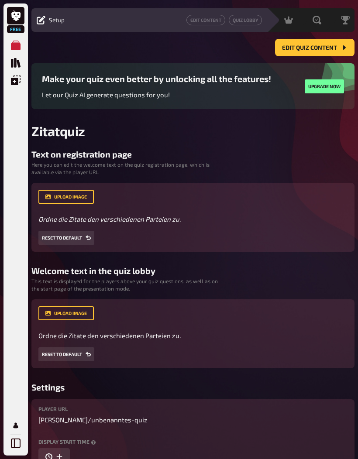
scroll to position [0, 0]
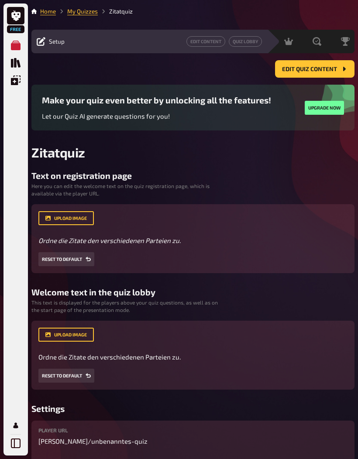
click at [334, 72] on span "Edit Quiz content" at bounding box center [309, 69] width 55 height 6
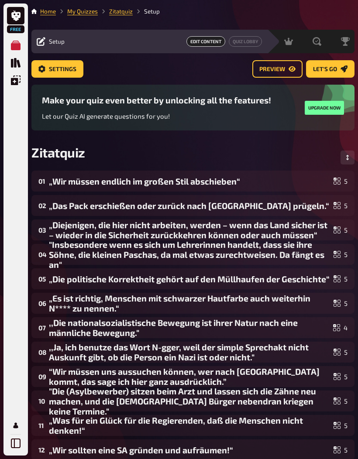
click at [290, 69] on icon "Preview" at bounding box center [291, 68] width 7 height 7
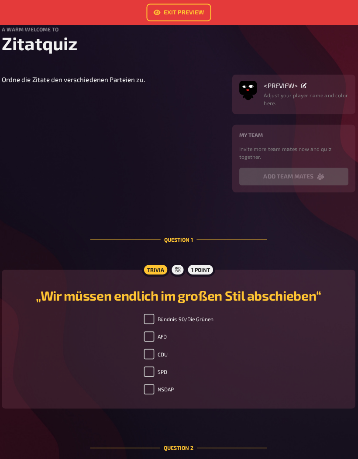
click at [147, 321] on input "Bündnis 90/Die Grünen" at bounding box center [149, 316] width 10 height 10
checkbox input "false"
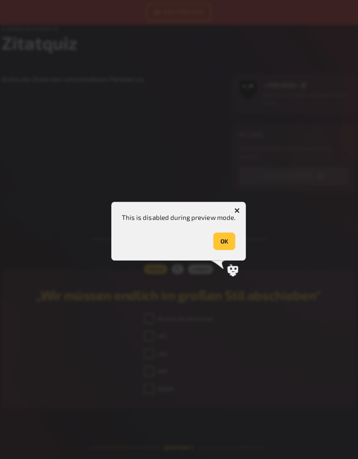
click at [229, 247] on button "OK" at bounding box center [224, 239] width 22 height 17
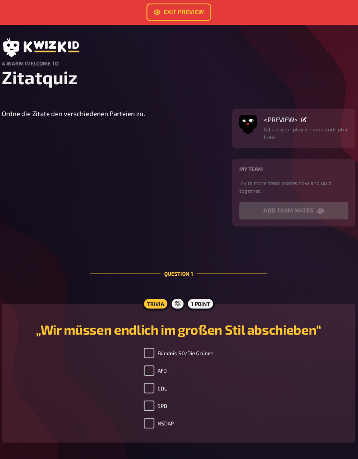
scroll to position [0, 0]
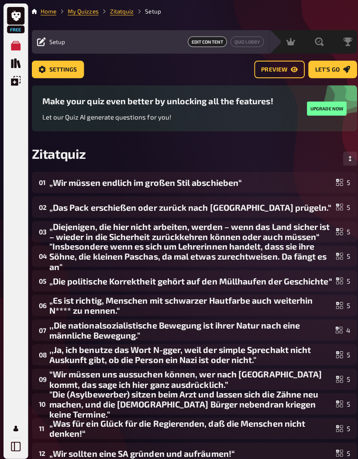
click at [322, 72] on span "Let's go" at bounding box center [325, 69] width 24 height 6
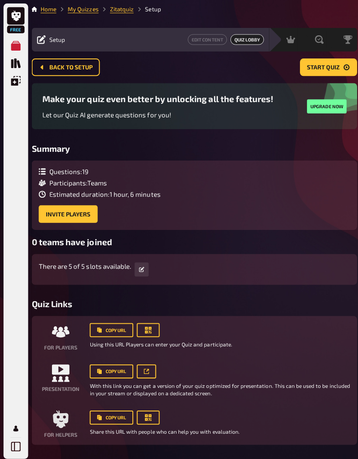
scroll to position [2, 0]
click at [104, 334] on button "Copy URL" at bounding box center [110, 328] width 43 height 14
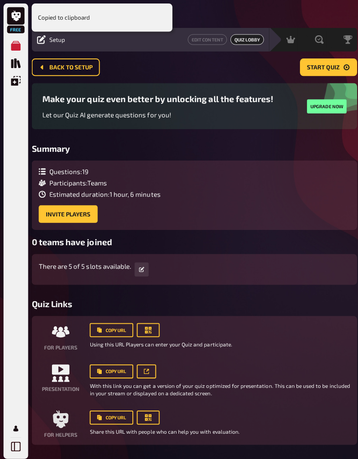
click at [156, 334] on button "button" at bounding box center [147, 328] width 23 height 14
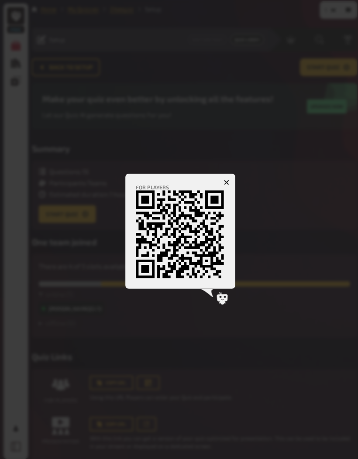
click at [333, 365] on div at bounding box center [179, 229] width 358 height 459
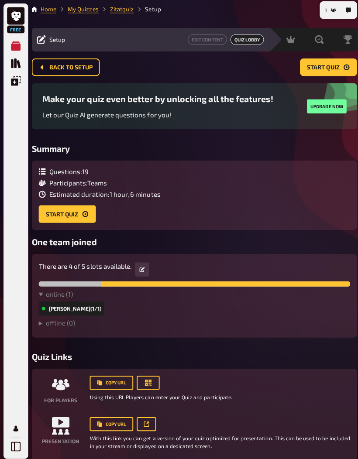
click at [59, 221] on button "Start Quiz" at bounding box center [66, 212] width 57 height 17
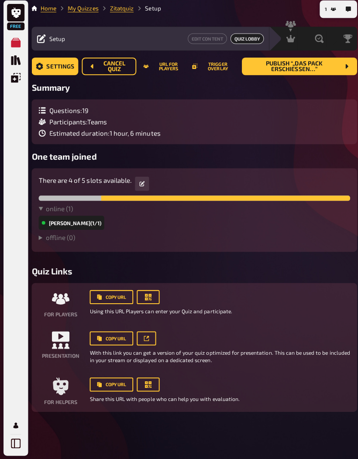
click at [143, 183] on icon at bounding box center [140, 185] width 5 height 5
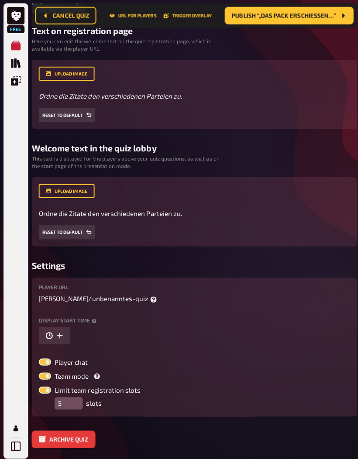
scroll to position [92, 0]
click at [68, 399] on input "5" at bounding box center [68, 401] width 28 height 12
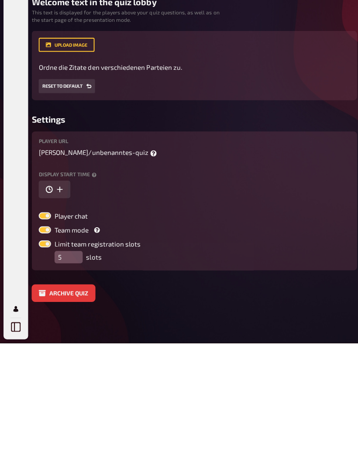
click at [45, 343] on label at bounding box center [44, 346] width 12 height 7
click at [38, 343] on input "Team mode" at bounding box center [38, 343] width 0 height 0
checkbox input "false"
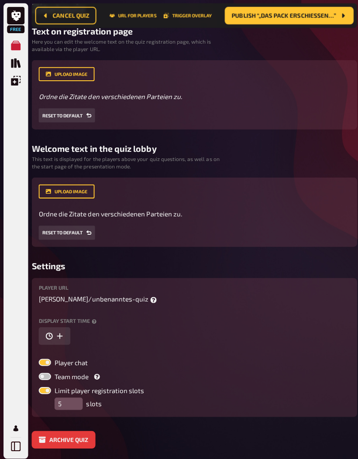
click at [44, 360] on label at bounding box center [44, 359] width 12 height 7
click at [38, 356] on input "Player chat" at bounding box center [38, 356] width 0 height 0
checkbox input "false"
click at [64, 399] on input "5" at bounding box center [68, 401] width 28 height 12
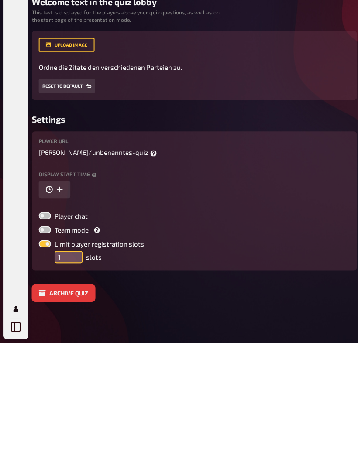
type input "1"
click at [41, 343] on label at bounding box center [44, 346] width 12 height 7
click at [38, 343] on input "Team mode" at bounding box center [38, 343] width 0 height 0
checkbox input "true"
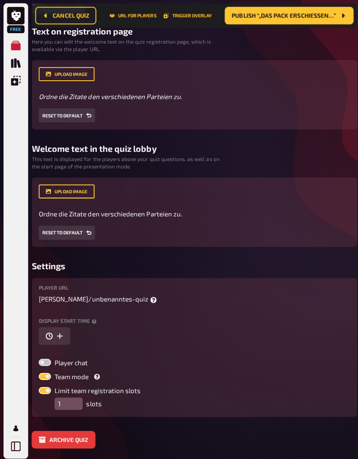
click at [42, 389] on label at bounding box center [44, 387] width 12 height 7
click at [38, 384] on input "Limit team registration slots" at bounding box center [38, 384] width 0 height 0
checkbox input "false"
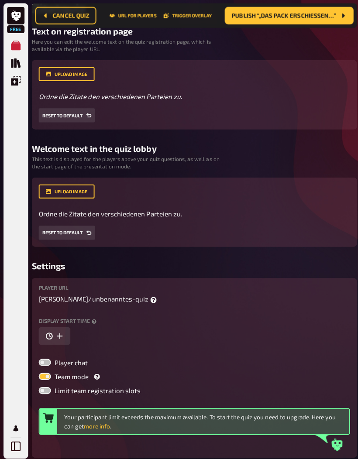
click at [49, 373] on label at bounding box center [44, 373] width 12 height 7
click at [38, 370] on input "Team mode" at bounding box center [38, 370] width 0 height 0
checkbox input "false"
click at [43, 387] on label at bounding box center [44, 387] width 12 height 7
click at [38, 384] on input "Limit player registration slots" at bounding box center [38, 384] width 0 height 0
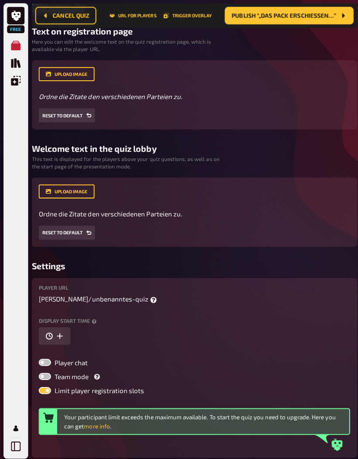
checkbox input "true"
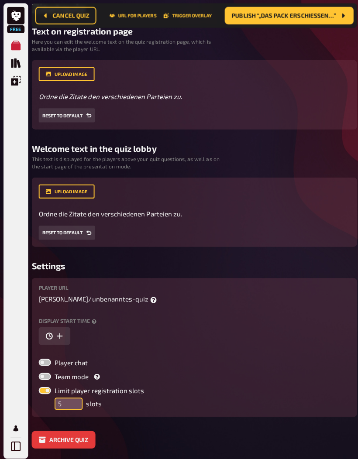
click at [59, 402] on input "5" at bounding box center [68, 401] width 28 height 12
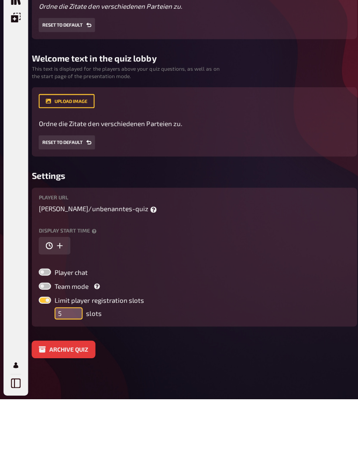
click at [65, 368] on input "5" at bounding box center [68, 374] width 28 height 12
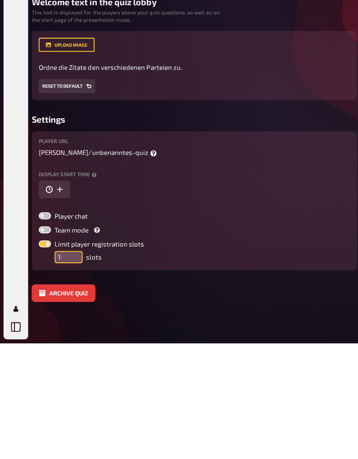
click at [60, 368] on input "1" at bounding box center [68, 374] width 28 height 12
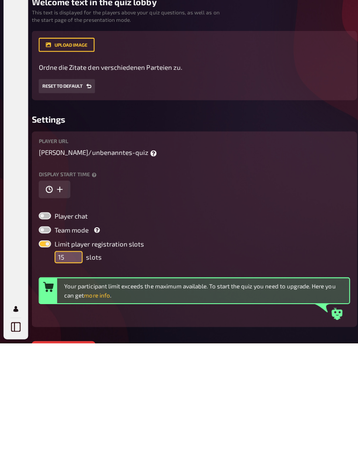
click at [58, 368] on input "15" at bounding box center [68, 374] width 28 height 12
type input "5"
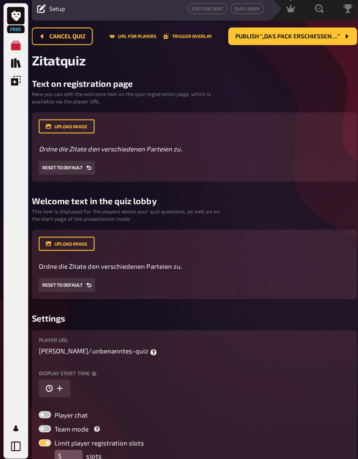
scroll to position [0, 0]
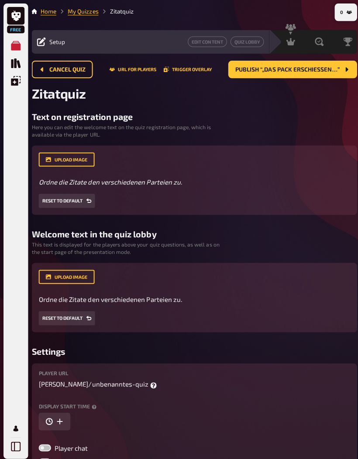
click at [134, 72] on button "URL for players" at bounding box center [132, 68] width 47 height 5
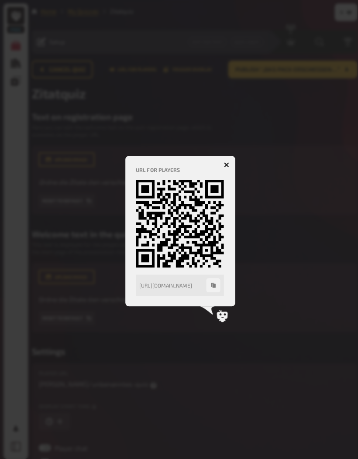
click at [230, 167] on button "button" at bounding box center [225, 164] width 14 height 14
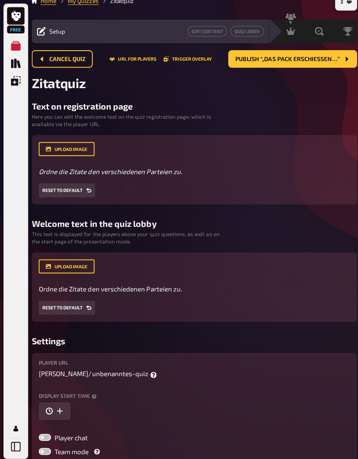
scroll to position [0, 0]
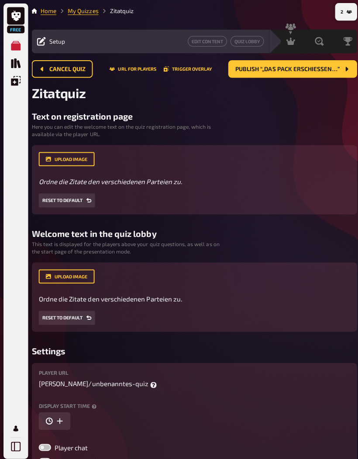
click at [72, 64] on button "Cancel Quiz" at bounding box center [61, 68] width 61 height 17
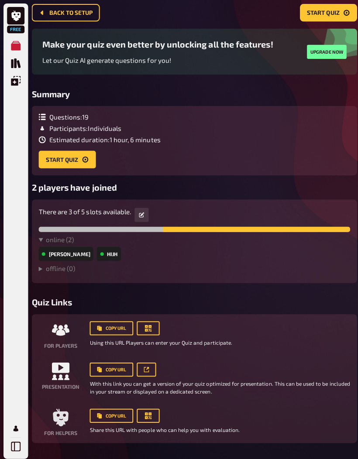
scroll to position [56, 0]
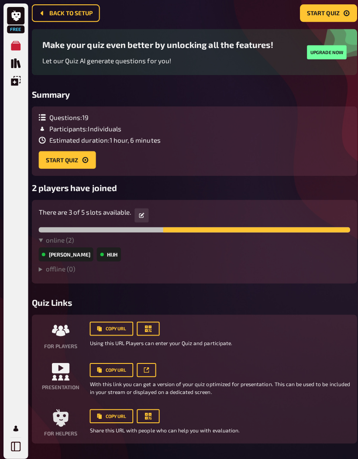
click at [141, 215] on icon at bounding box center [140, 213] width 5 height 5
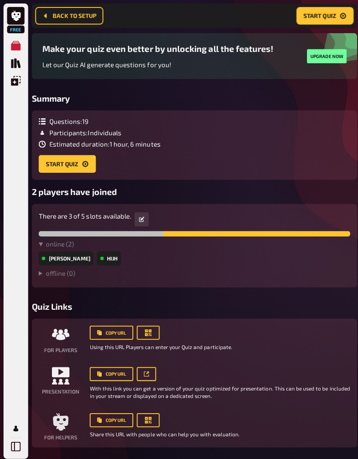
scroll to position [58, 0]
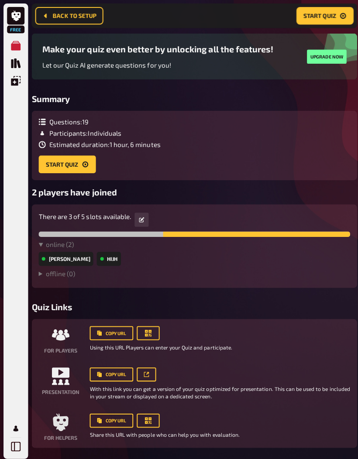
click at [85, 170] on button "Start Quiz" at bounding box center [66, 162] width 57 height 17
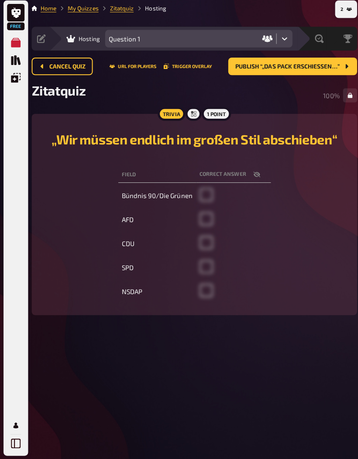
click at [333, 66] on span "Publish “„Das Pack erschießen…”" at bounding box center [284, 69] width 103 height 6
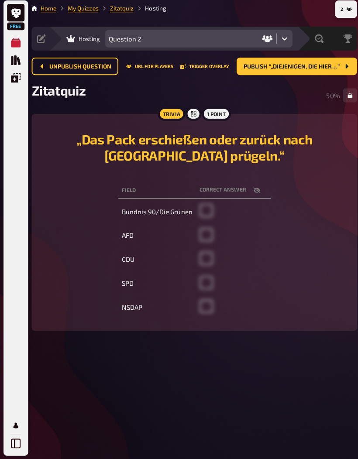
click at [332, 69] on span "Publish “„Diejenigen, die hier…”" at bounding box center [289, 69] width 95 height 6
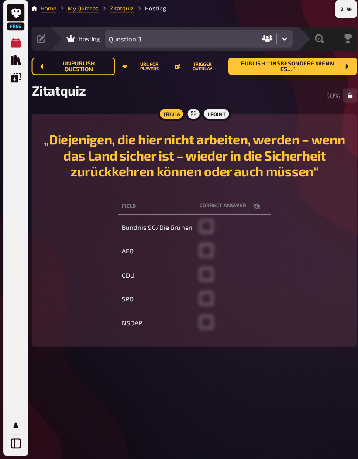
click at [330, 72] on button "Publish “"Insbesondere wenn es…”" at bounding box center [290, 68] width 128 height 17
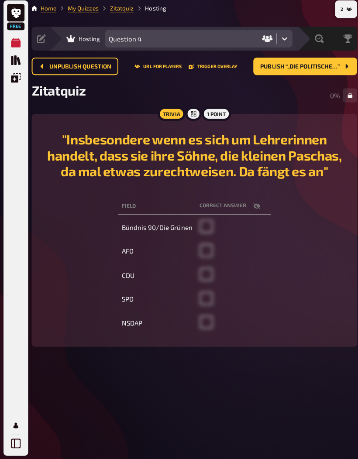
click at [314, 68] on span "Publish “„Die politische…”" at bounding box center [297, 69] width 78 height 6
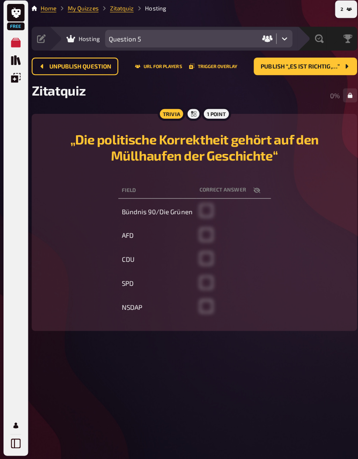
click at [317, 71] on button "Publish “„Es ist richtig,…”" at bounding box center [303, 68] width 102 height 17
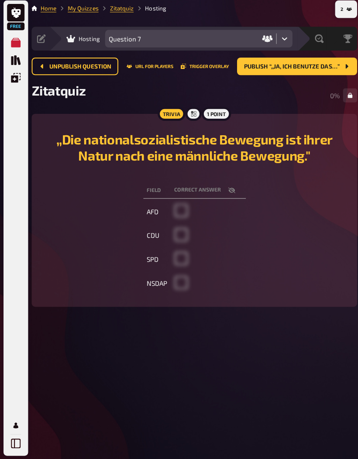
click at [324, 68] on span "Publish “,,Ja, ich benutze das…”" at bounding box center [289, 69] width 95 height 6
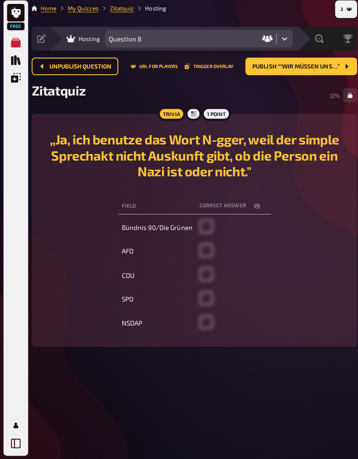
click at [324, 68] on span "Publish ““Wir müssen uns…”" at bounding box center [293, 69] width 86 height 6
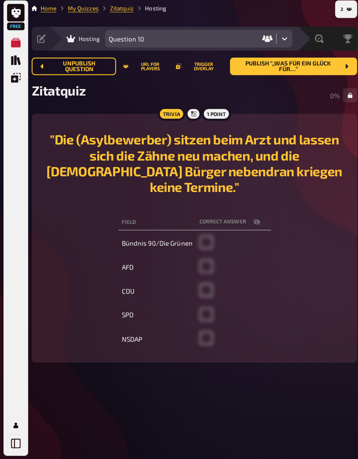
click at [324, 68] on span "Publish “„Was für ein Glück für…”" at bounding box center [286, 69] width 102 height 12
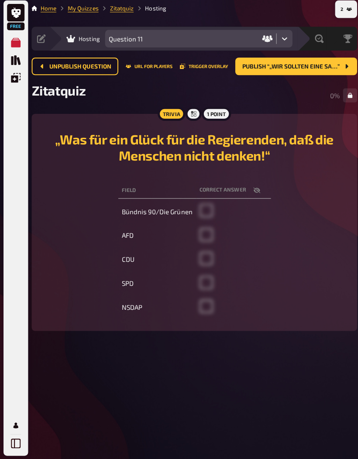
click at [328, 66] on span "Publish “„Wir sollten eine SA…”" at bounding box center [288, 69] width 96 height 6
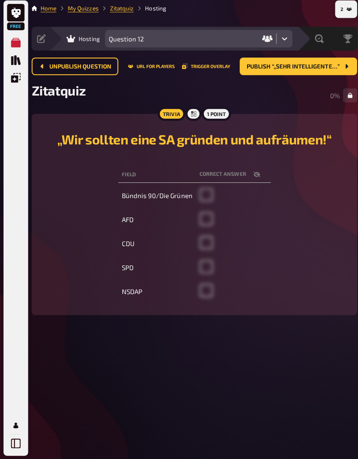
click at [327, 66] on span "Publish “„Sehr intelligente…”" at bounding box center [291, 69] width 92 height 6
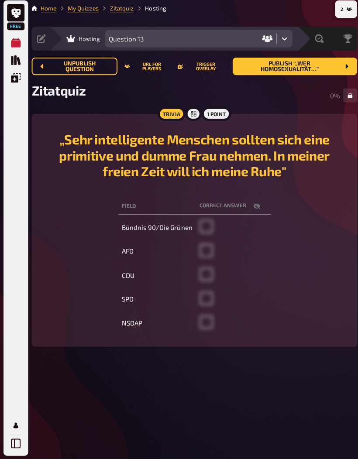
click at [334, 65] on span "Publish “„Wer Homosexualität…”" at bounding box center [287, 69] width 99 height 12
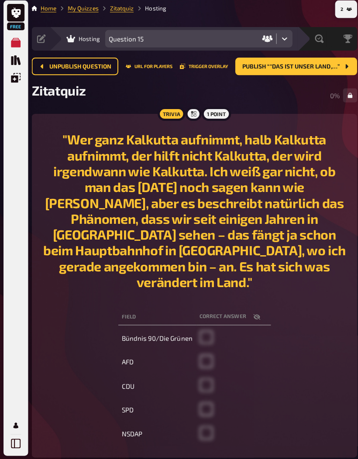
click at [335, 66] on span "Publish “"Das ist unser Land,…”" at bounding box center [288, 69] width 96 height 6
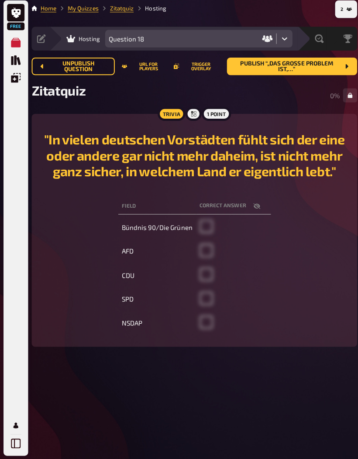
click at [335, 66] on span "Publish “„Das große Problem ist,…”" at bounding box center [284, 69] width 105 height 12
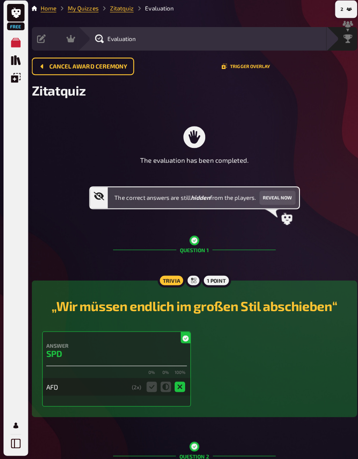
click at [335, 65] on div "Cancel award ceremony Trigger Overlay" at bounding box center [192, 68] width 323 height 17
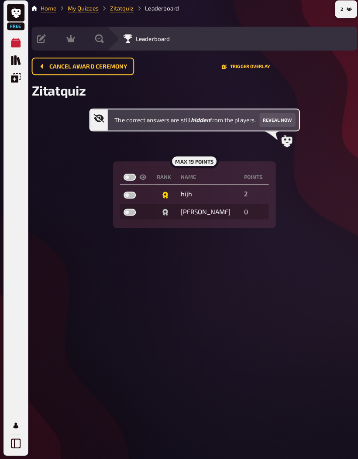
click at [336, 66] on div "Cancel award ceremony Trigger Overlay" at bounding box center [192, 68] width 323 height 17
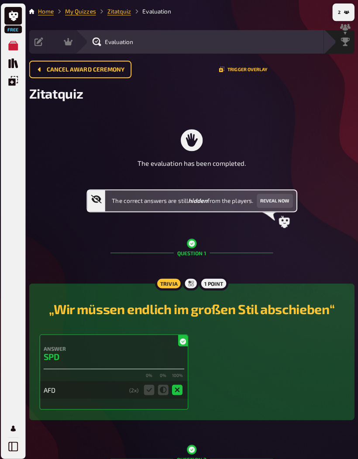
click at [278, 203] on button "Reveal now" at bounding box center [275, 199] width 36 height 14
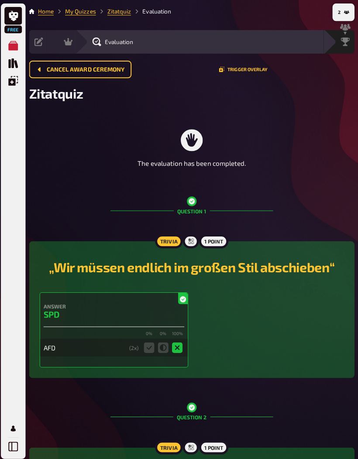
click at [338, 13] on button "2" at bounding box center [343, 12] width 18 height 14
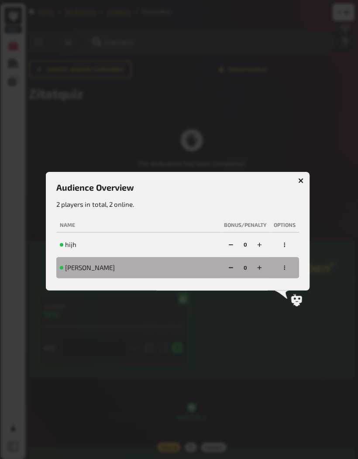
click at [282, 268] on icon "button" at bounding box center [284, 265] width 5 height 5
click at [259, 314] on div at bounding box center [179, 229] width 358 height 459
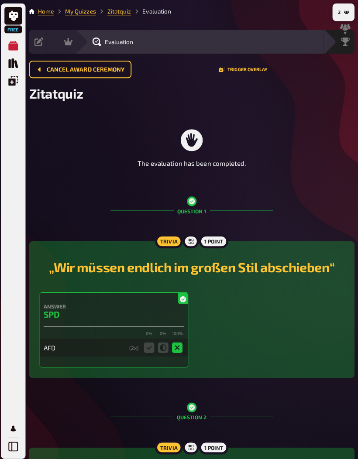
click at [259, 69] on button "Trigger Overlay" at bounding box center [244, 68] width 48 height 5
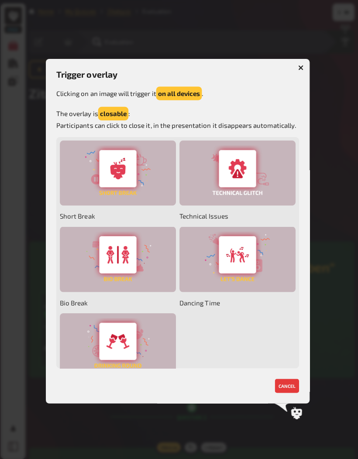
click at [303, 60] on button "button" at bounding box center [301, 67] width 14 height 14
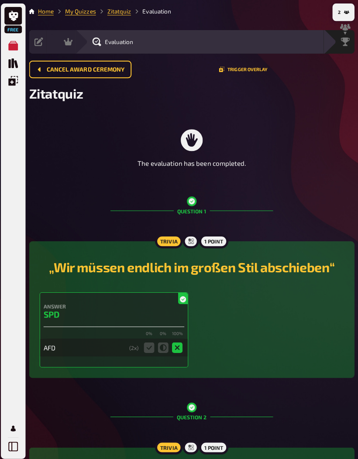
click at [93, 75] on button "Cancel award ceremony" at bounding box center [82, 68] width 102 height 17
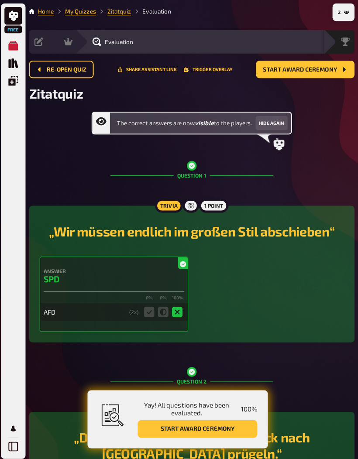
click at [84, 70] on span "Re-open Quiz" at bounding box center [69, 69] width 40 height 6
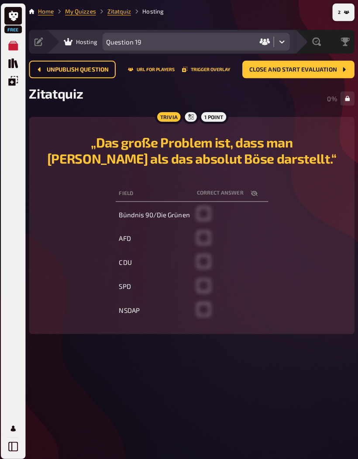
click at [344, 12] on icon "2" at bounding box center [346, 11] width 5 height 3
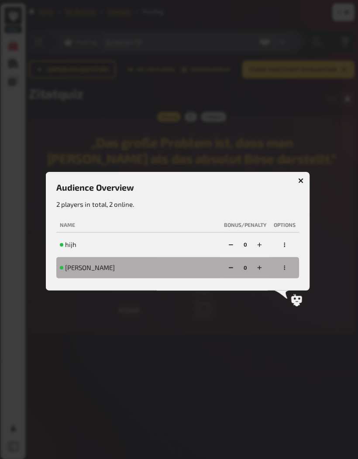
click at [287, 269] on button "button" at bounding box center [285, 266] width 14 height 14
click at [277, 288] on icon at bounding box center [282, 292] width 15 height 9
click at [282, 243] on icon "button" at bounding box center [284, 242] width 5 height 5
click at [263, 209] on div "disqualify" at bounding box center [264, 209] width 56 height 9
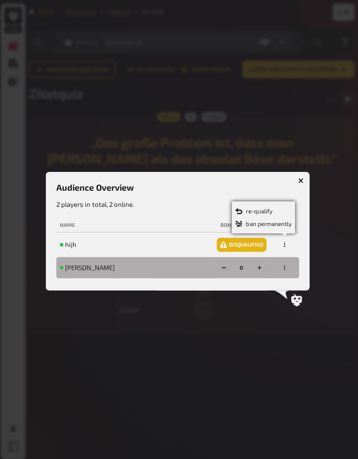
click at [331, 170] on div at bounding box center [179, 229] width 358 height 459
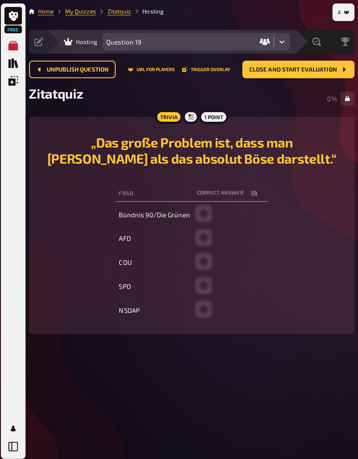
click at [346, 18] on button "2" at bounding box center [343, 12] width 18 height 14
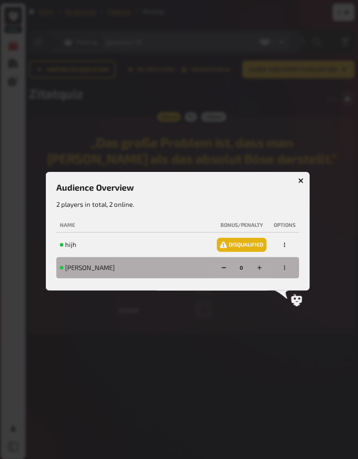
click at [287, 243] on button "button" at bounding box center [285, 243] width 14 height 14
click at [285, 249] on button "button" at bounding box center [285, 243] width 14 height 14
click at [288, 229] on th "Options" at bounding box center [284, 223] width 29 height 14
click at [289, 221] on th "Options" at bounding box center [284, 223] width 29 height 14
click at [251, 219] on th "Bonus/Penalty" at bounding box center [242, 223] width 56 height 14
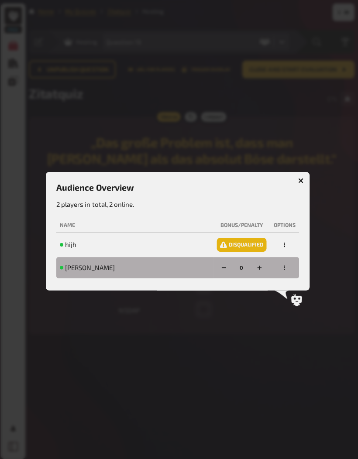
click at [251, 219] on th "Bonus/Penalty" at bounding box center [242, 223] width 56 height 14
click at [249, 242] on div "disqualified" at bounding box center [242, 243] width 49 height 14
click at [288, 243] on button "button" at bounding box center [285, 243] width 14 height 14
click at [310, 181] on div at bounding box center [179, 229] width 358 height 459
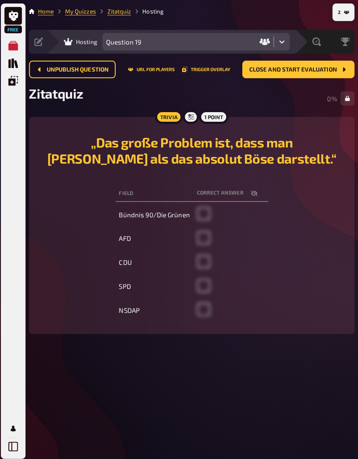
click at [41, 75] on button "Unpublish question" at bounding box center [74, 68] width 86 height 17
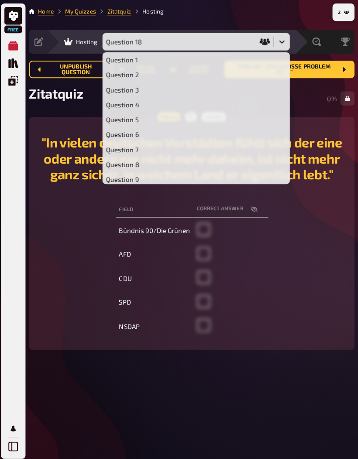
scroll to position [152, 0]
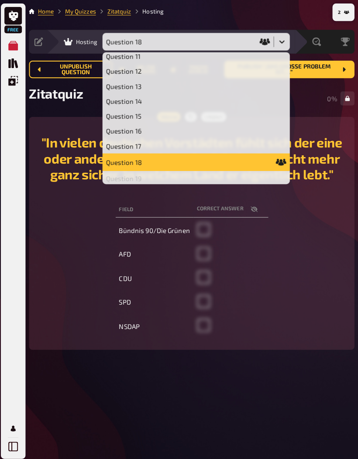
click at [191, 372] on div "2 Home My Quizzes Zitatquiz Hosting Setup Edit Content Quiz Lobby Hosting [obje…" at bounding box center [193, 229] width 330 height 459
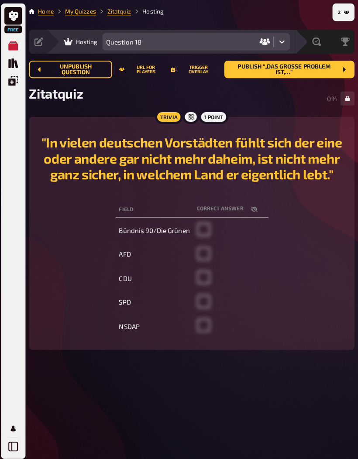
click at [348, 9] on button "2" at bounding box center [343, 12] width 18 height 14
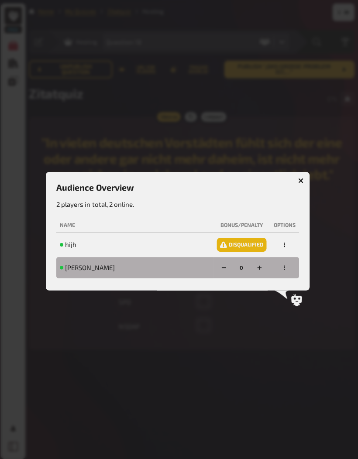
click at [283, 245] on icon "button" at bounding box center [284, 242] width 5 height 5
click at [268, 209] on div "re-qualify" at bounding box center [264, 209] width 56 height 9
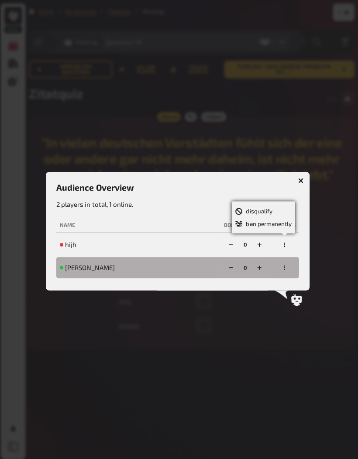
click at [271, 294] on div at bounding box center [179, 229] width 358 height 459
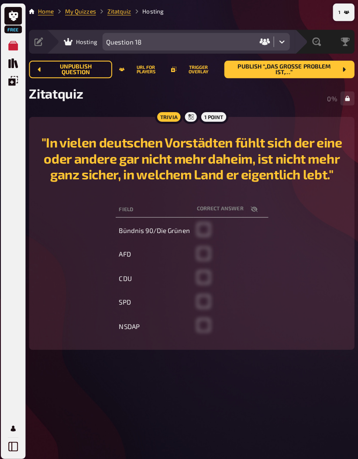
click at [341, 17] on button "1" at bounding box center [343, 12] width 18 height 14
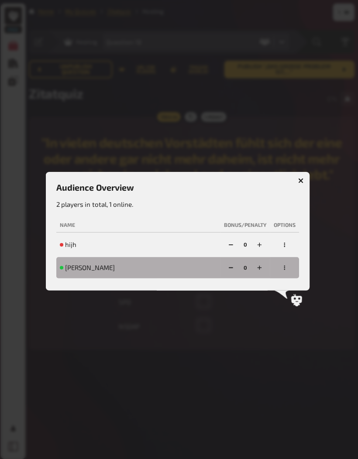
click at [300, 181] on icon "button" at bounding box center [301, 179] width 8 height 8
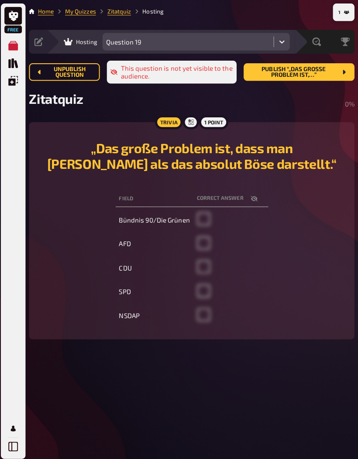
click at [40, 44] on icon at bounding box center [41, 41] width 9 height 9
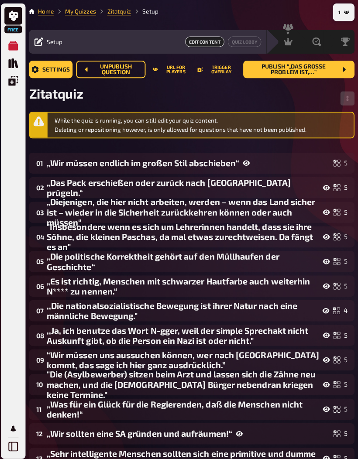
click at [55, 39] on span "Setup" at bounding box center [57, 41] width 16 height 7
click at [60, 72] on span "Settings" at bounding box center [57, 69] width 27 height 6
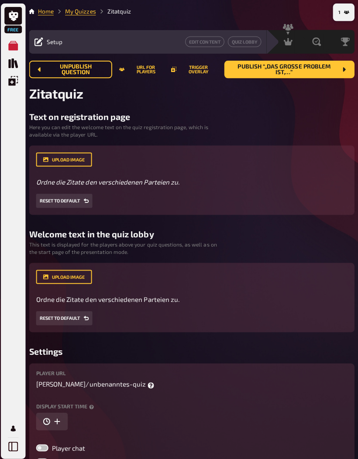
click at [146, 73] on button "URL for players" at bounding box center [143, 69] width 44 height 9
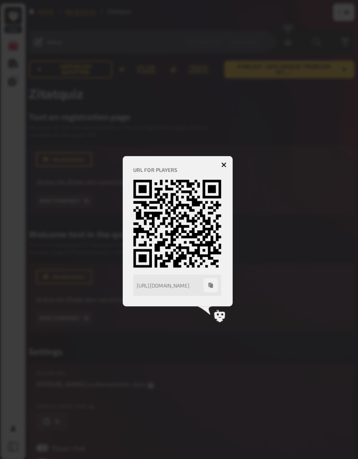
click at [253, 305] on div at bounding box center [179, 229] width 358 height 459
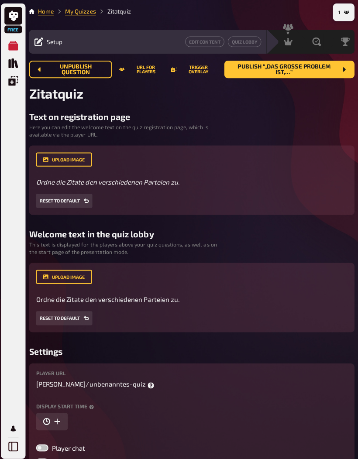
click at [312, 72] on span "Publish “„Das große Problem ist,…”" at bounding box center [284, 69] width 105 height 12
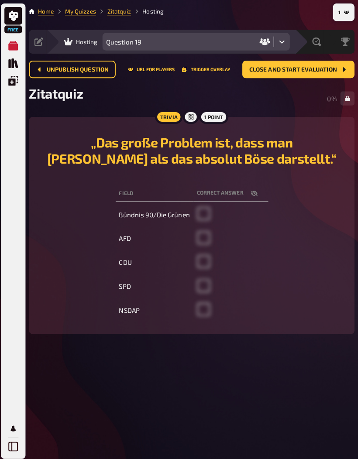
click at [146, 72] on button "URL for players" at bounding box center [153, 68] width 47 height 5
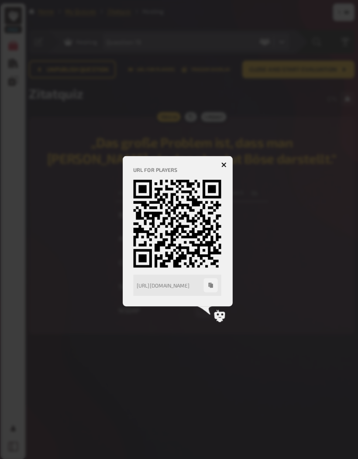
click at [186, 285] on div "[URL][DOMAIN_NAME]" at bounding box center [171, 283] width 66 height 6
click at [222, 167] on button "button" at bounding box center [225, 164] width 14 height 14
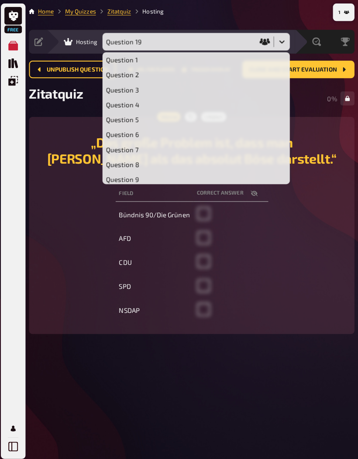
scroll to position [161, 0]
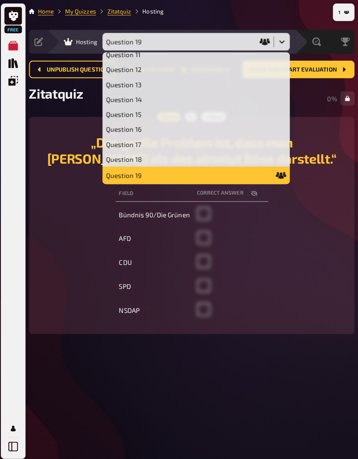
click at [68, 228] on div "Field correct answer Bündnis 90/Die Grünen AFD CDU SPD NSDAP" at bounding box center [193, 251] width 302 height 139
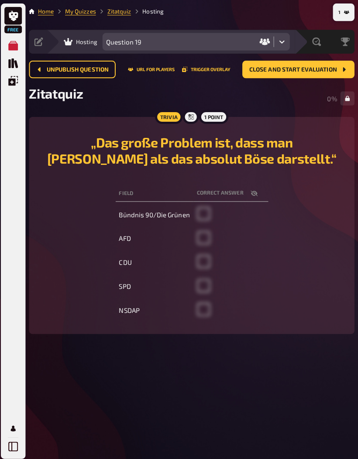
click at [159, 71] on button "URL for players" at bounding box center [153, 68] width 47 height 5
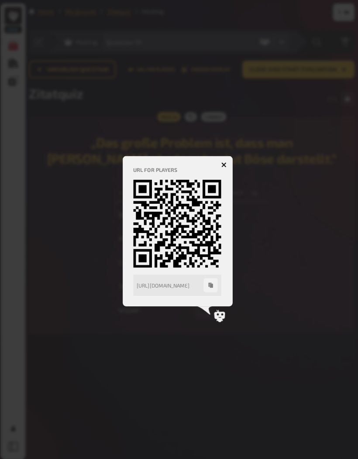
click at [184, 271] on div "URL for players https://play.kwizkid.live/play/oskar-breideneichen/unbenanntes-…" at bounding box center [179, 229] width 88 height 128
click at [201, 254] on icon at bounding box center [178, 221] width 87 height 87
click at [221, 165] on icon "button" at bounding box center [225, 163] width 8 height 8
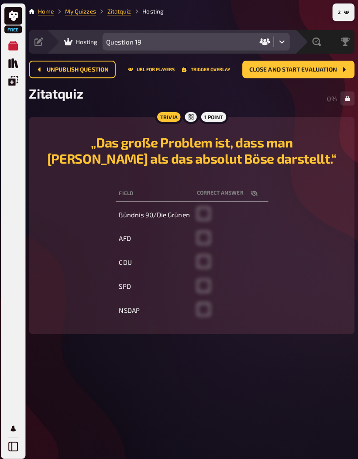
click at [61, 75] on button "Unpublish question" at bounding box center [74, 68] width 86 height 17
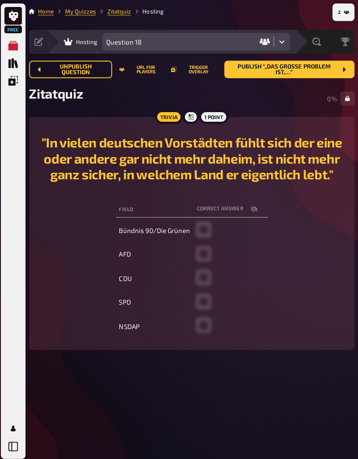
click at [53, 67] on span "Unpublish question" at bounding box center [78, 69] width 58 height 12
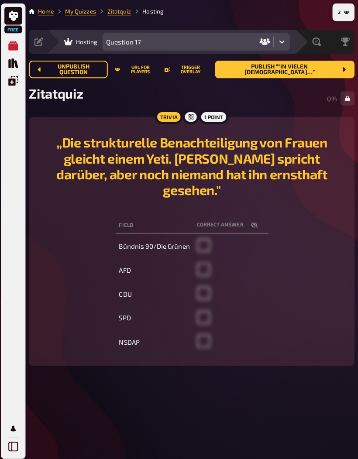
click at [60, 67] on span "Unpublish question" at bounding box center [76, 69] width 54 height 12
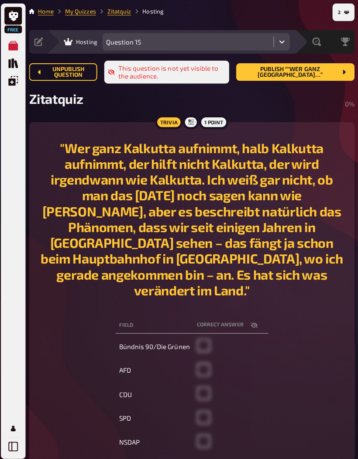
click at [123, 14] on link "Zitatquiz" at bounding box center [121, 11] width 24 height 7
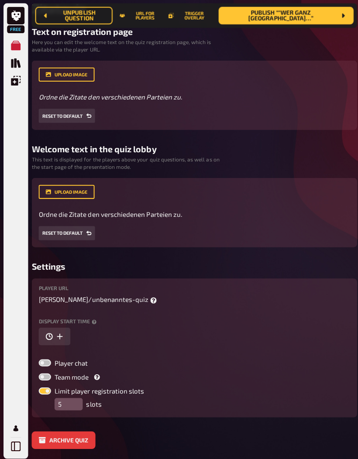
scroll to position [92, 0]
click at [96, 375] on icon at bounding box center [96, 374] width 6 height 6
click at [38, 370] on input "Team mode Team Mode (default): Participants play together, sharing answers and …" at bounding box center [38, 370] width 0 height 0
checkbox input "true"
click at [129, 414] on div "Settings Player URL oskar-breideneichen / unbenanntes-quiz Display start time P…" at bounding box center [192, 352] width 323 height 186
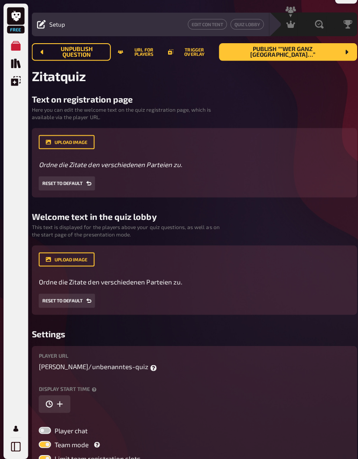
scroll to position [0, 0]
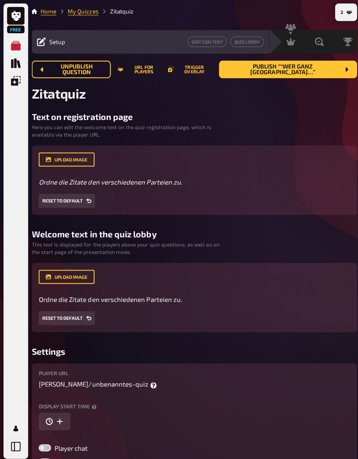
click at [158, 73] on button "URL for players" at bounding box center [138, 69] width 42 height 9
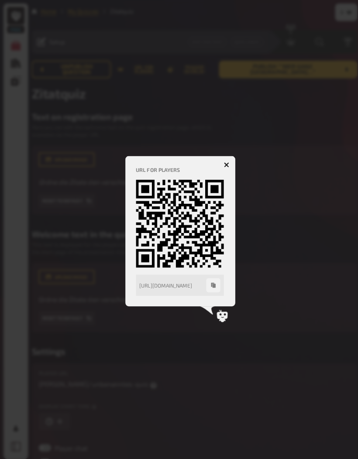
click at [286, 224] on div at bounding box center [179, 229] width 358 height 459
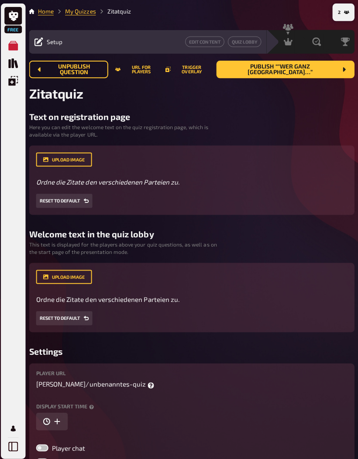
click at [340, 12] on button "2" at bounding box center [343, 12] width 18 height 14
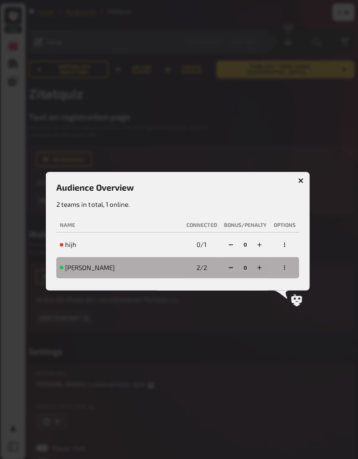
click at [206, 241] on td "0 / 1" at bounding box center [202, 242] width 37 height 21
click at [229, 241] on icon "button" at bounding box center [231, 242] width 5 height 5
click at [229, 242] on icon "button" at bounding box center [231, 242] width 5 height 5
click at [258, 245] on icon "button" at bounding box center [259, 242] width 5 height 5
click at [258, 244] on icon "button" at bounding box center [260, 243] width 4 height 4
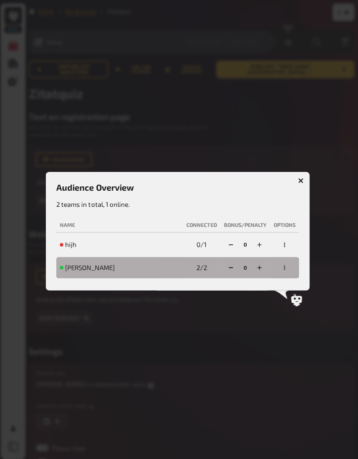
click at [285, 245] on button "button" at bounding box center [285, 243] width 14 height 14
click at [281, 225] on div "ban permanently" at bounding box center [264, 222] width 56 height 9
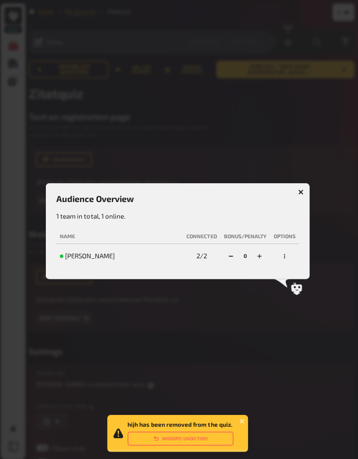
click at [292, 311] on div at bounding box center [179, 229] width 358 height 459
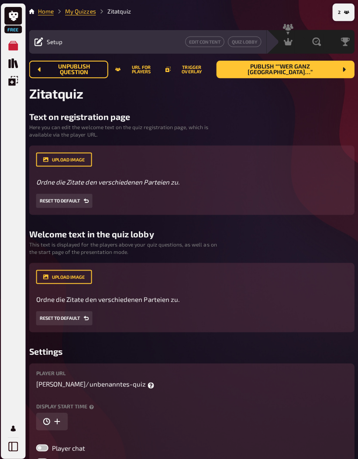
click at [350, 4] on nav "2" at bounding box center [343, 11] width 22 height 17
click at [344, 8] on button "2" at bounding box center [343, 12] width 18 height 14
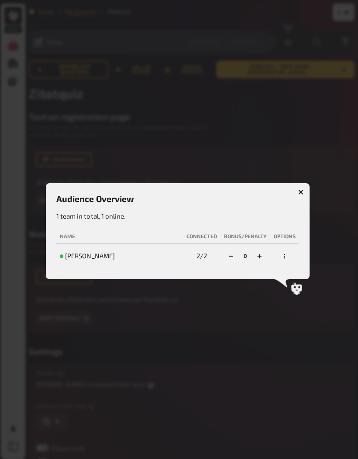
scroll to position [17, 0]
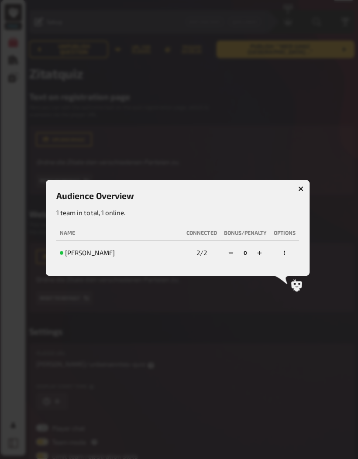
click at [325, 116] on div at bounding box center [179, 229] width 358 height 459
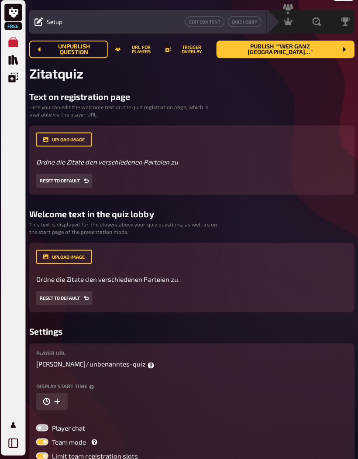
scroll to position [0, 0]
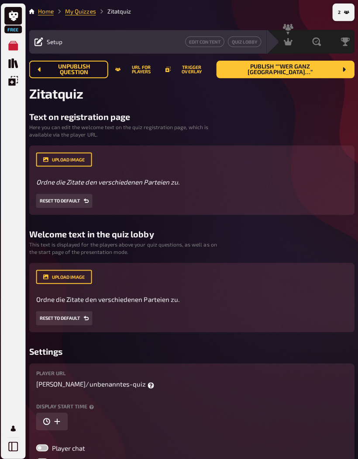
click at [349, 13] on button "2" at bounding box center [343, 12] width 18 height 14
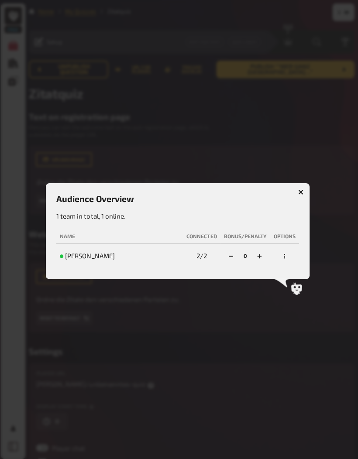
click at [283, 259] on button "button" at bounding box center [285, 254] width 14 height 14
click at [279, 239] on li "ban permanently" at bounding box center [263, 233] width 63 height 12
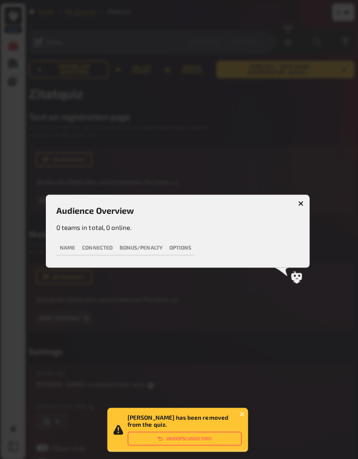
click at [311, 206] on div at bounding box center [179, 229] width 358 height 459
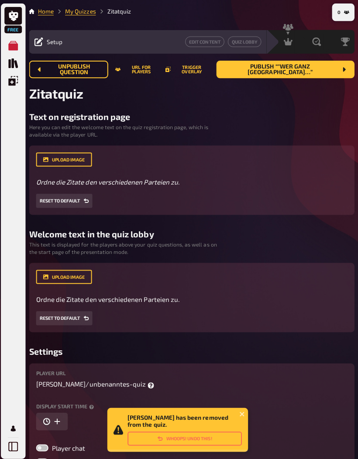
click at [304, 204] on div "upload image Ordne die Zitate den verschiedenen Parteien zu . Drop here to uplo…" at bounding box center [192, 178] width 309 height 55
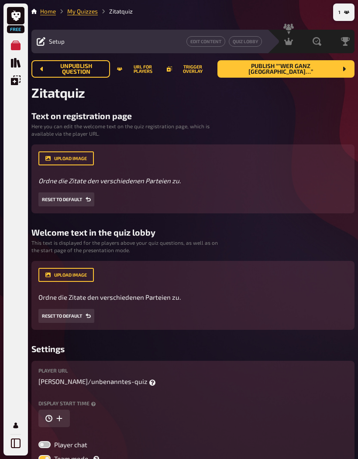
click at [304, 68] on span "Publish “"Wer ganz Kalkutta…”" at bounding box center [280, 69] width 113 height 12
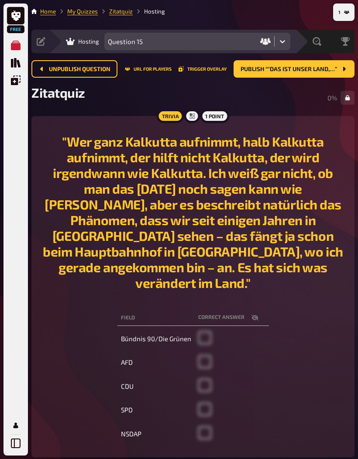
click at [331, 72] on span "Publish “"Das ist unser Land,…”" at bounding box center [288, 69] width 96 height 6
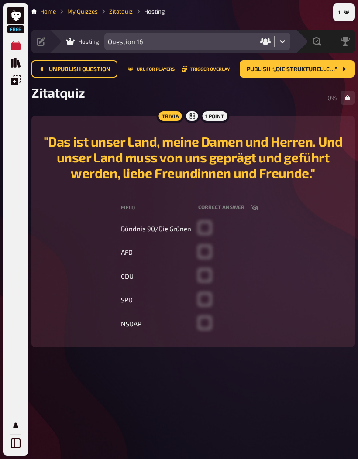
click at [257, 209] on icon "button" at bounding box center [254, 207] width 7 height 7
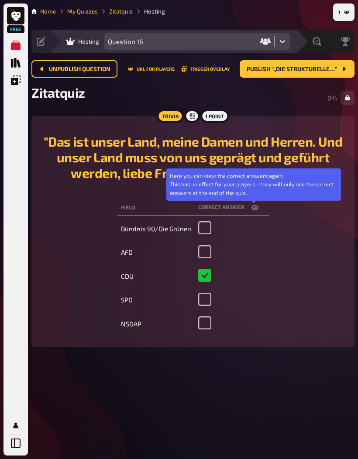
click at [256, 210] on icon "button" at bounding box center [254, 207] width 7 height 5
checkbox input "false"
click at [333, 66] on span "Publish “,,Die strukturelle…”" at bounding box center [291, 69] width 90 height 6
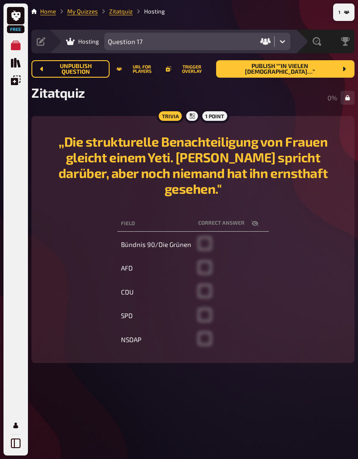
click at [338, 66] on button "Publish “"In vielen [DEMOGRAPHIC_DATA]…”" at bounding box center [285, 68] width 138 height 17
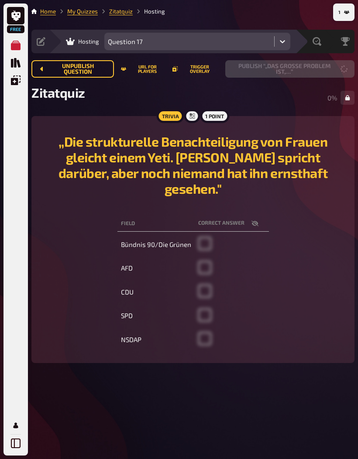
click at [338, 65] on button "Publish “„Das große Problem ist,…”" at bounding box center [289, 68] width 129 height 17
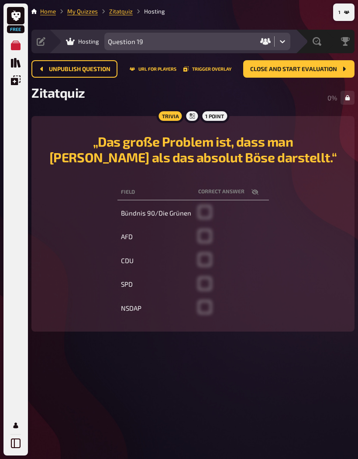
click at [339, 66] on button "Close and start evaluation" at bounding box center [298, 68] width 111 height 17
click at [76, 74] on button "Re-open Quiz" at bounding box center [63, 68] width 64 height 17
click at [339, 67] on button "Close and start evaluation" at bounding box center [298, 68] width 111 height 17
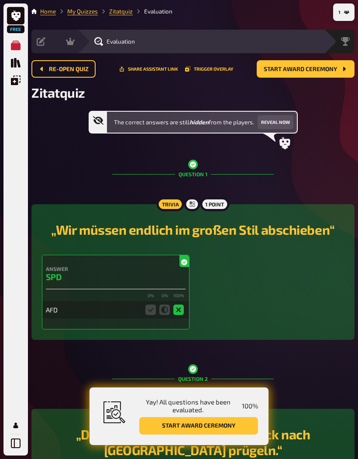
click at [285, 125] on button "Reveal now" at bounding box center [275, 122] width 36 height 14
click at [317, 68] on span "Start award ceremony" at bounding box center [299, 69] width 73 height 6
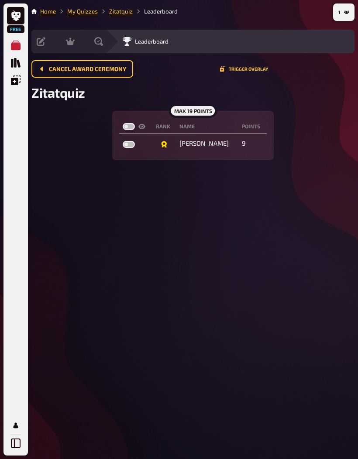
click at [130, 145] on label at bounding box center [129, 144] width 12 height 7
click at [123, 141] on input "checkbox" at bounding box center [122, 140] width 0 height 0
checkbox input "true"
click at [343, 10] on button "1" at bounding box center [343, 12] width 18 height 14
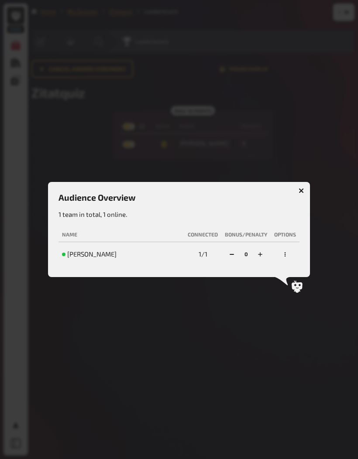
click at [290, 253] on button "button" at bounding box center [285, 254] width 14 height 14
click at [280, 237] on div "ban permanently" at bounding box center [264, 233] width 56 height 9
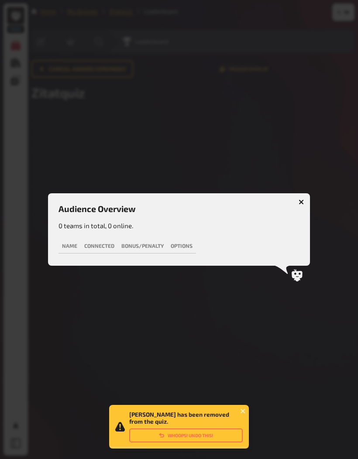
click at [303, 200] on icon "button" at bounding box center [300, 201] width 5 height 5
